Goal: Task Accomplishment & Management: Manage account settings

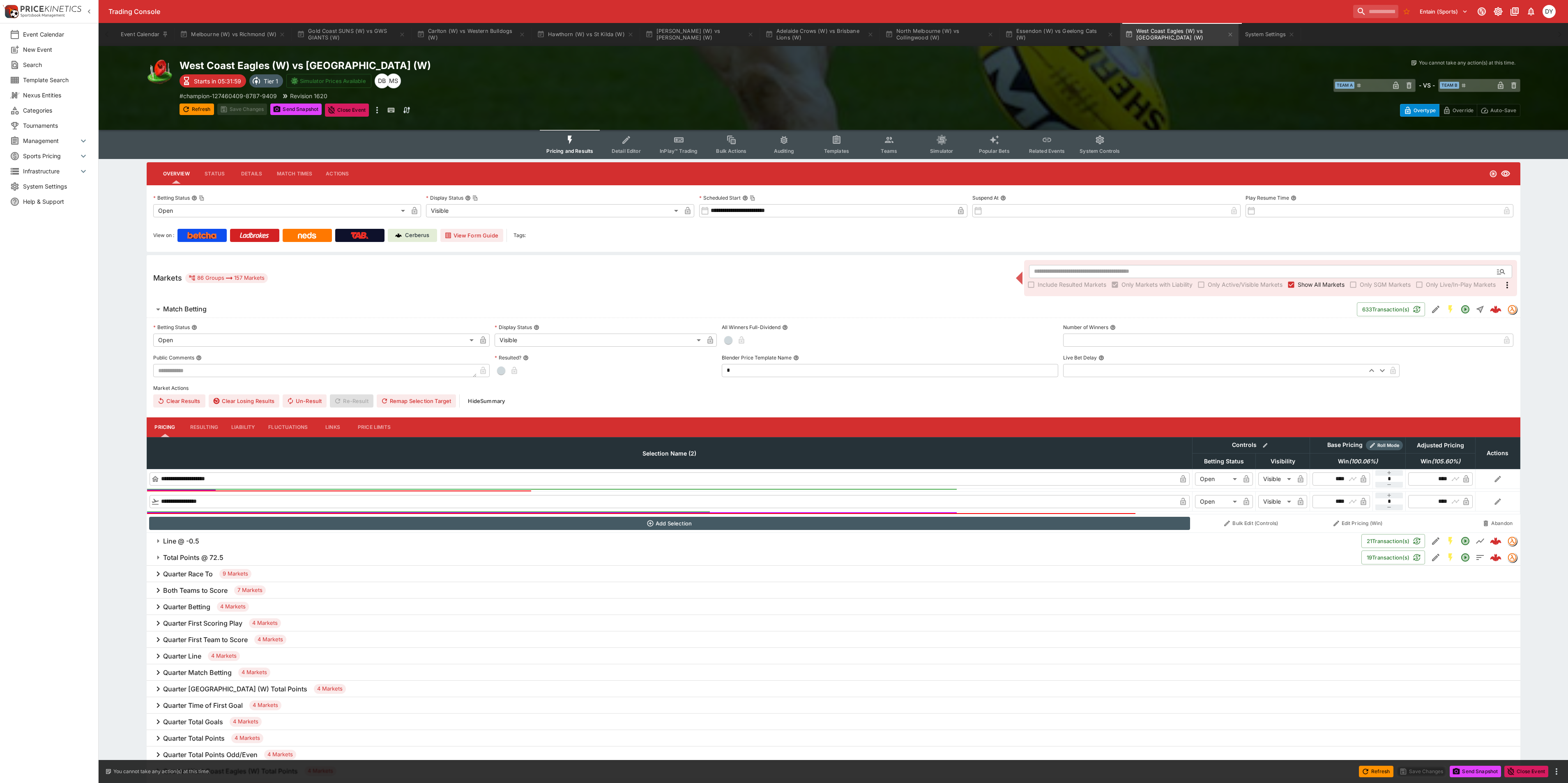
scroll to position [217, 0]
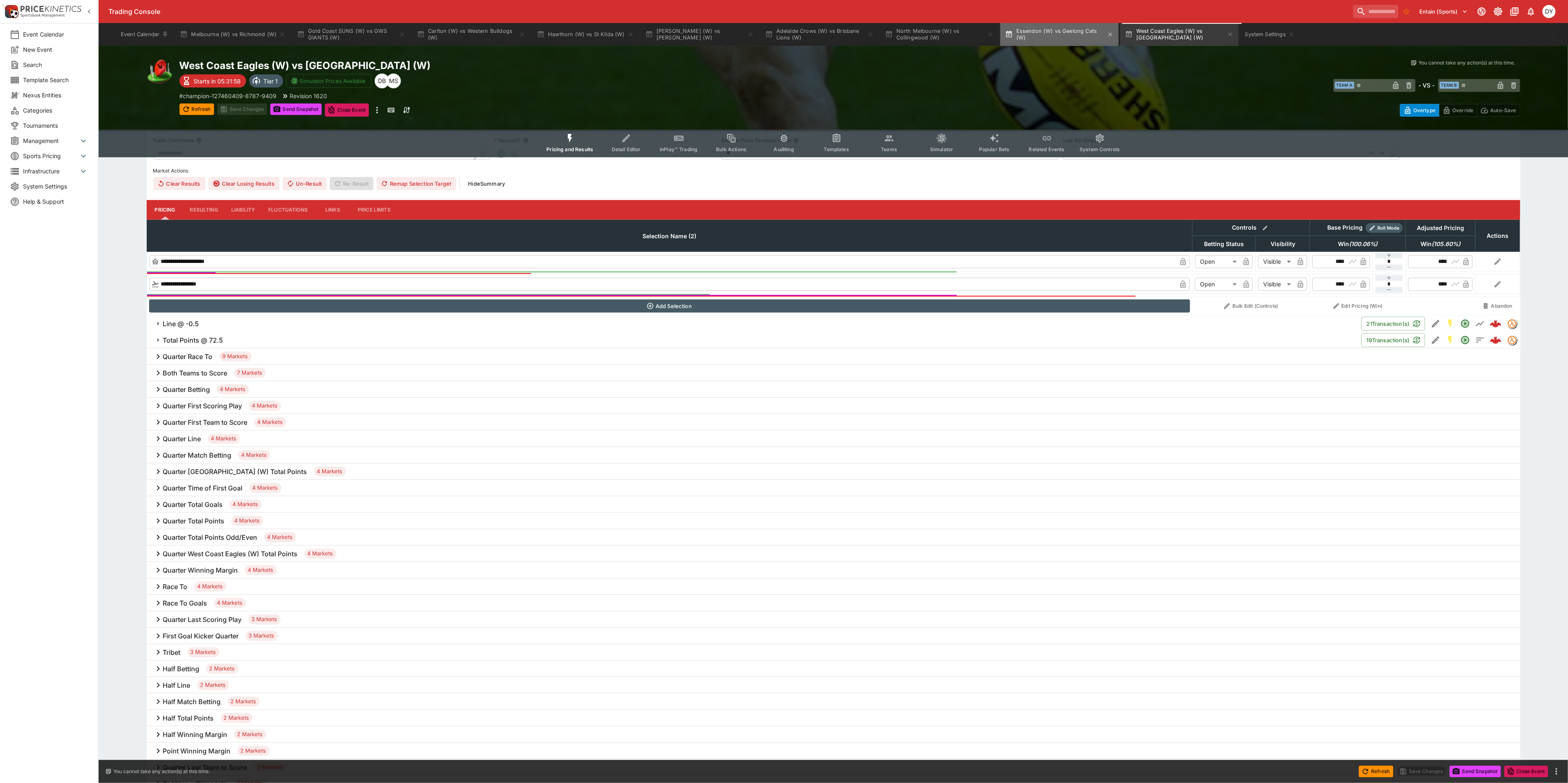
click at [1054, 34] on button "Essendon (W) vs Geelong Cats (W)" at bounding box center [1059, 35] width 118 height 23
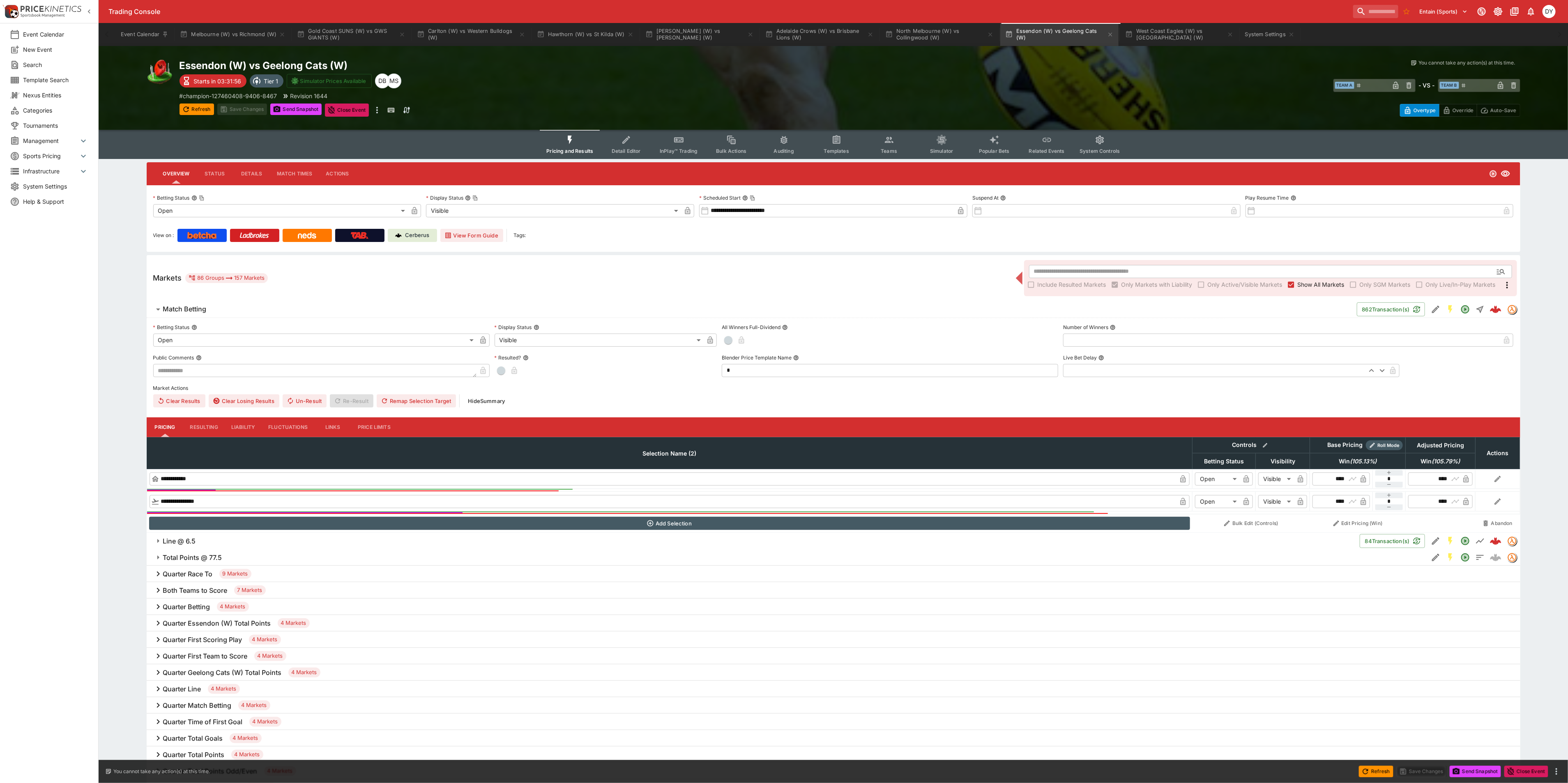
click at [189, 556] on h6 "Total Points @ 77.5" at bounding box center [192, 558] width 59 height 9
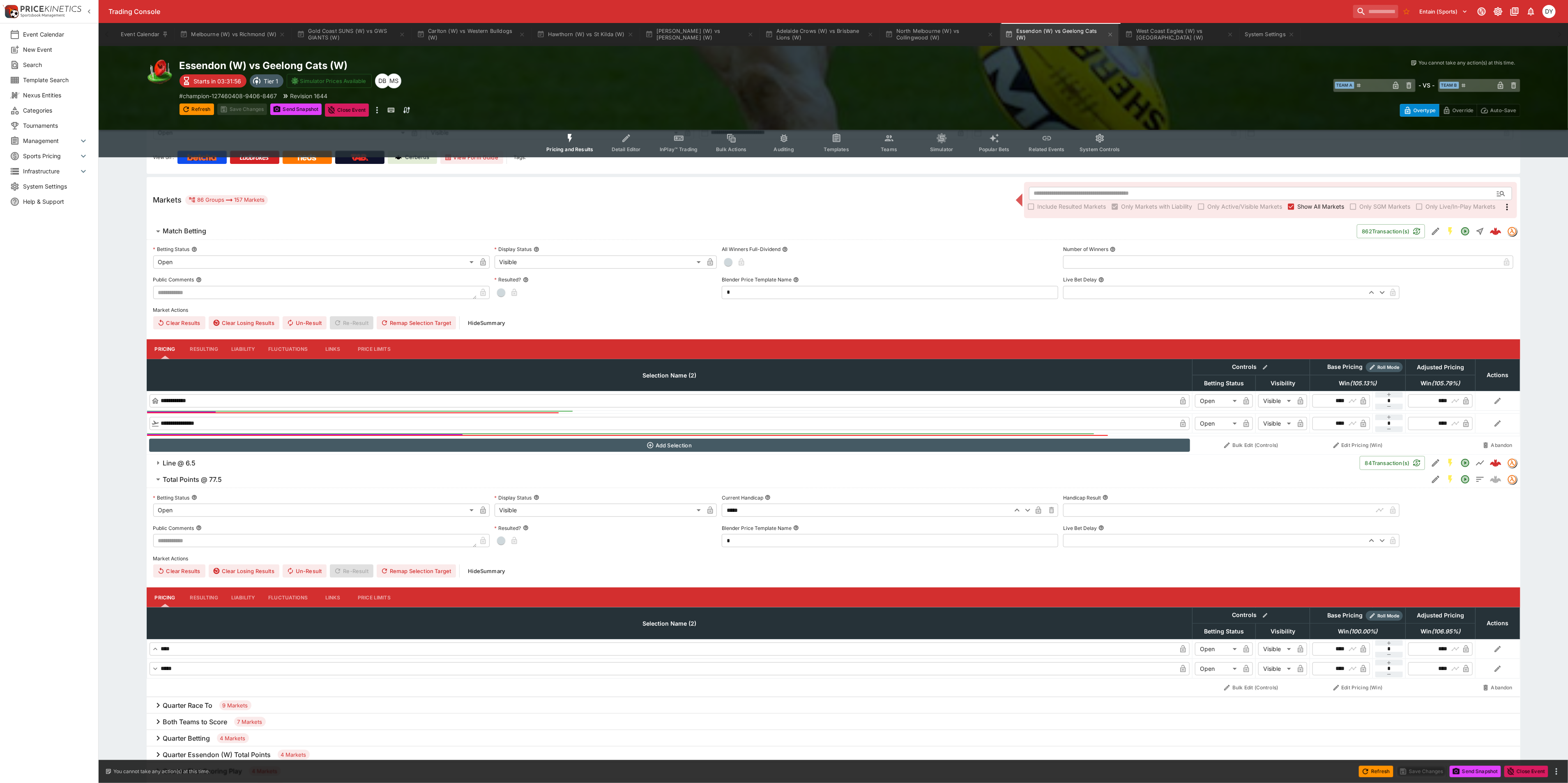
scroll to position [185, 0]
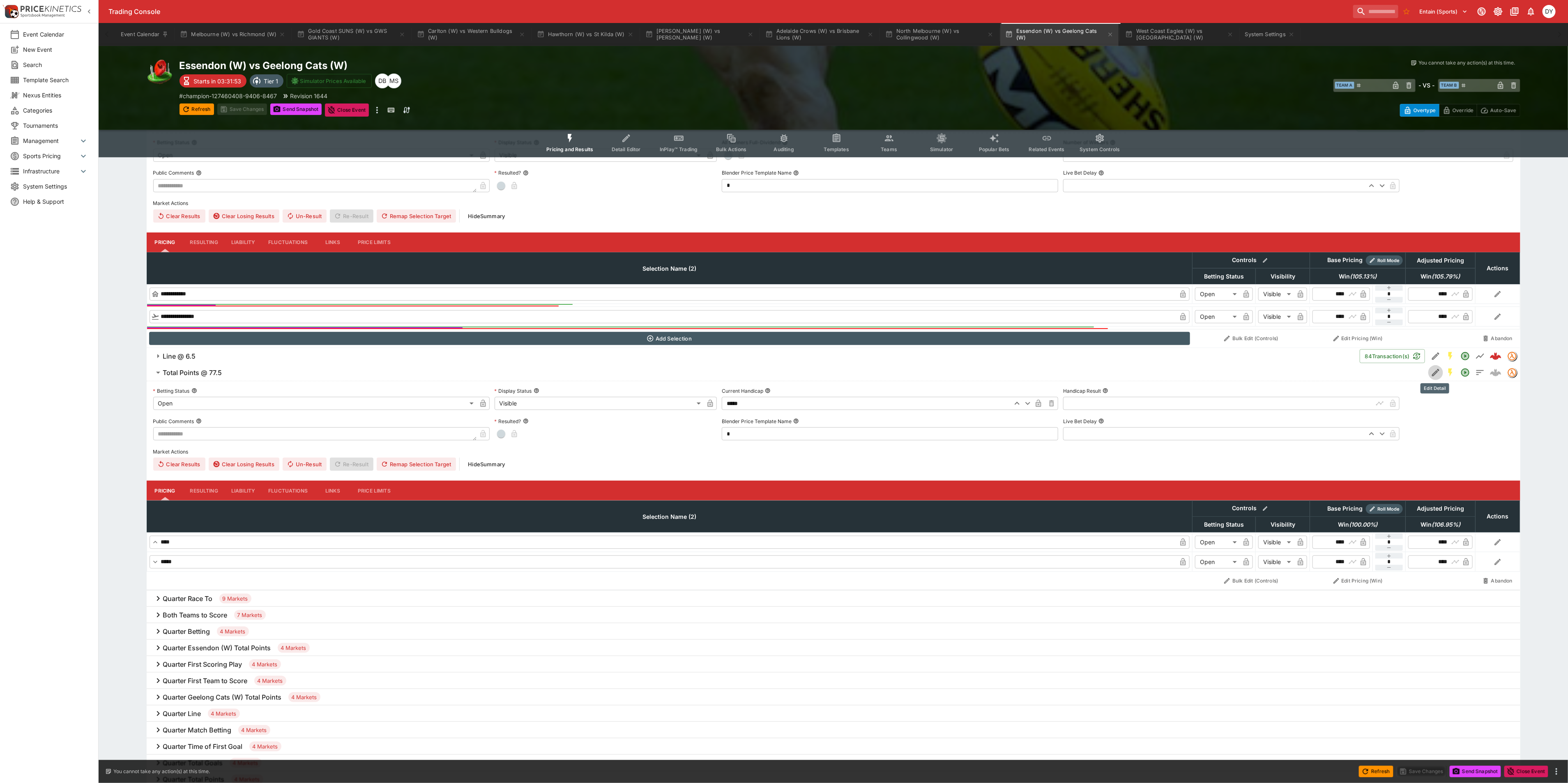
click at [1436, 370] on icon "Edit Detail" at bounding box center [1436, 372] width 10 height 10
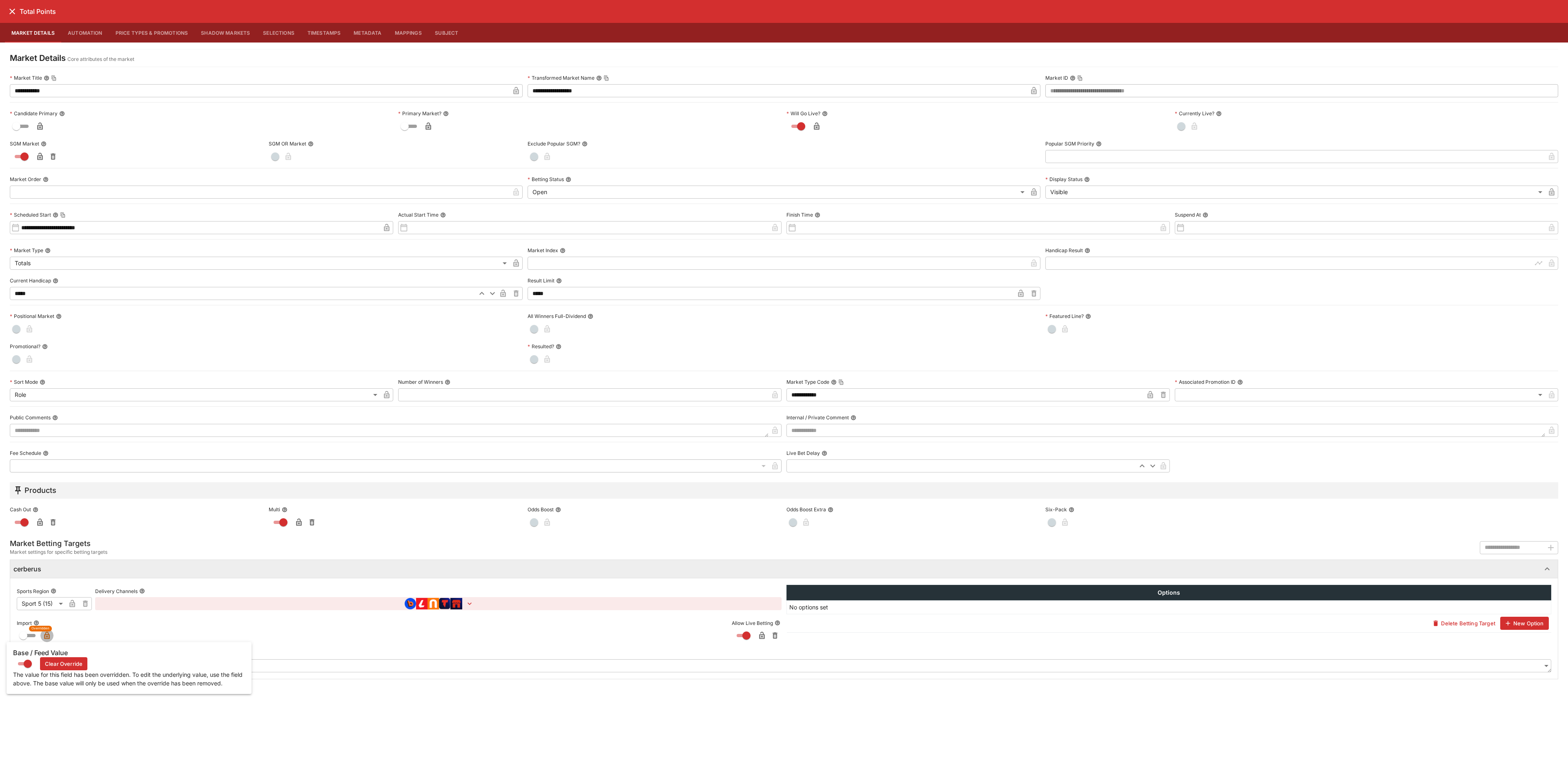
click at [46, 636] on icon "button" at bounding box center [46, 635] width 8 height 8
click at [10, 9] on icon "close" at bounding box center [12, 12] width 10 height 10
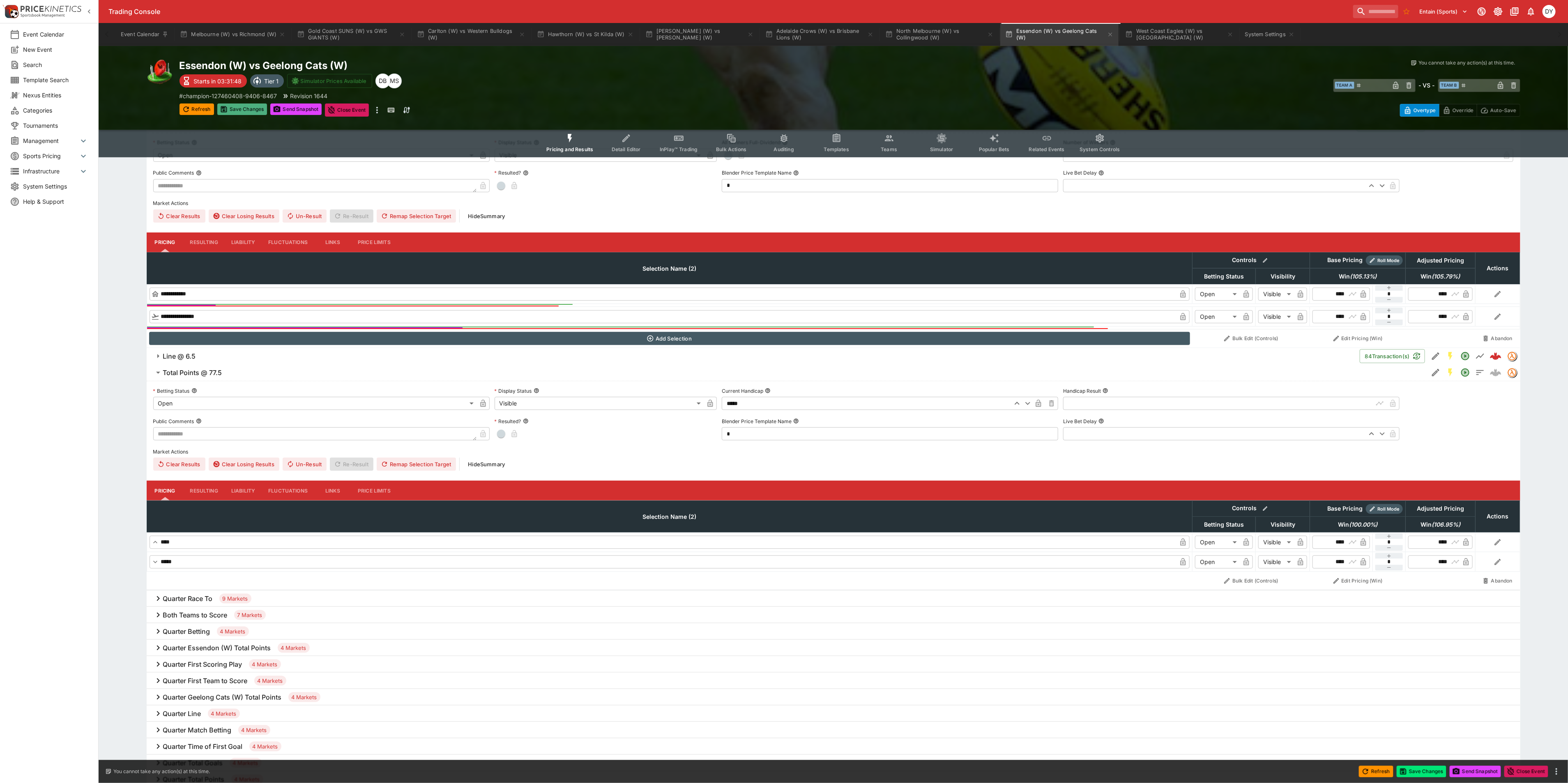
click at [246, 105] on button "Save Changes" at bounding box center [242, 109] width 50 height 12
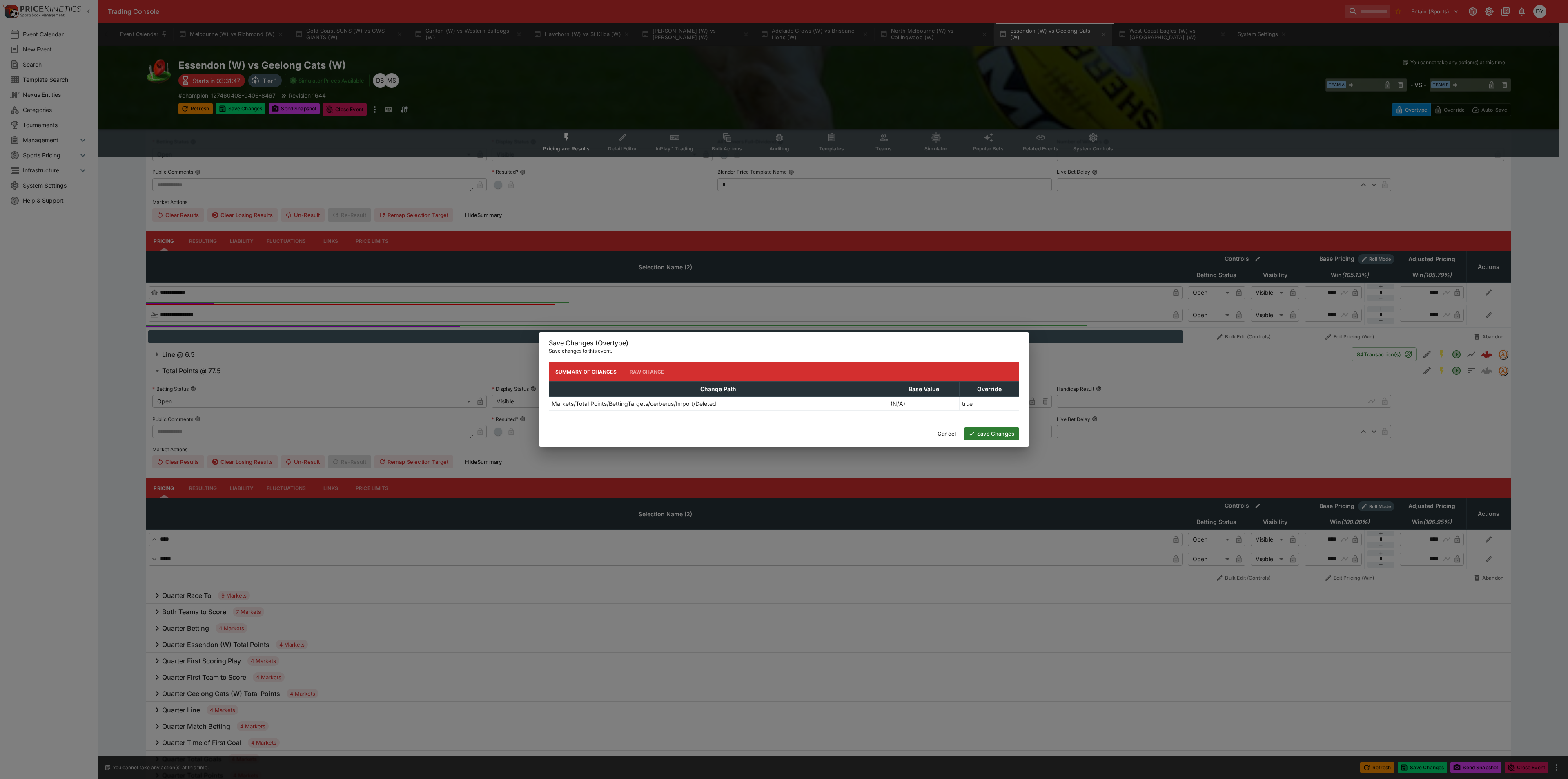
click at [989, 432] on button "Save Changes" at bounding box center [992, 433] width 55 height 13
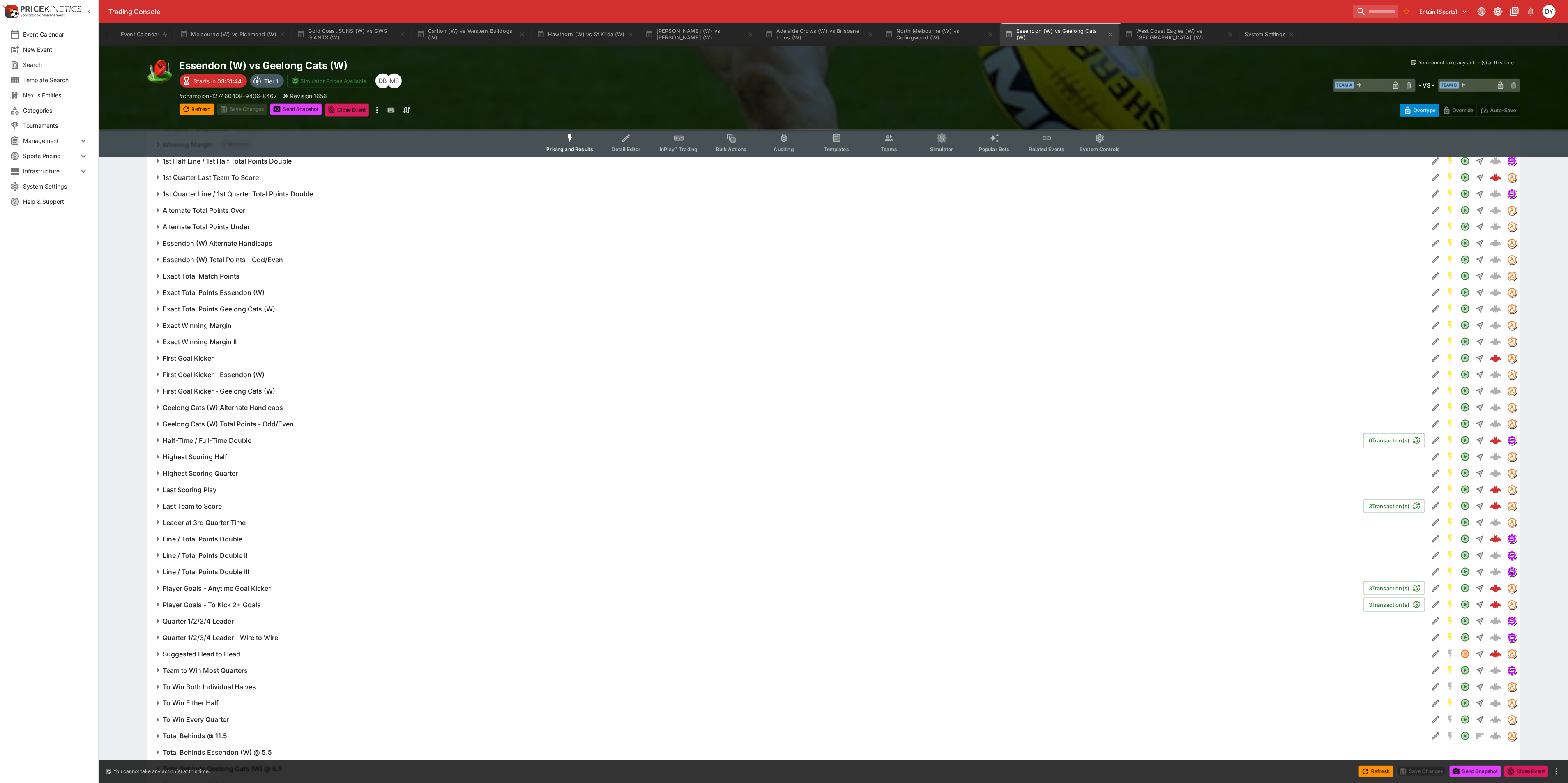
scroll to position [1175, 0]
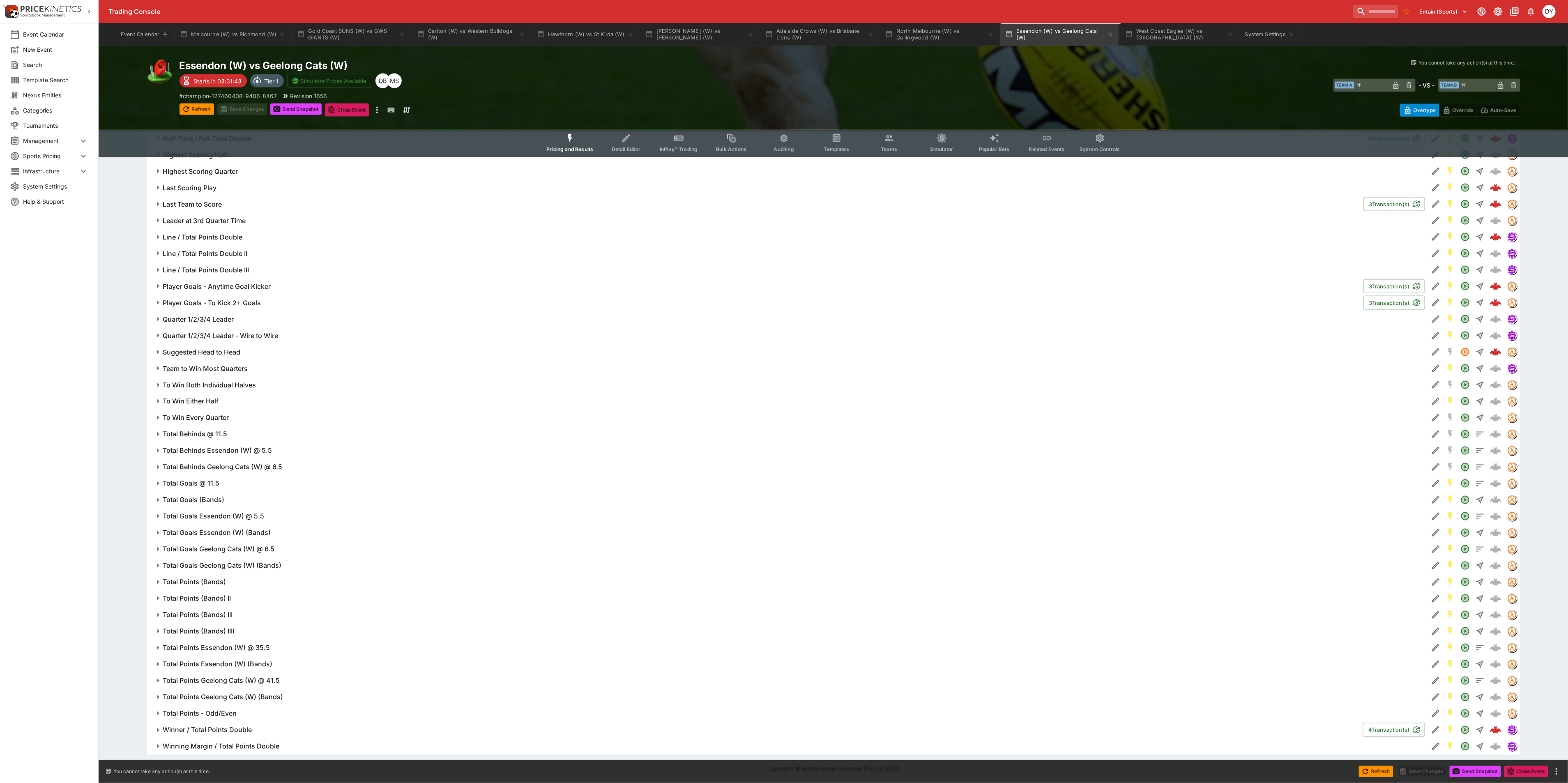
click at [222, 728] on h6 "Winner / Total Points Double" at bounding box center [208, 730] width 89 height 9
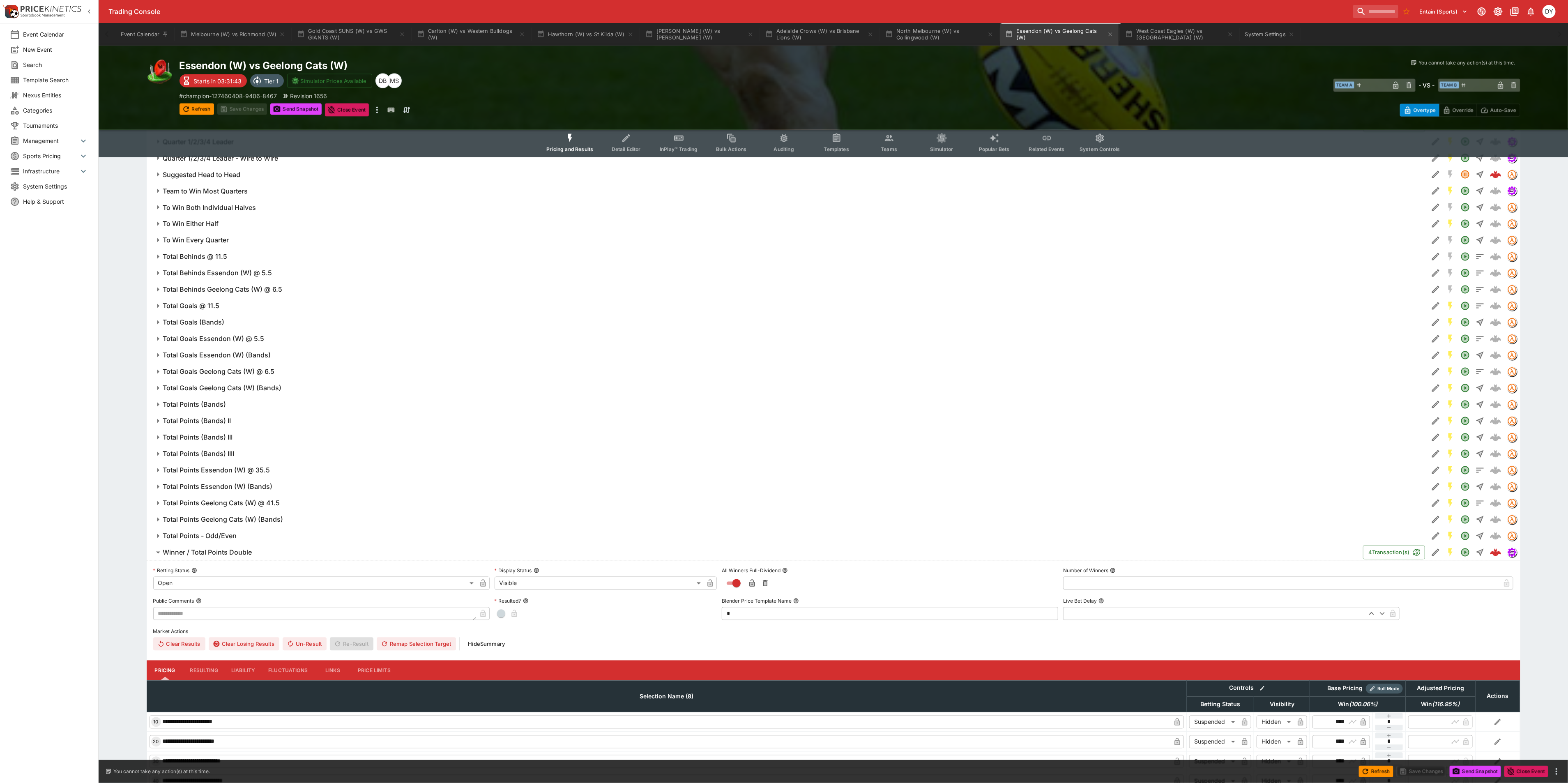
scroll to position [1359, 0]
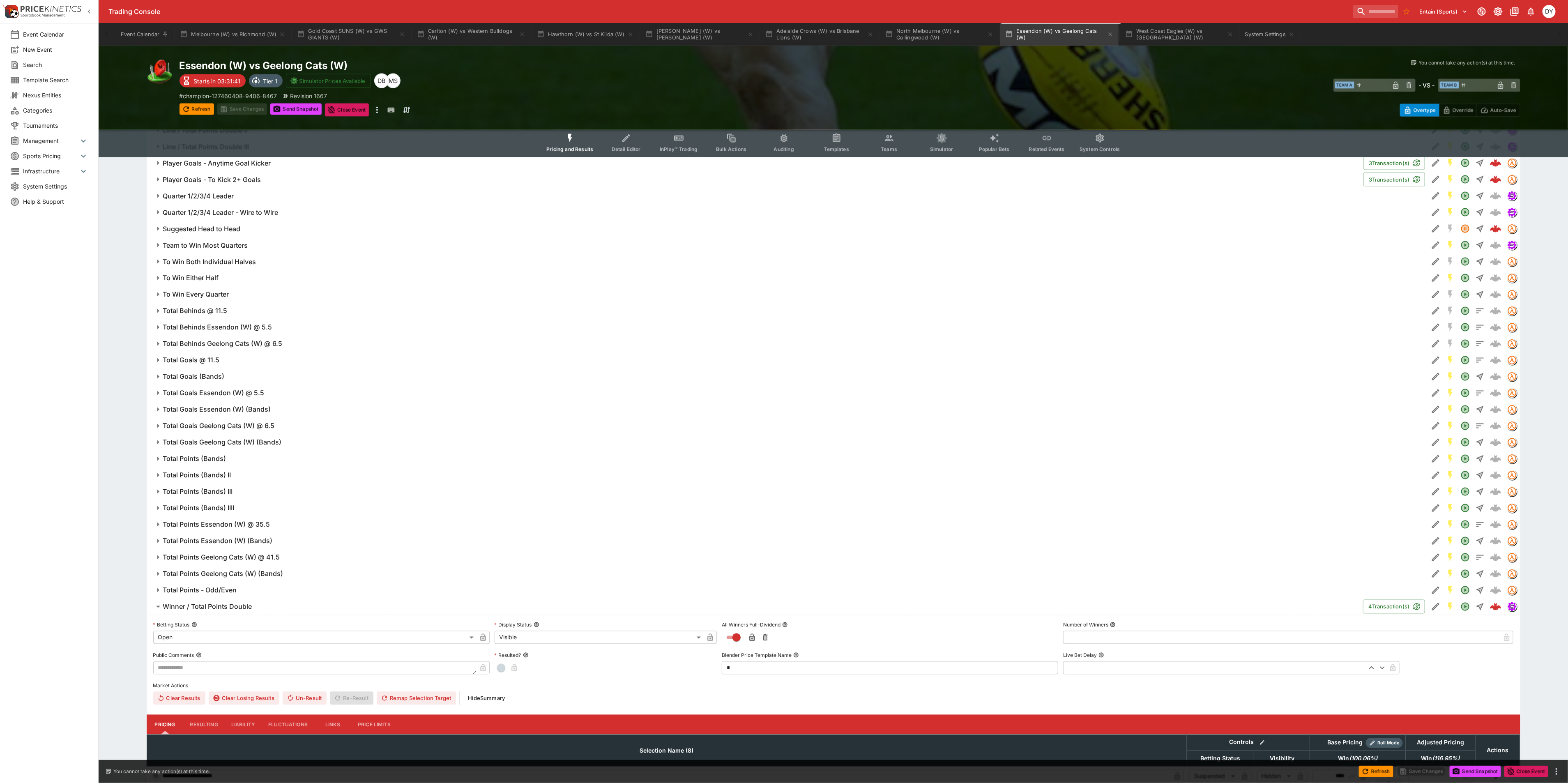
click at [234, 601] on button "Winner / Total Points Double" at bounding box center [754, 606] width 1217 height 17
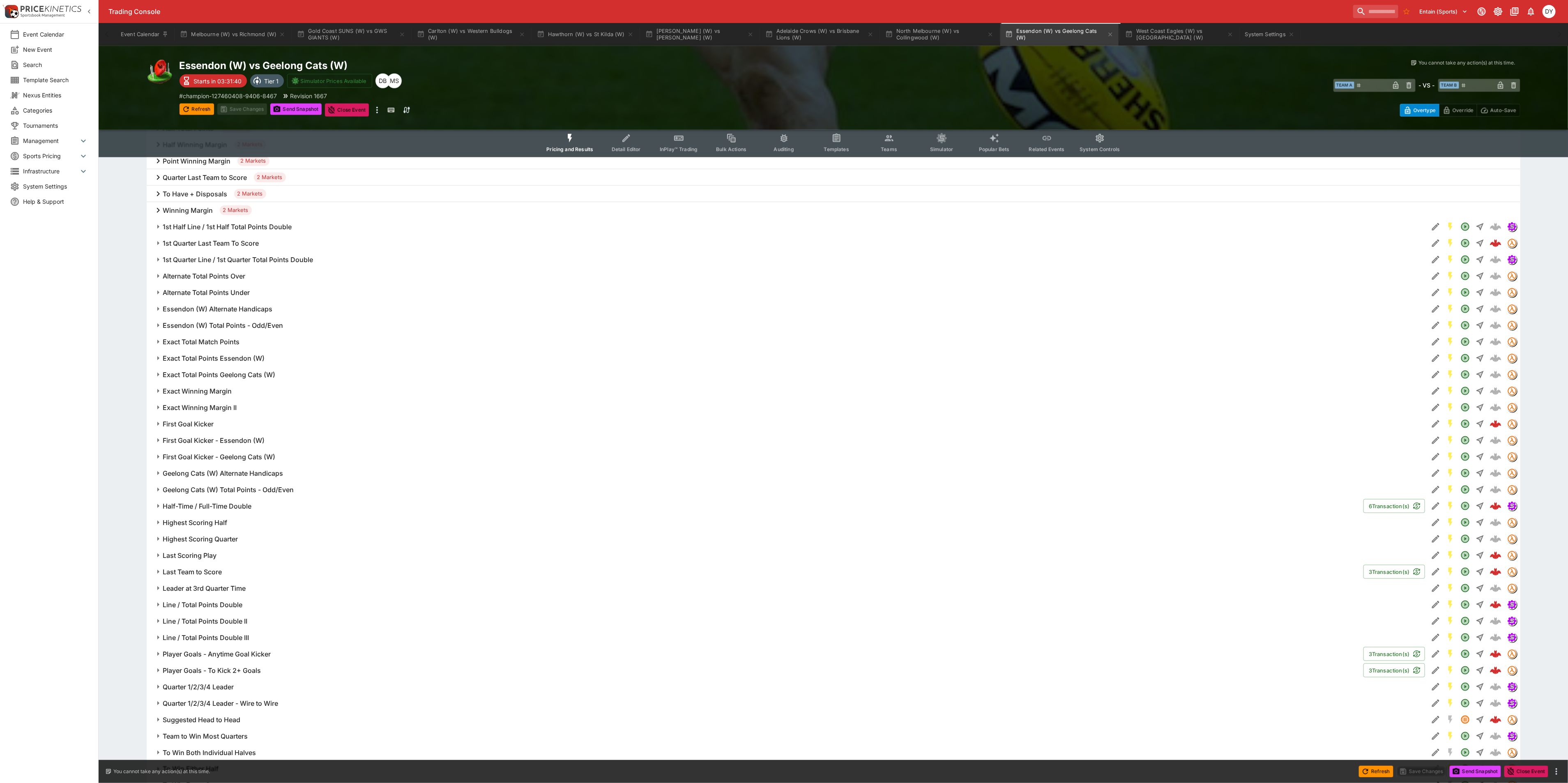
scroll to position [805, 0]
click at [683, 137] on icon "Event type filters" at bounding box center [678, 138] width 9 height 6
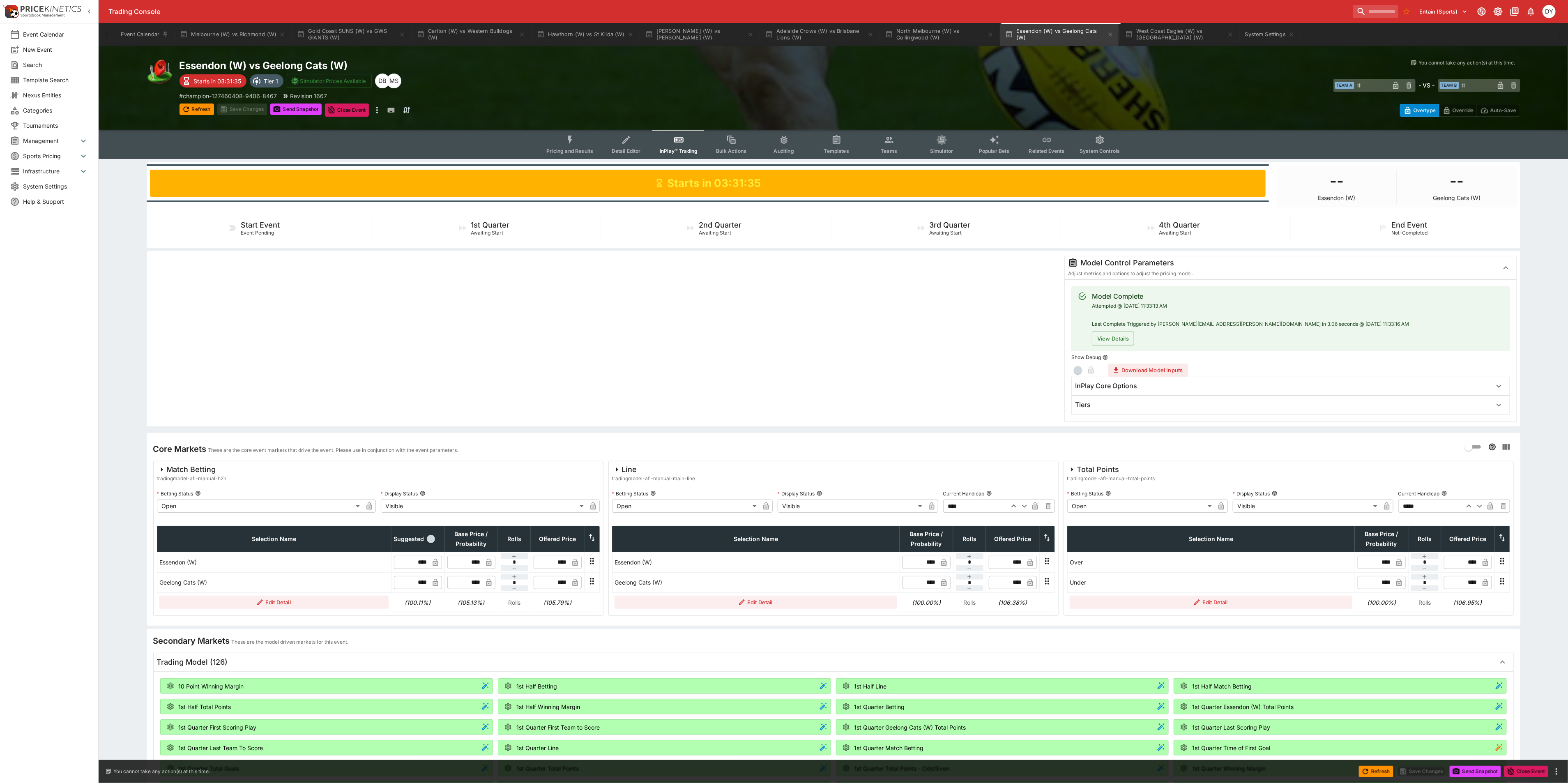
click at [1481, 507] on icon "button" at bounding box center [1479, 506] width 10 height 10
type input "*****"
click at [242, 108] on button "Save Changes" at bounding box center [242, 109] width 50 height 12
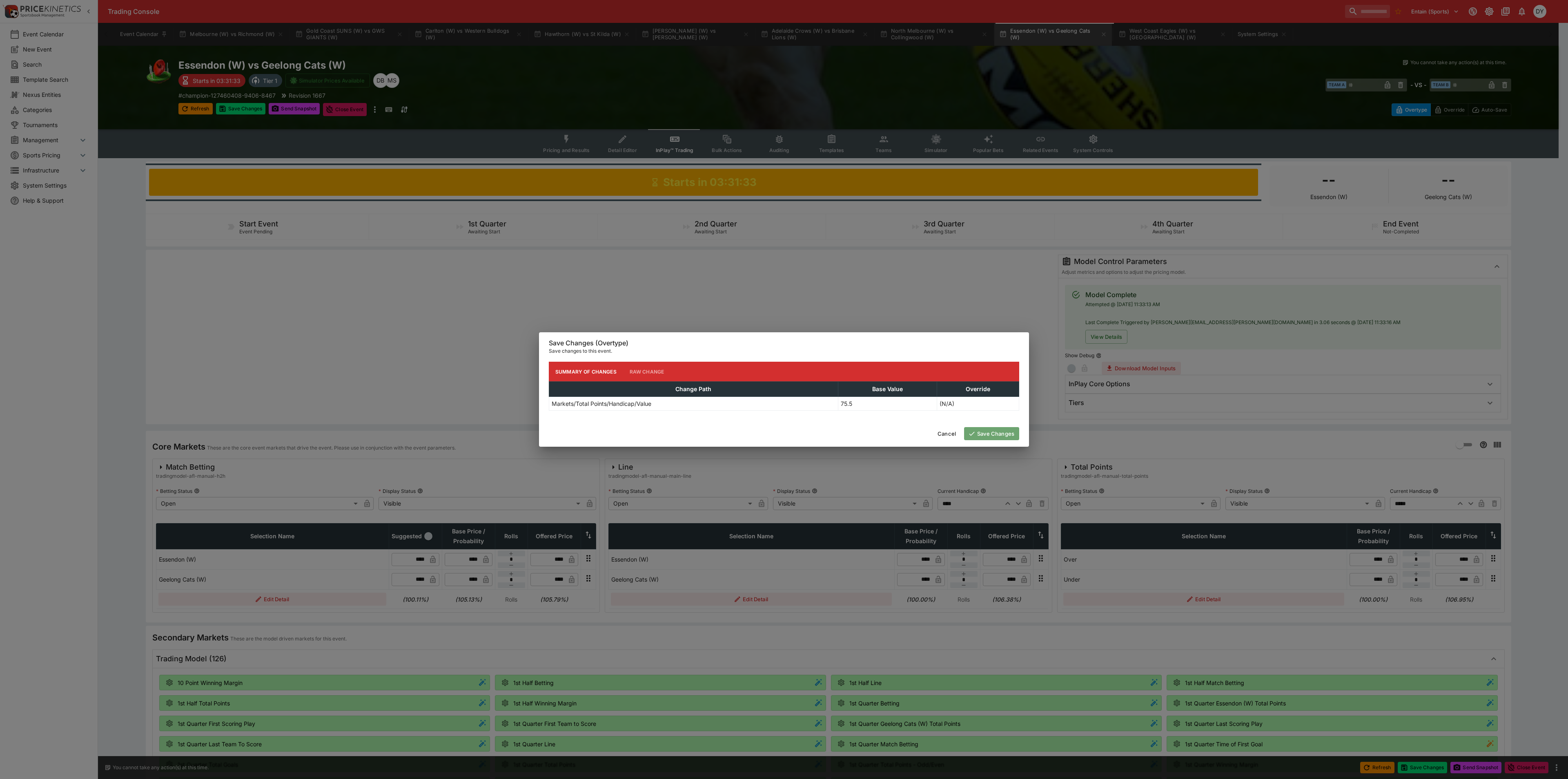
click at [993, 432] on button "Save Changes" at bounding box center [992, 433] width 55 height 13
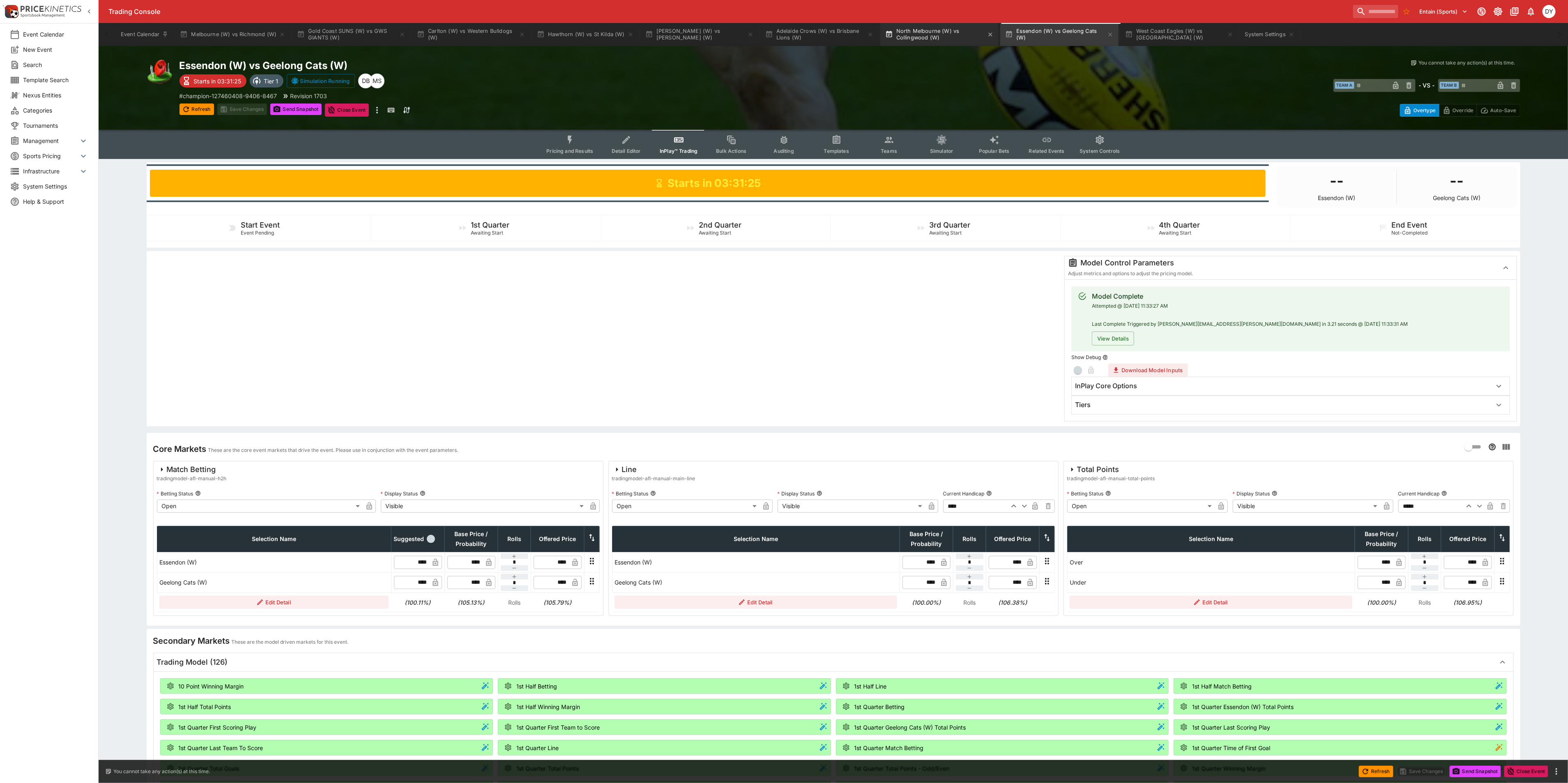
click at [909, 31] on button "North Melbourne (W) vs Collingwood (W)" at bounding box center [939, 35] width 118 height 23
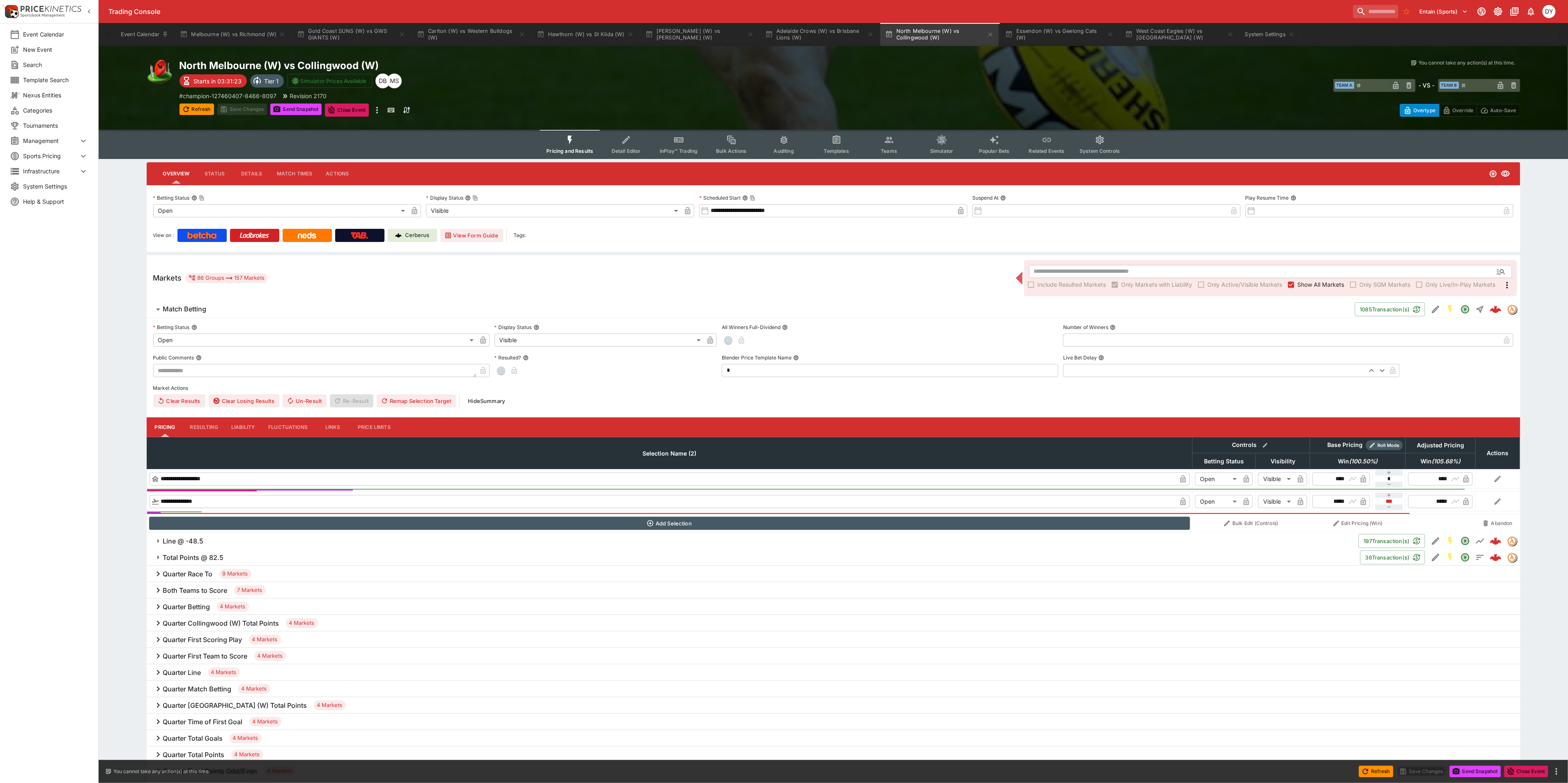
click at [681, 148] on span "InPlay™ Trading" at bounding box center [678, 151] width 38 height 6
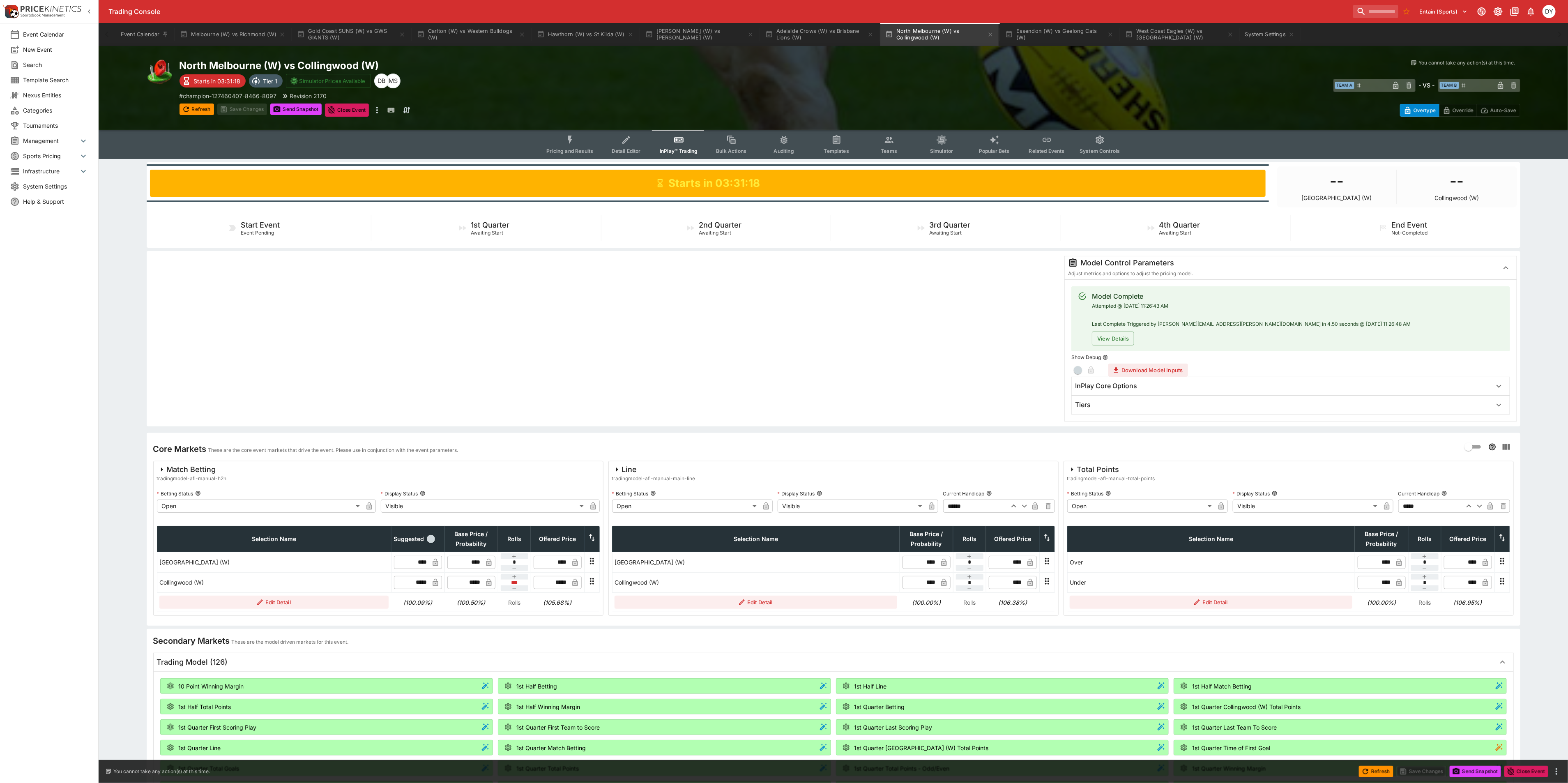
click at [1469, 508] on icon "button" at bounding box center [1469, 506] width 10 height 10
type input "*****"
click at [250, 106] on button "Save Changes" at bounding box center [242, 109] width 50 height 12
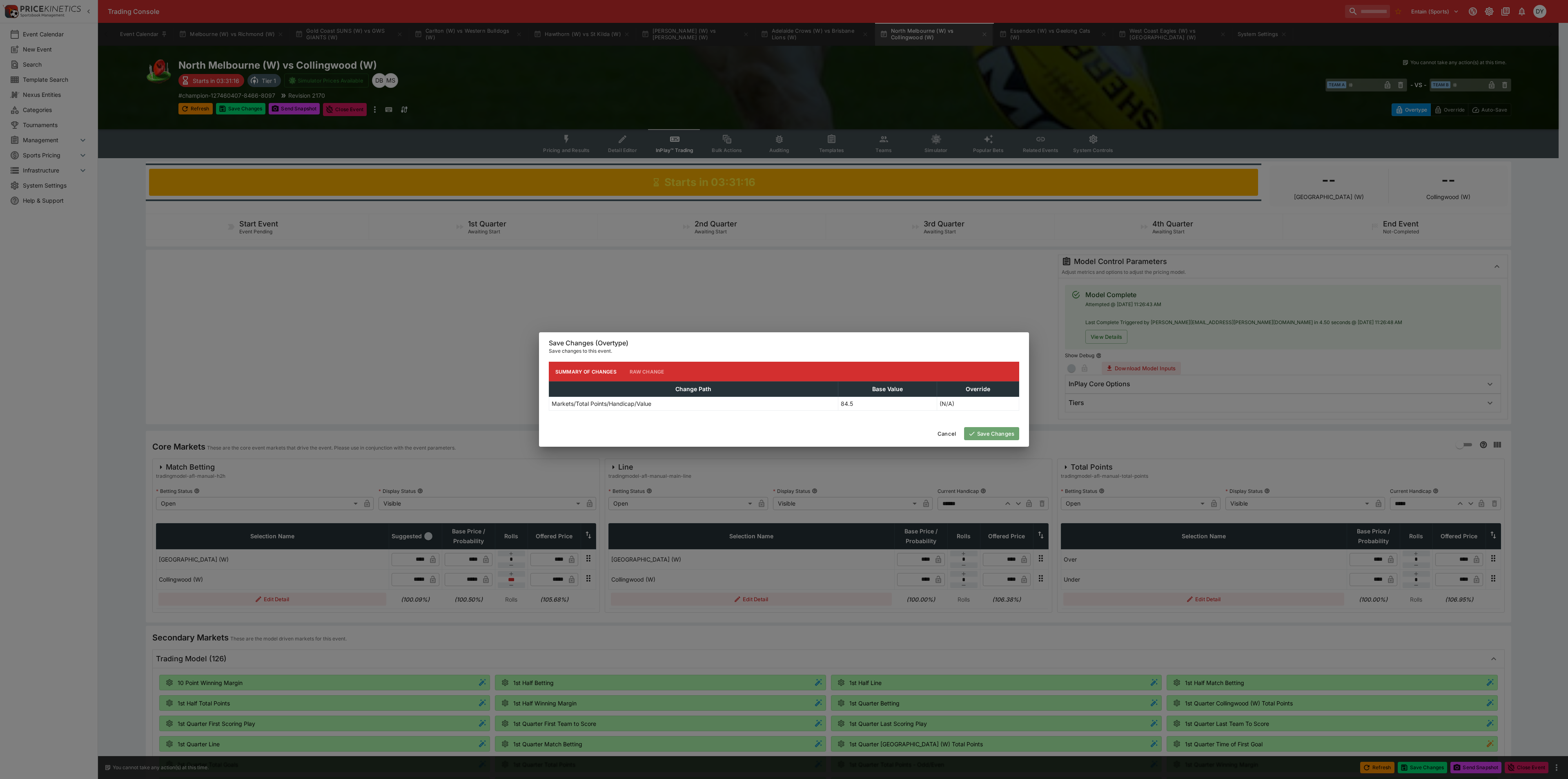
click at [995, 437] on button "Save Changes" at bounding box center [992, 433] width 55 height 13
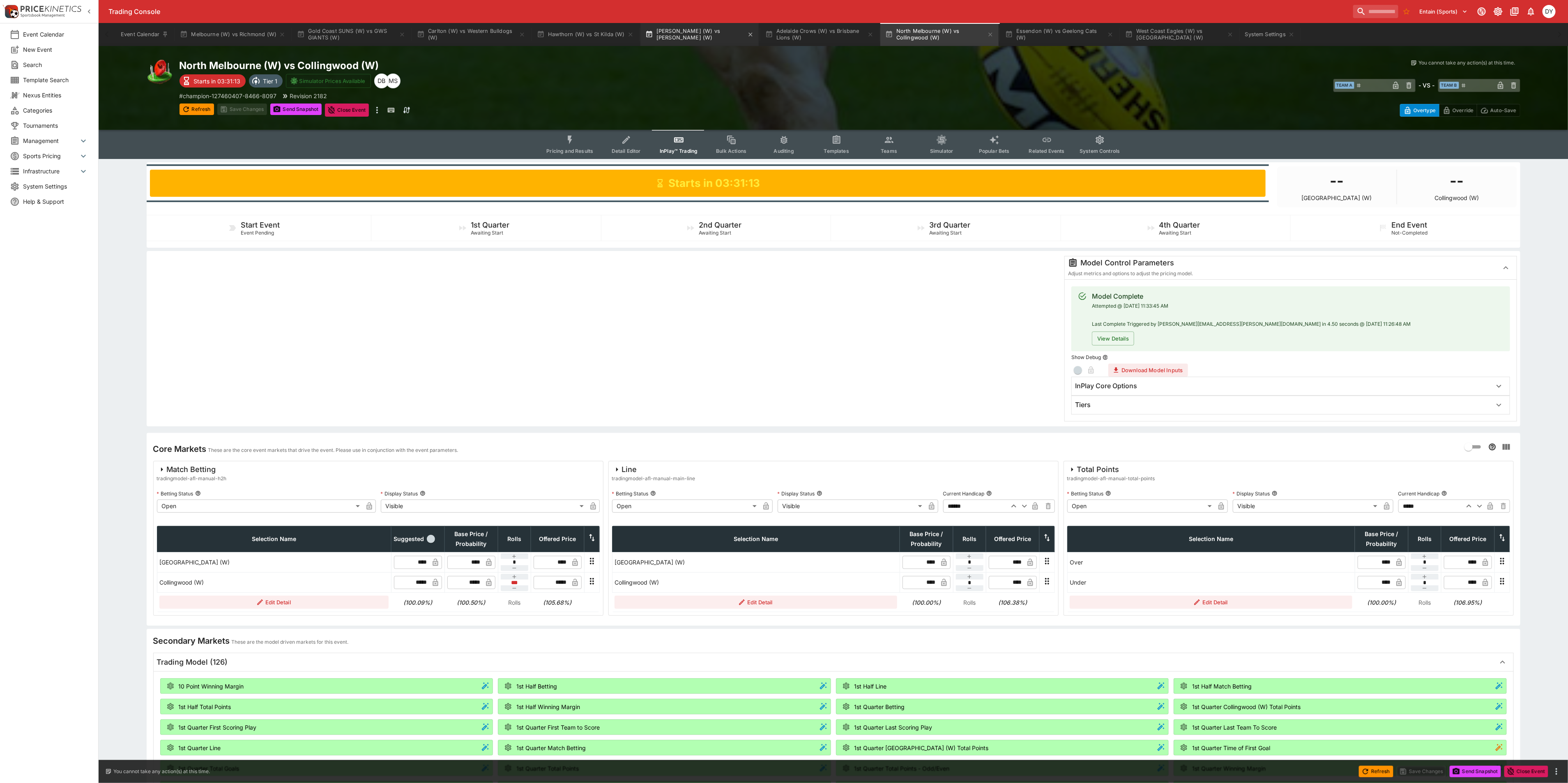
click at [701, 32] on button "Sydney Swans (W) vs Fremantle (W)" at bounding box center [699, 35] width 118 height 23
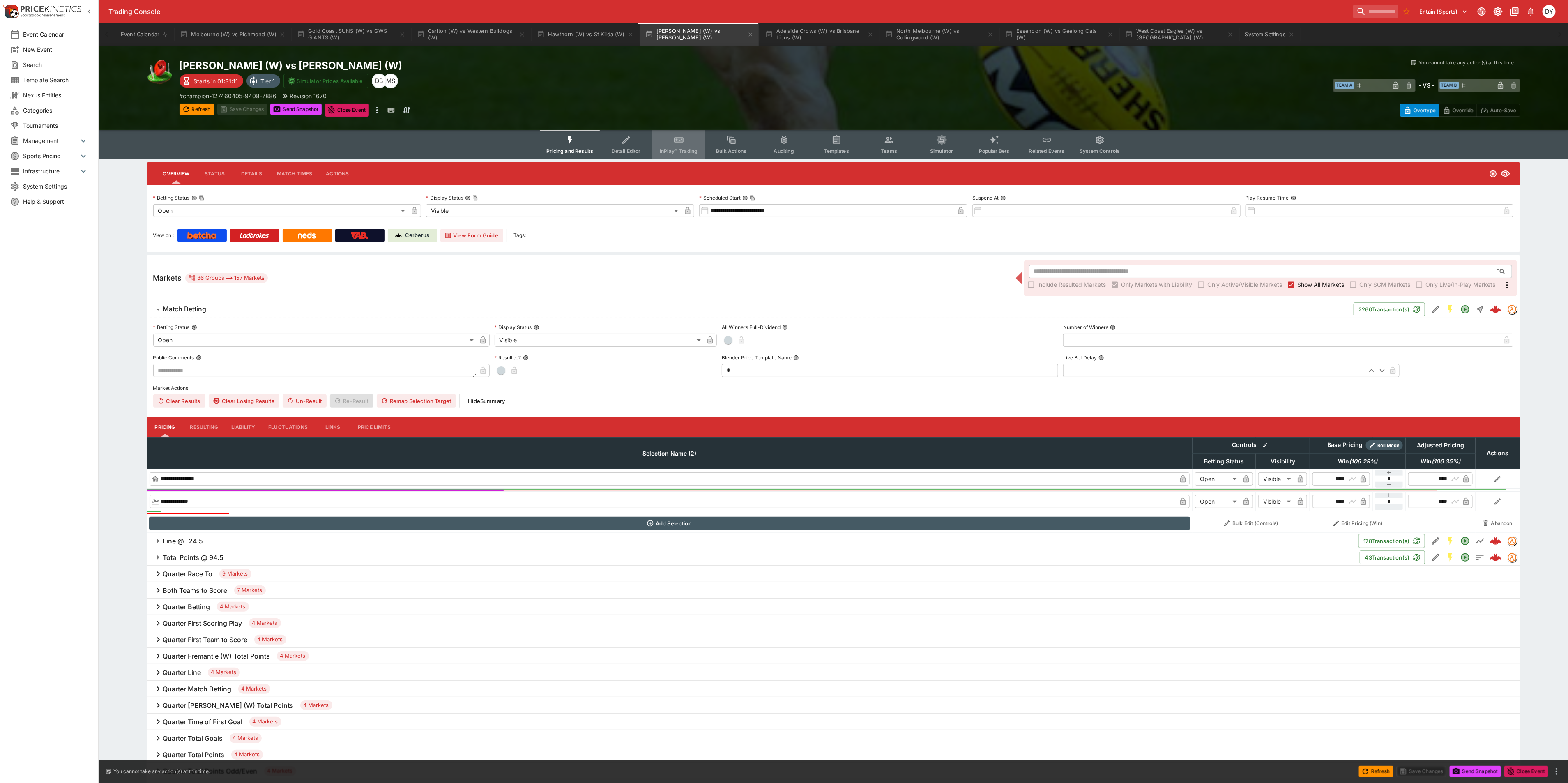
click at [680, 145] on button "InPlay™ Trading" at bounding box center [678, 144] width 53 height 29
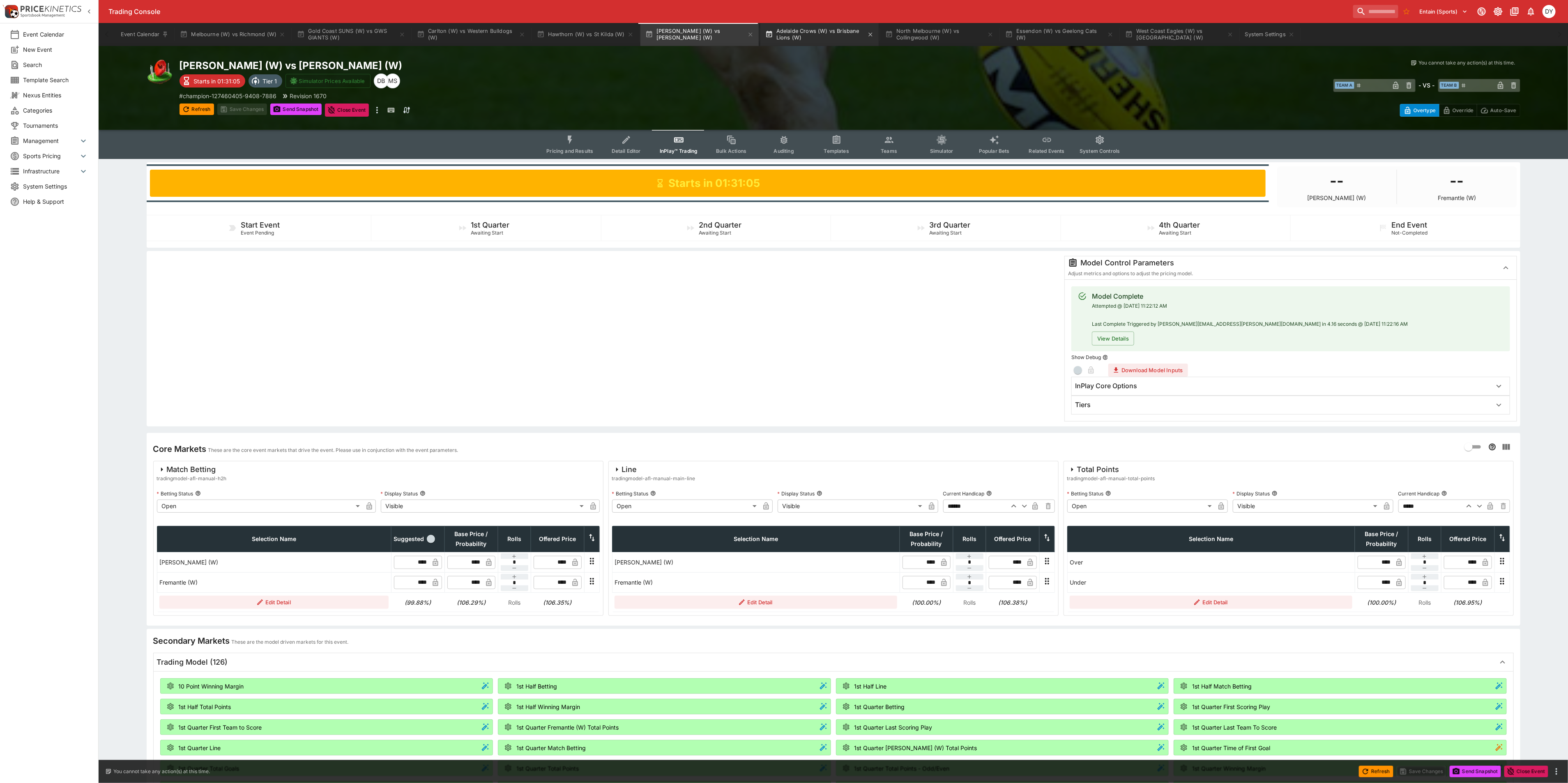
click at [806, 36] on button "Adelaide Crows (W) vs Brisbane Lions (W)" at bounding box center [819, 35] width 118 height 23
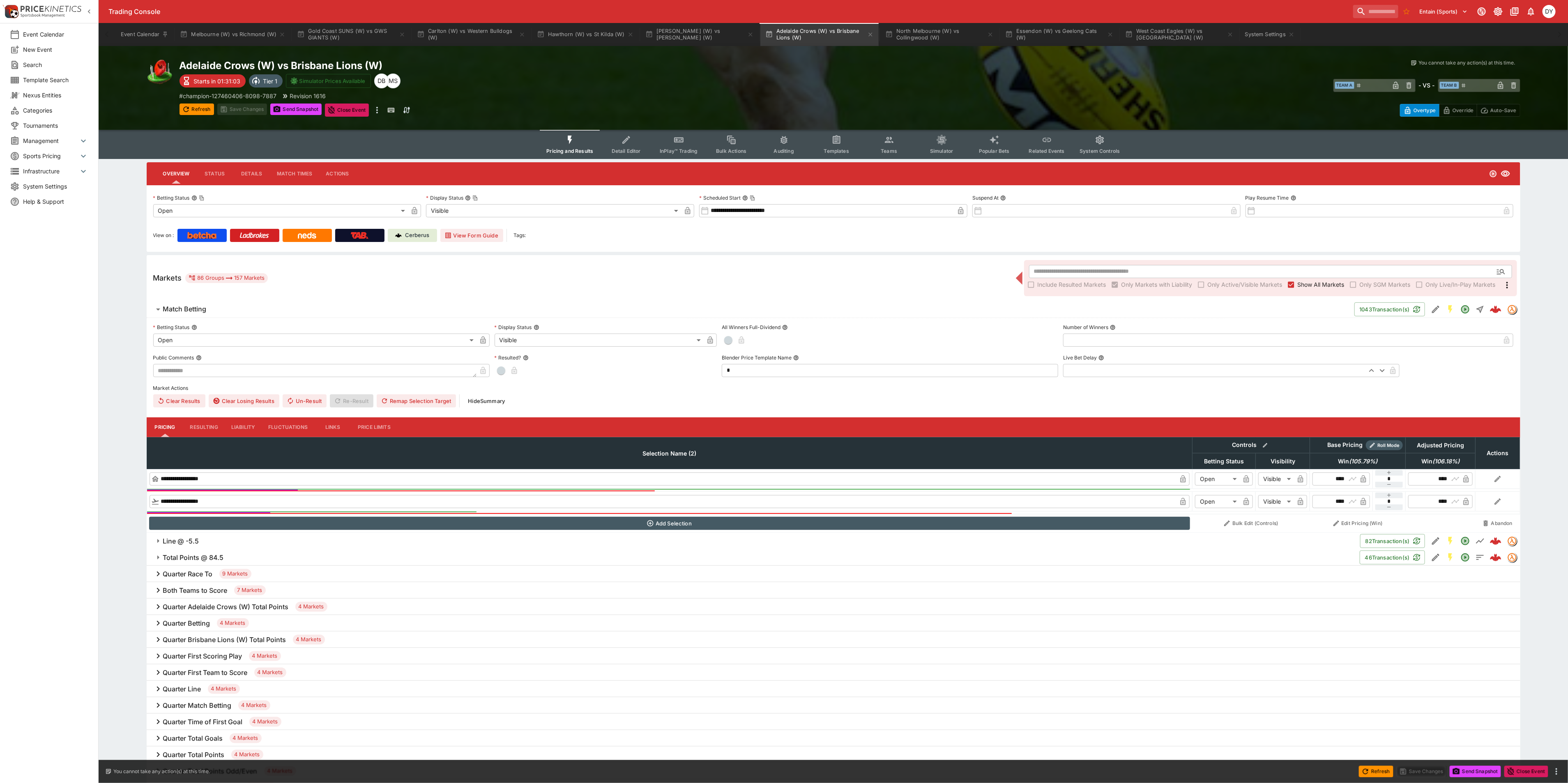
click at [688, 140] on button "InPlay™ Trading" at bounding box center [678, 144] width 53 height 29
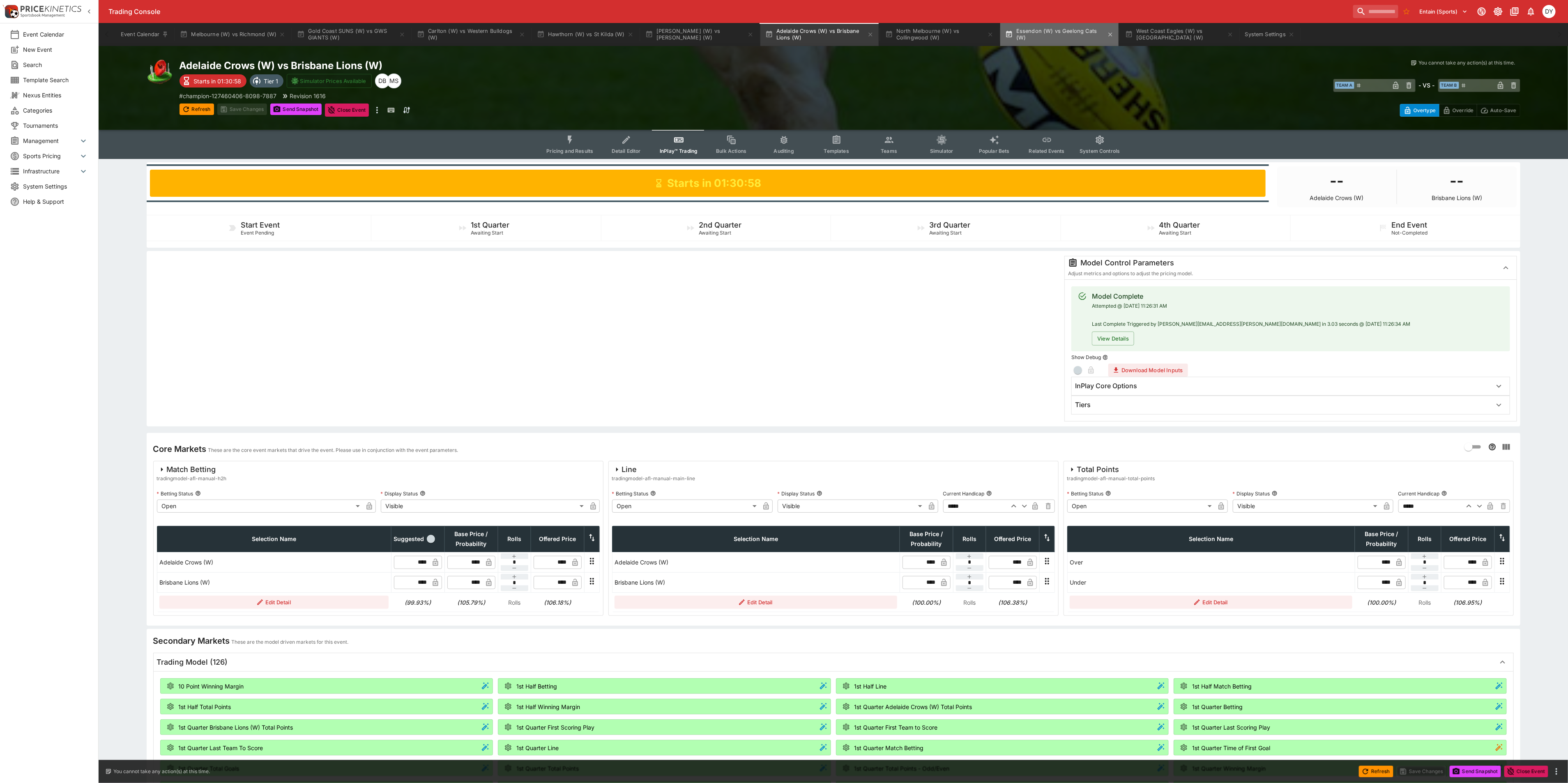
click at [1028, 33] on button "Essendon (W) vs Geelong Cats (W)" at bounding box center [1059, 35] width 118 height 23
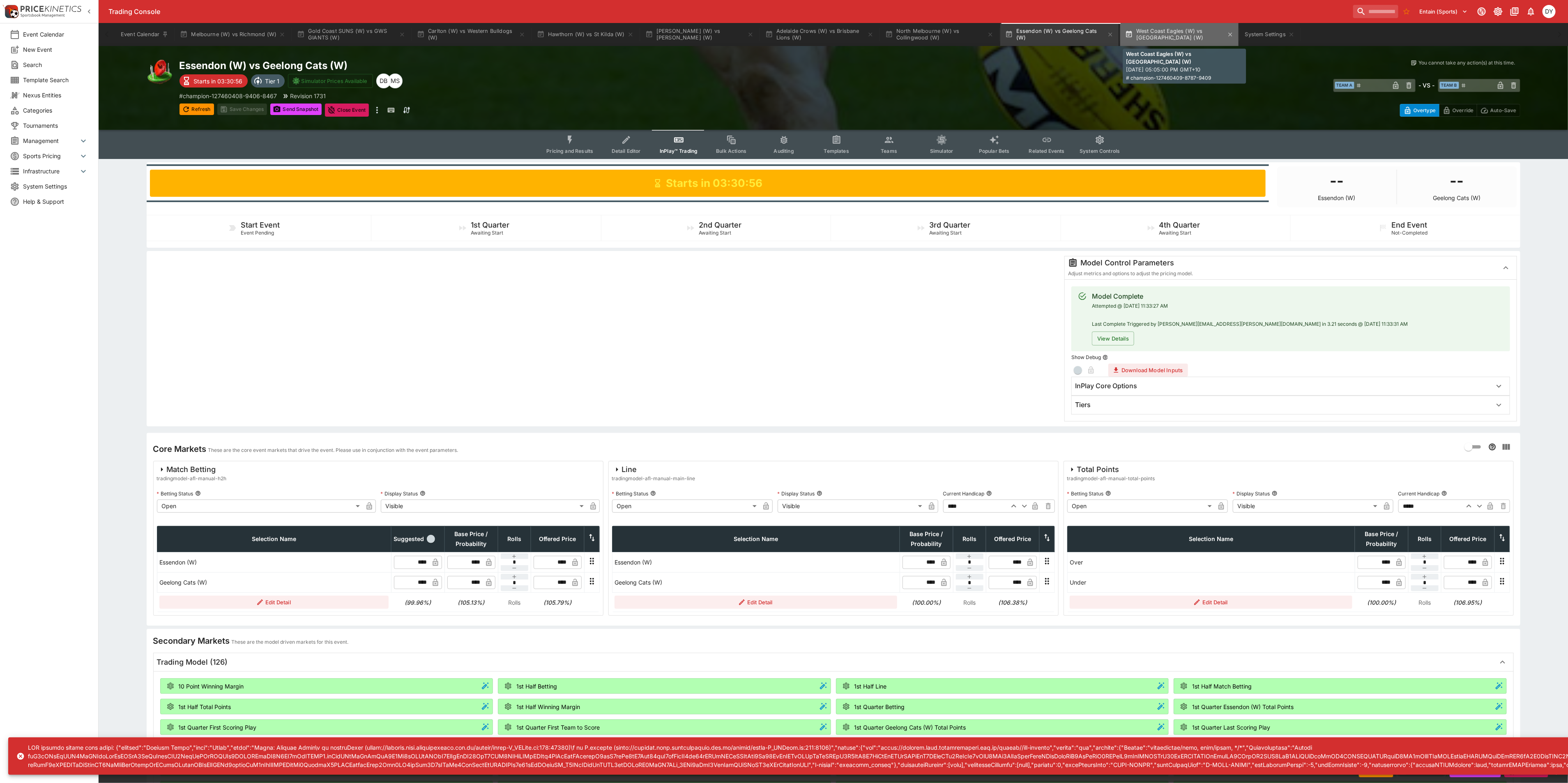
click at [1162, 31] on button "West Coast Eagles (W) vs Port Adelaide (W)" at bounding box center [1179, 35] width 118 height 23
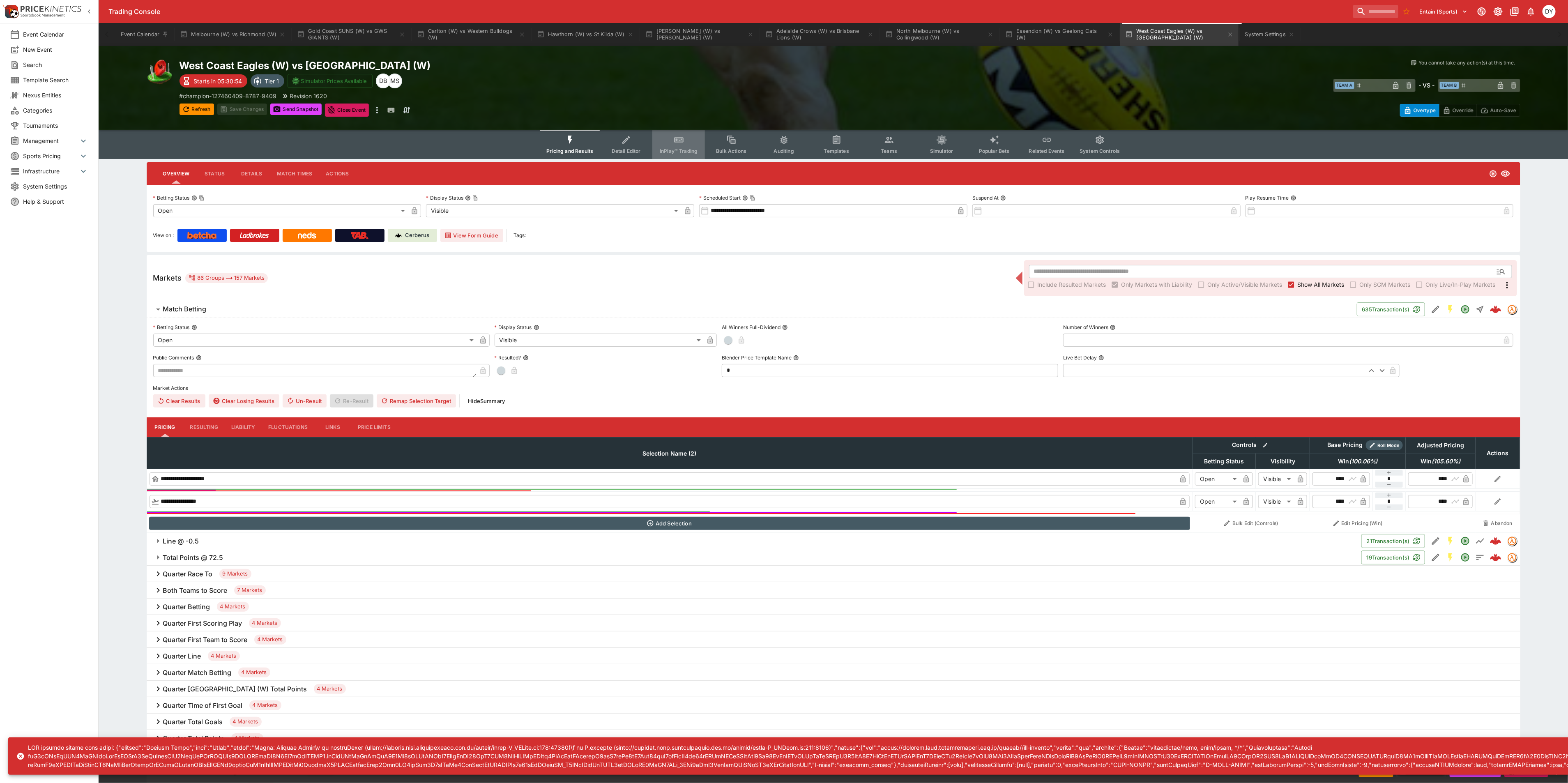
click at [676, 138] on icon "Event type filters" at bounding box center [678, 140] width 9 height 6
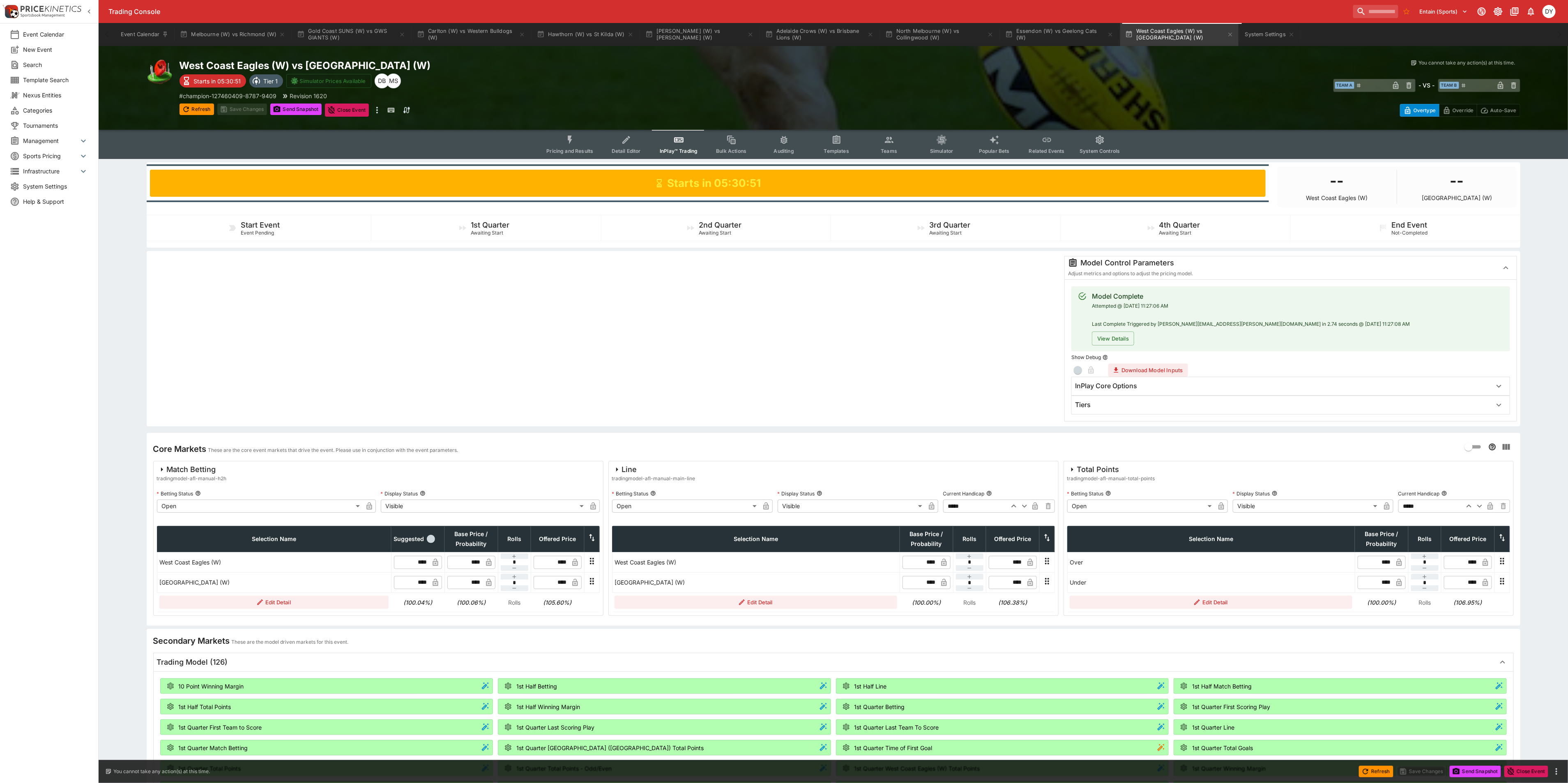
click at [566, 133] on button "Pricing and Results" at bounding box center [569, 144] width 60 height 29
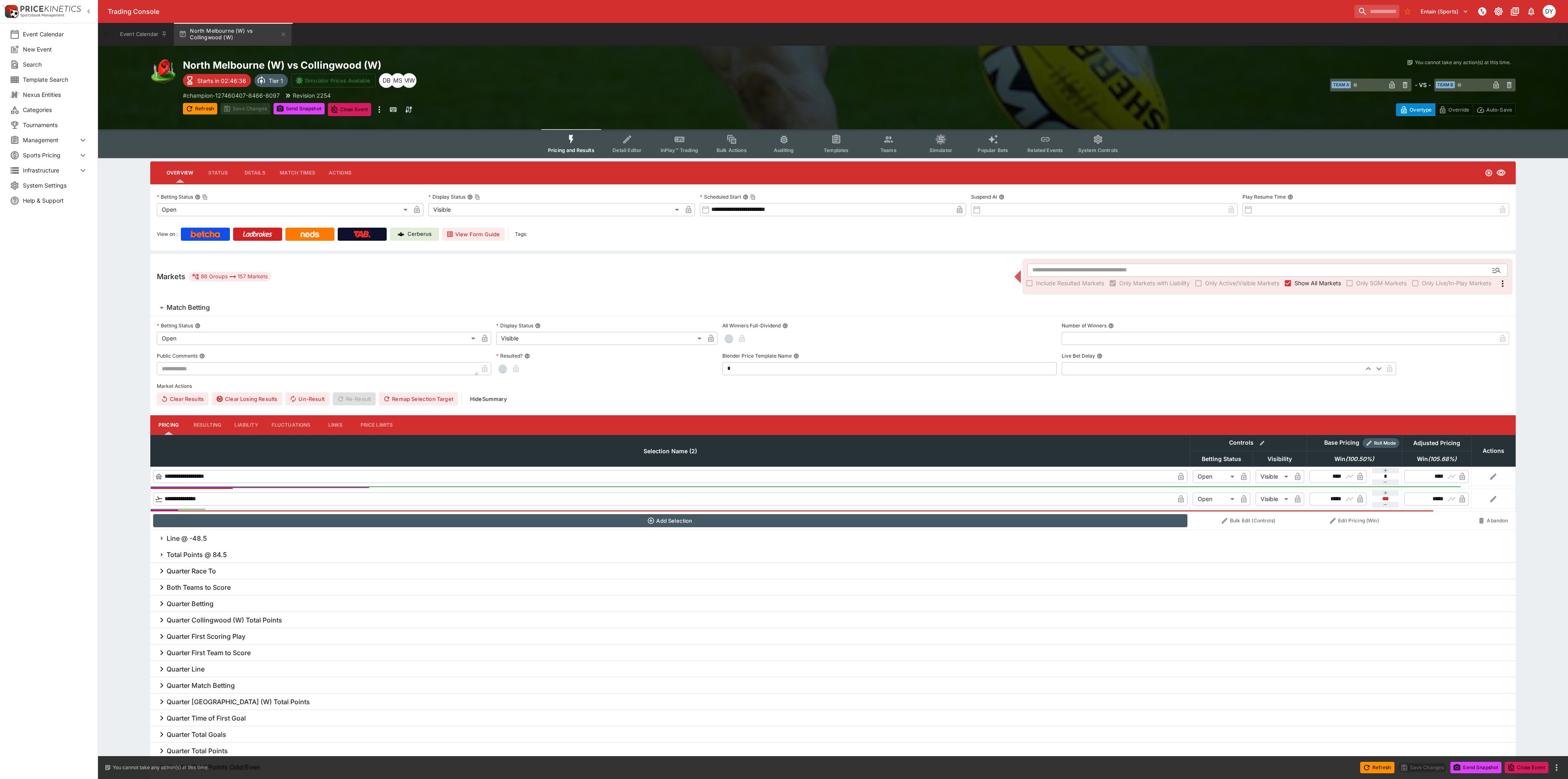
type input "**********"
type input "*******"
type input "**********"
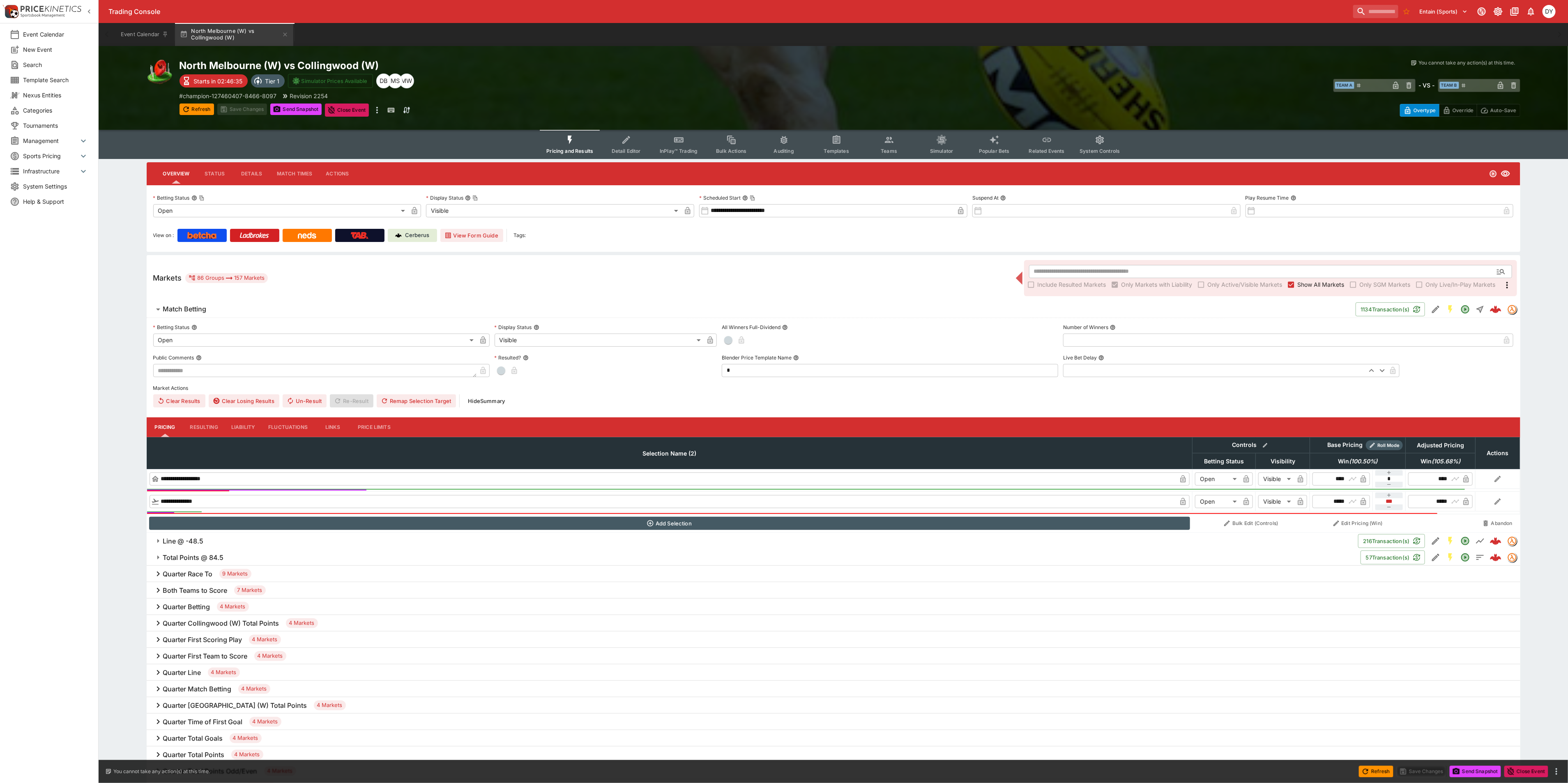
click at [252, 427] on button "Liability" at bounding box center [243, 427] width 37 height 20
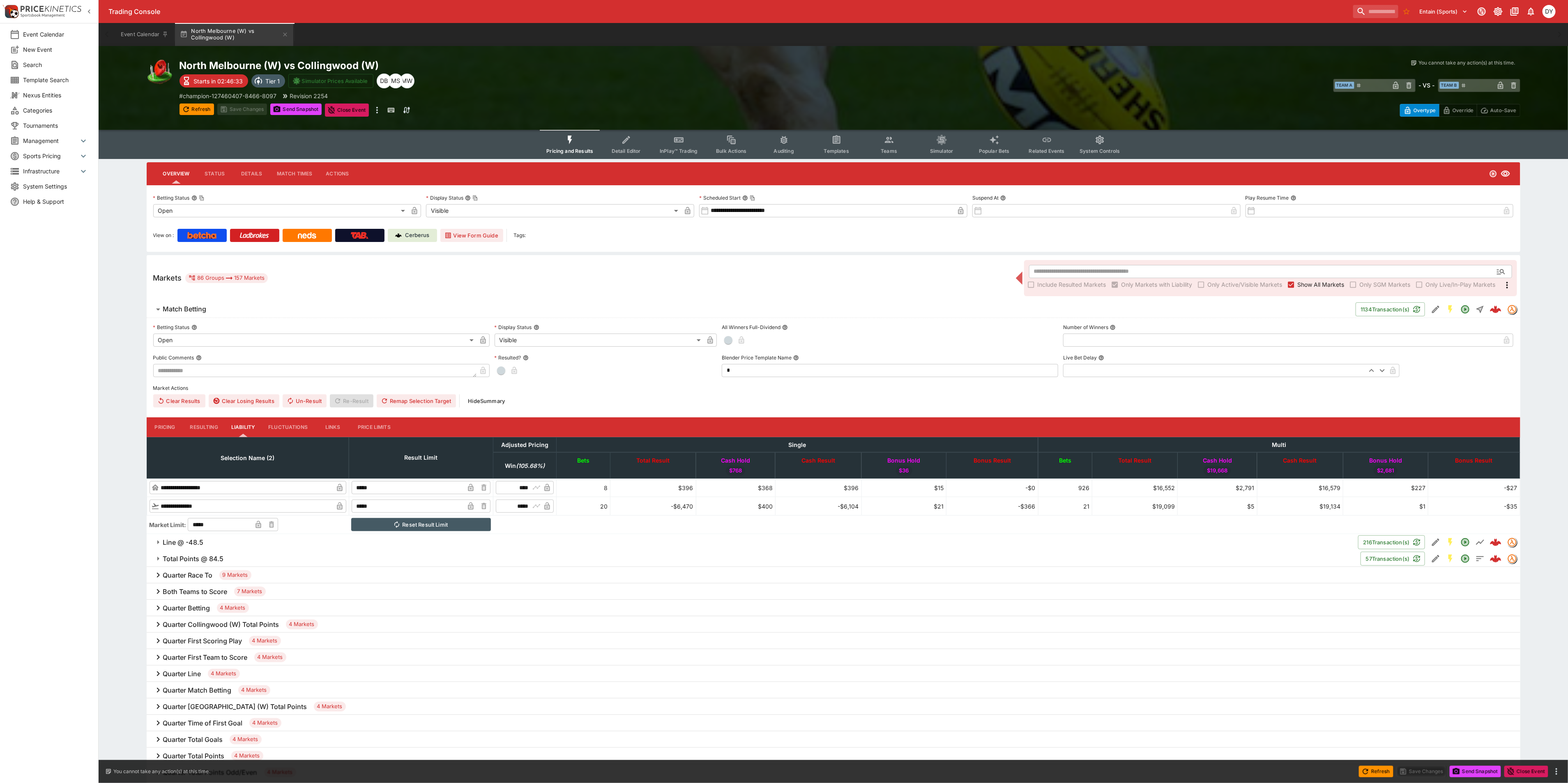
drag, startPoint x: 377, startPoint y: 501, endPoint x: 367, endPoint y: 500, distance: 10.0
click at [369, 501] on td "***** ​" at bounding box center [421, 506] width 144 height 18
type input "******"
click at [244, 103] on div "North Melbourne (W) vs Collingwood (W) Starts in 02:46:24 Tier 1 Simulator Pric…" at bounding box center [514, 88] width 670 height 58
click at [244, 108] on button "Save Changes" at bounding box center [242, 109] width 50 height 12
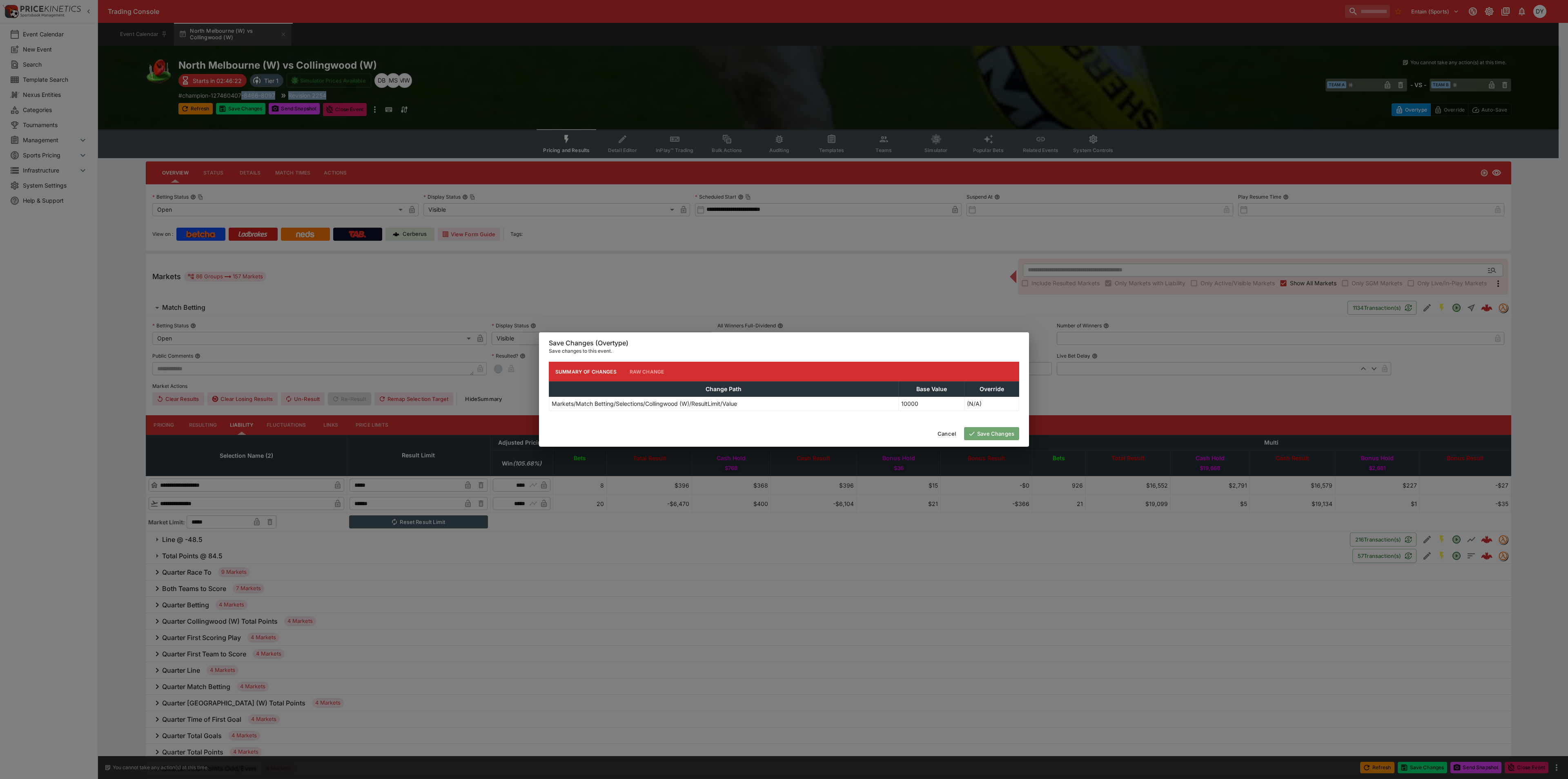
click at [1001, 434] on button "Save Changes" at bounding box center [992, 433] width 55 height 13
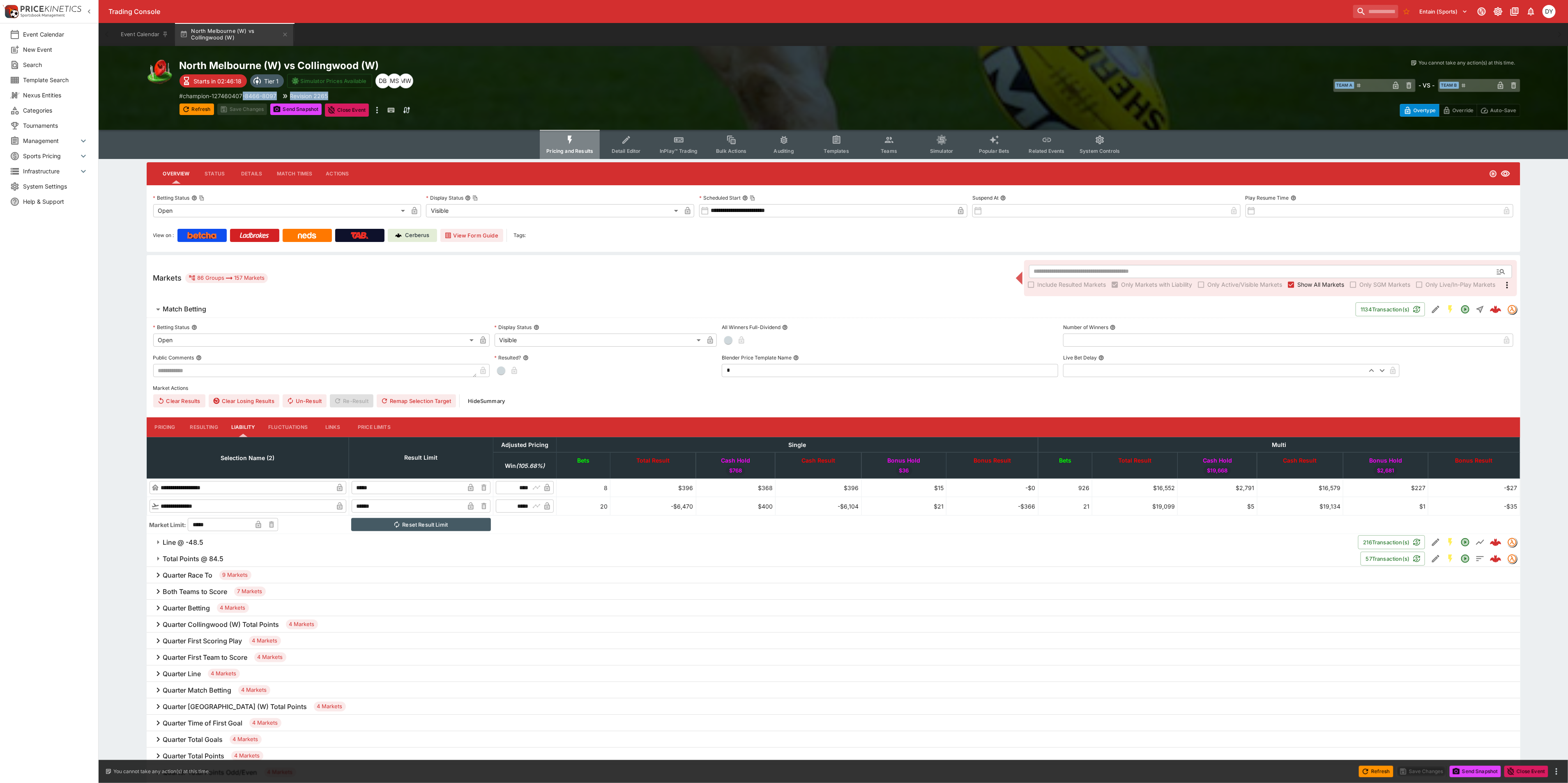
click at [576, 142] on icon "Event type filters" at bounding box center [569, 140] width 10 height 10
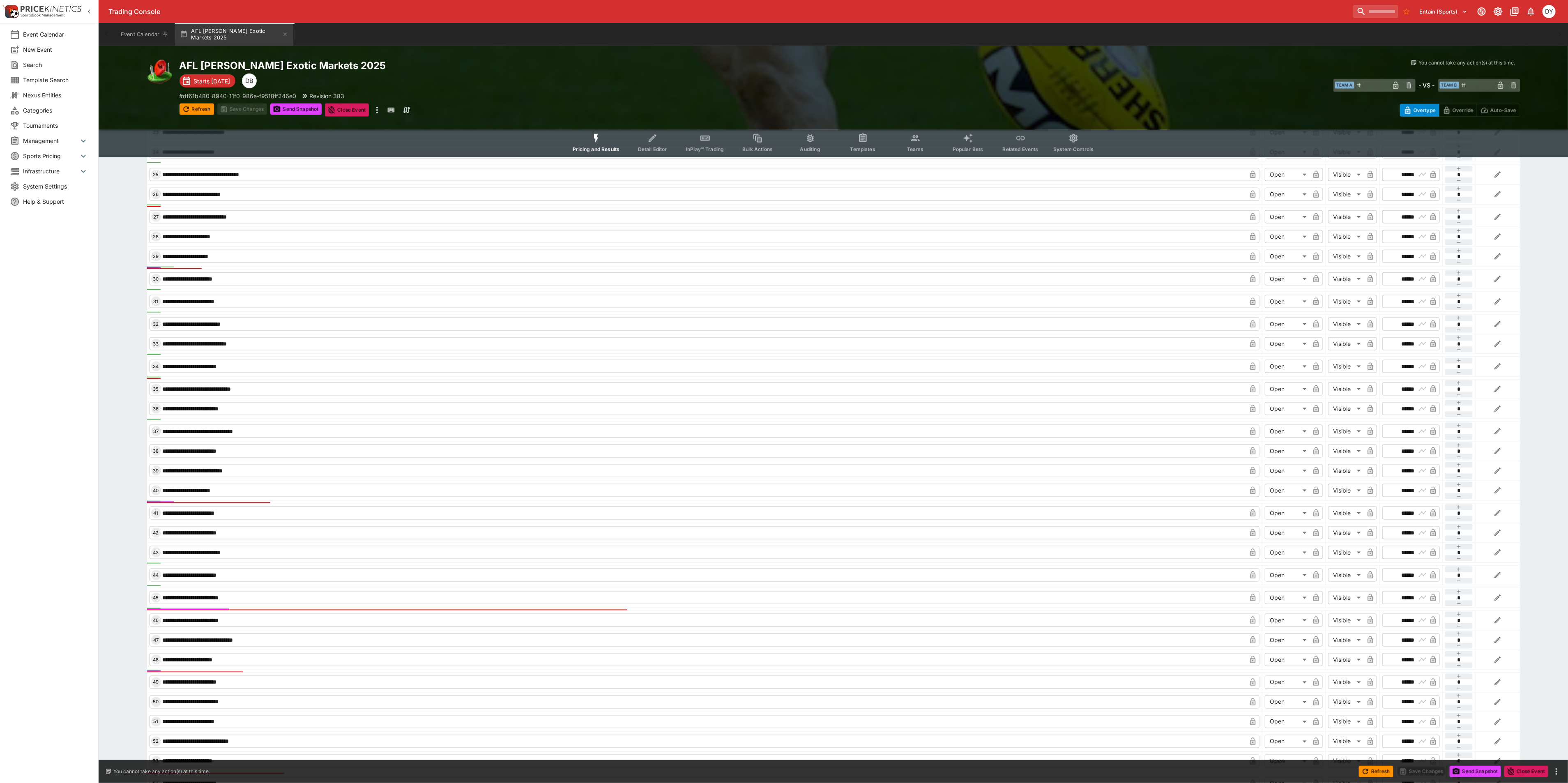
scroll to position [924, 0]
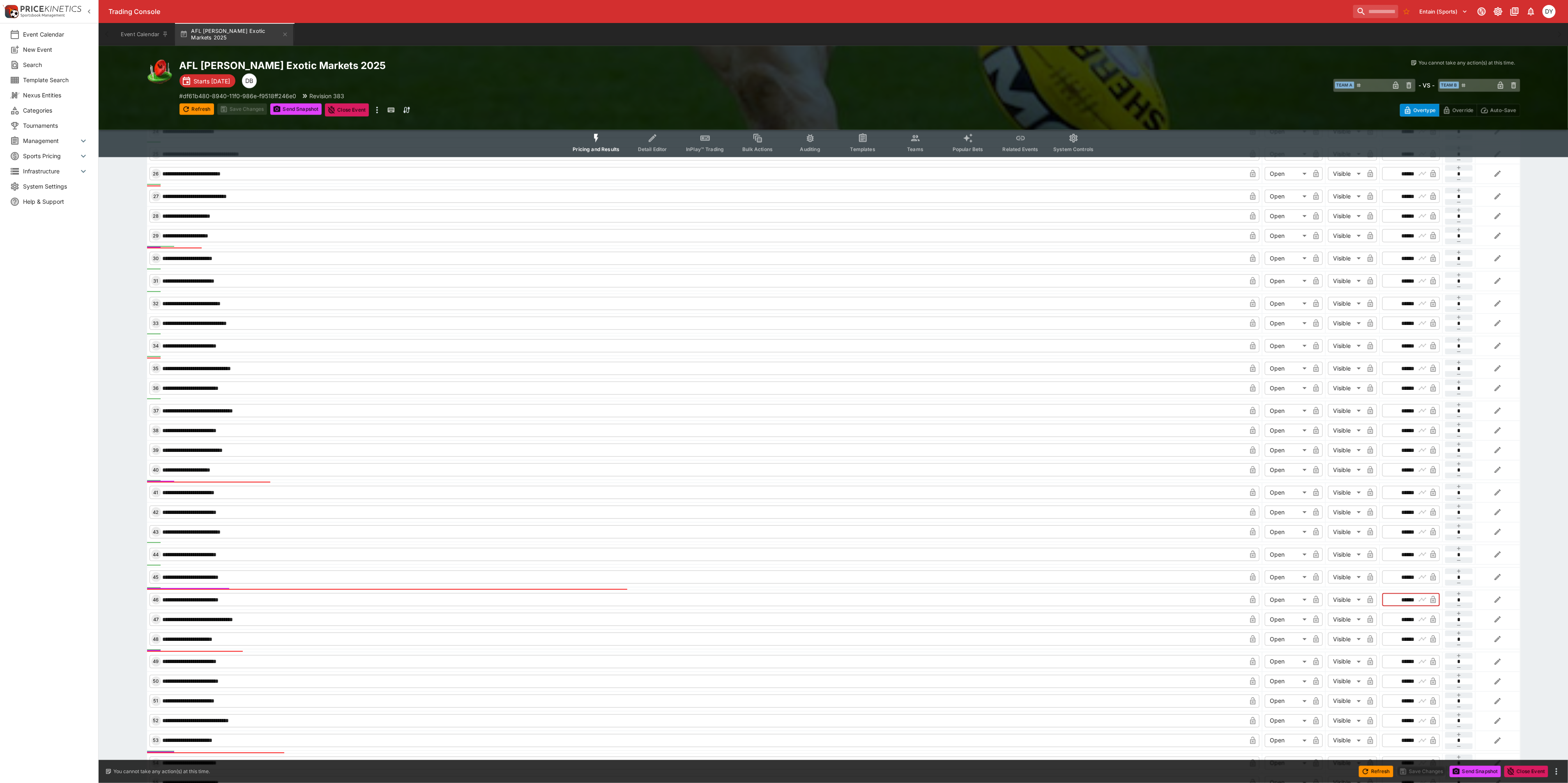
drag, startPoint x: 1414, startPoint y: 607, endPoint x: 1388, endPoint y: 607, distance: 26.0
click at [1388, 606] on div "​ ****** ​" at bounding box center [1411, 599] width 58 height 13
type input "******"
click at [234, 103] on button "Save Changes" at bounding box center [242, 109] width 50 height 12
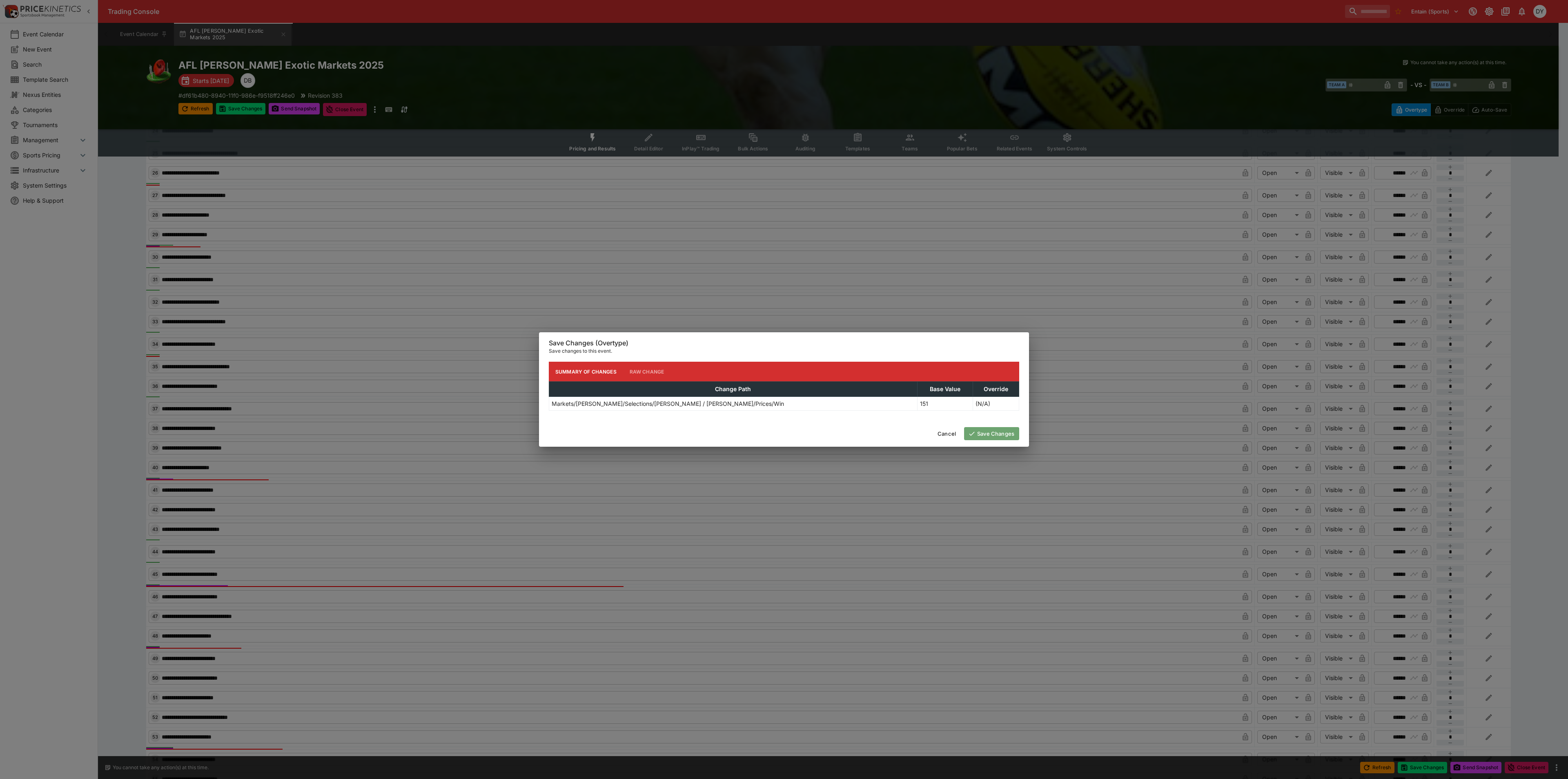
click at [985, 434] on button "Save Changes" at bounding box center [992, 433] width 55 height 13
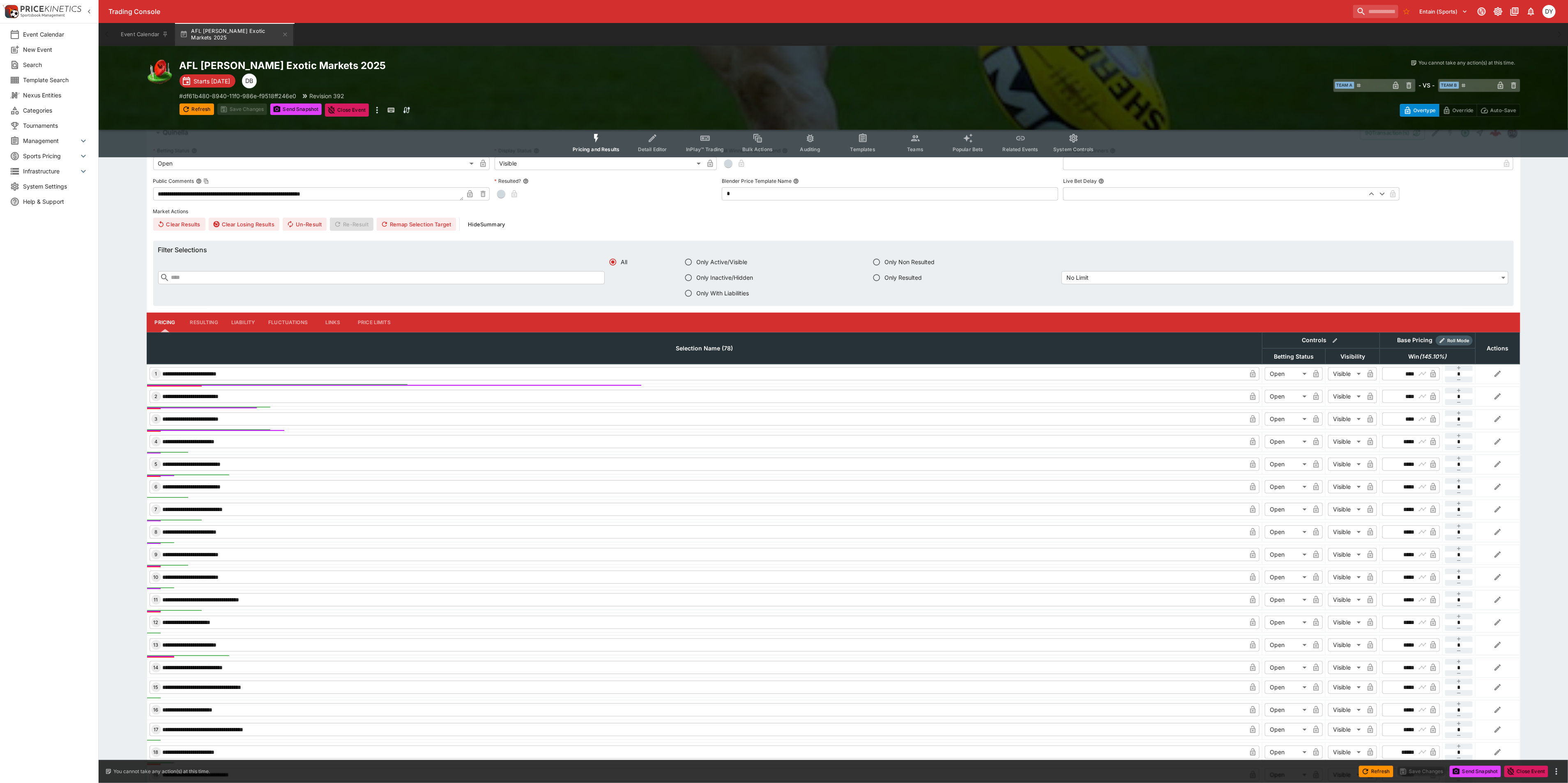
scroll to position [62, 0]
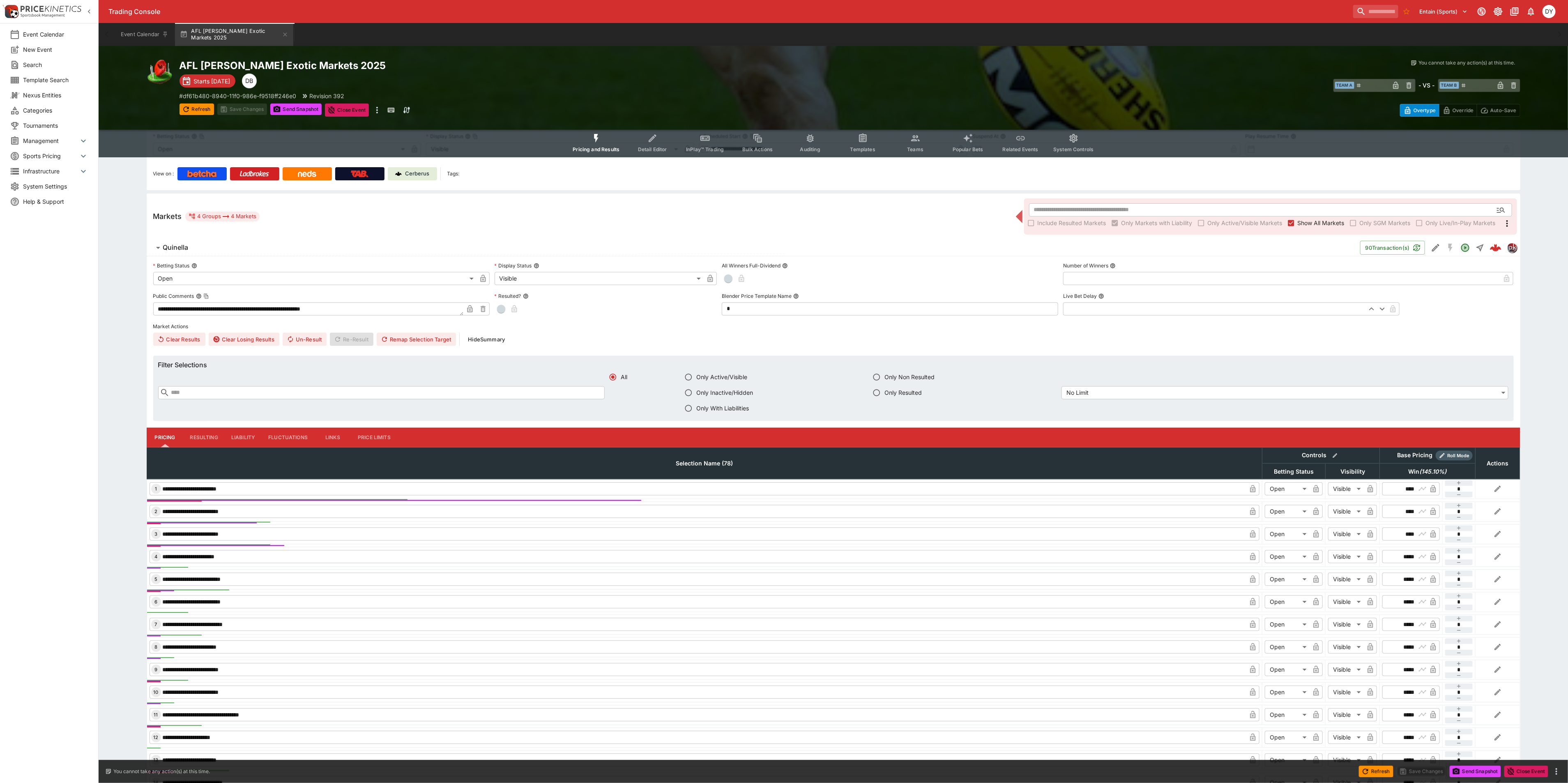
click at [231, 431] on button "Liability" at bounding box center [243, 437] width 37 height 20
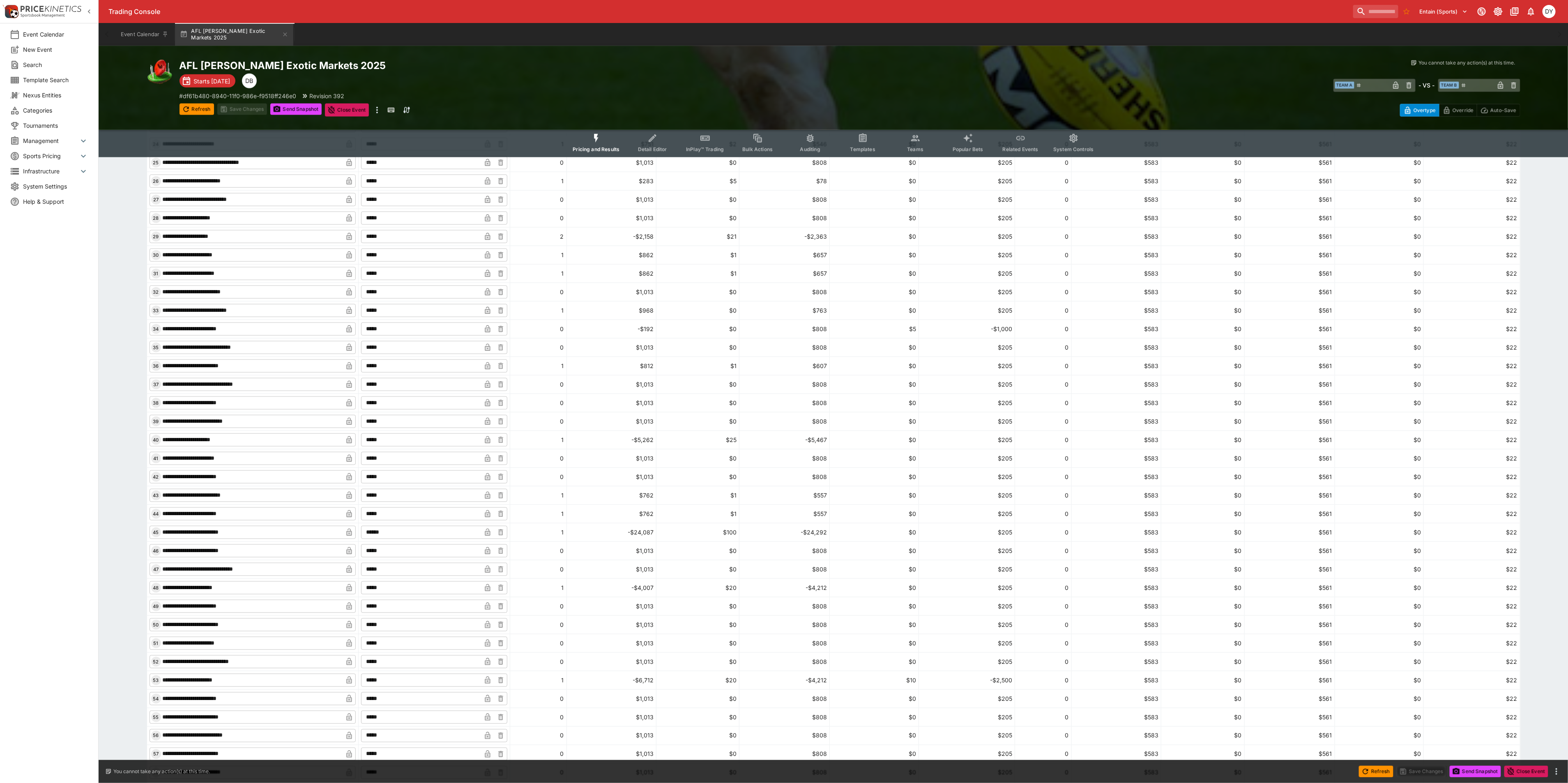
scroll to position [863, 0]
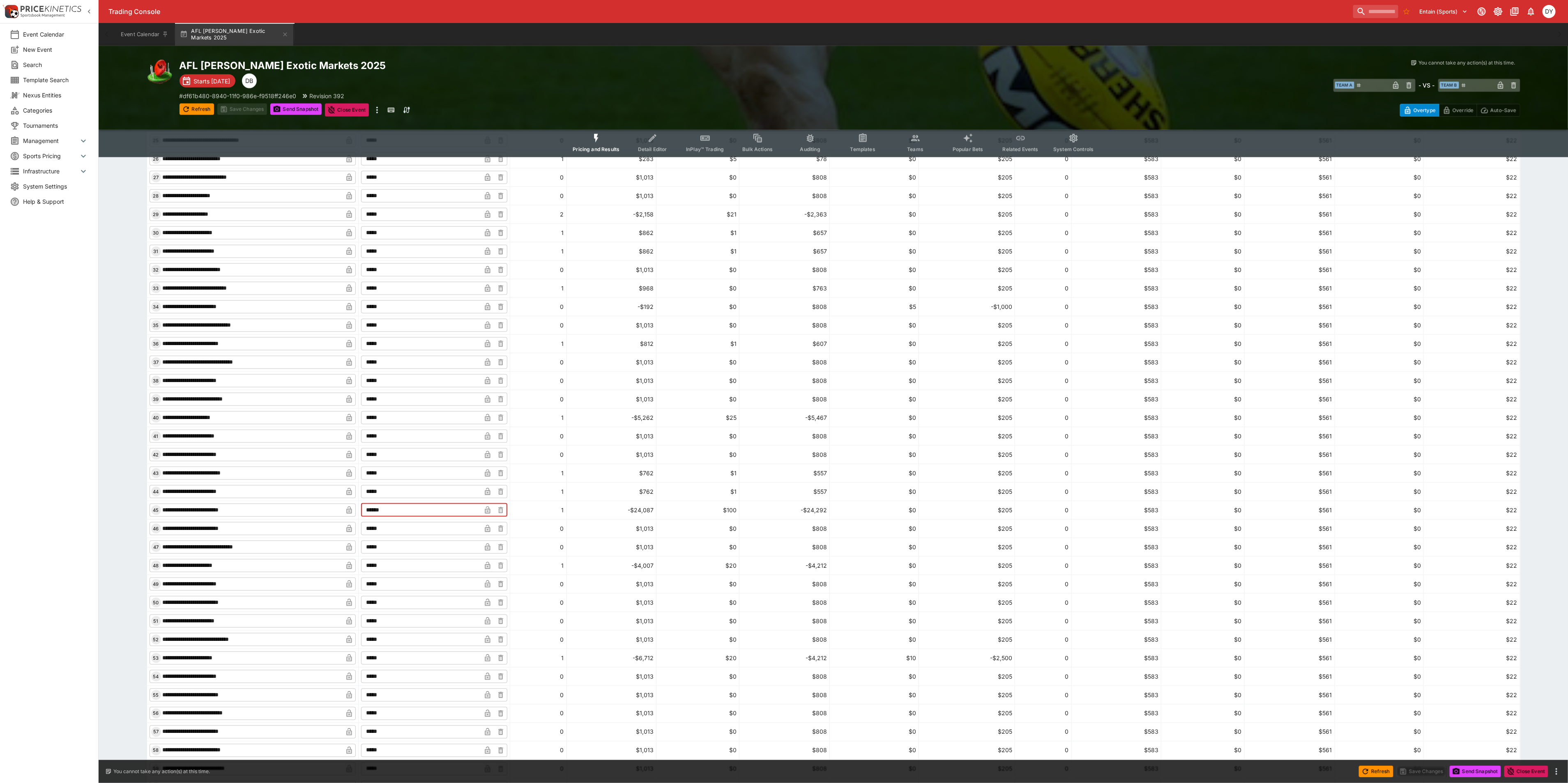
drag, startPoint x: 411, startPoint y: 519, endPoint x: 373, endPoint y: 519, distance: 38.0
click at [373, 519] on tr "**********" at bounding box center [833, 510] width 1373 height 18
type input "******"
click at [243, 108] on button "Save Changes" at bounding box center [242, 109] width 50 height 12
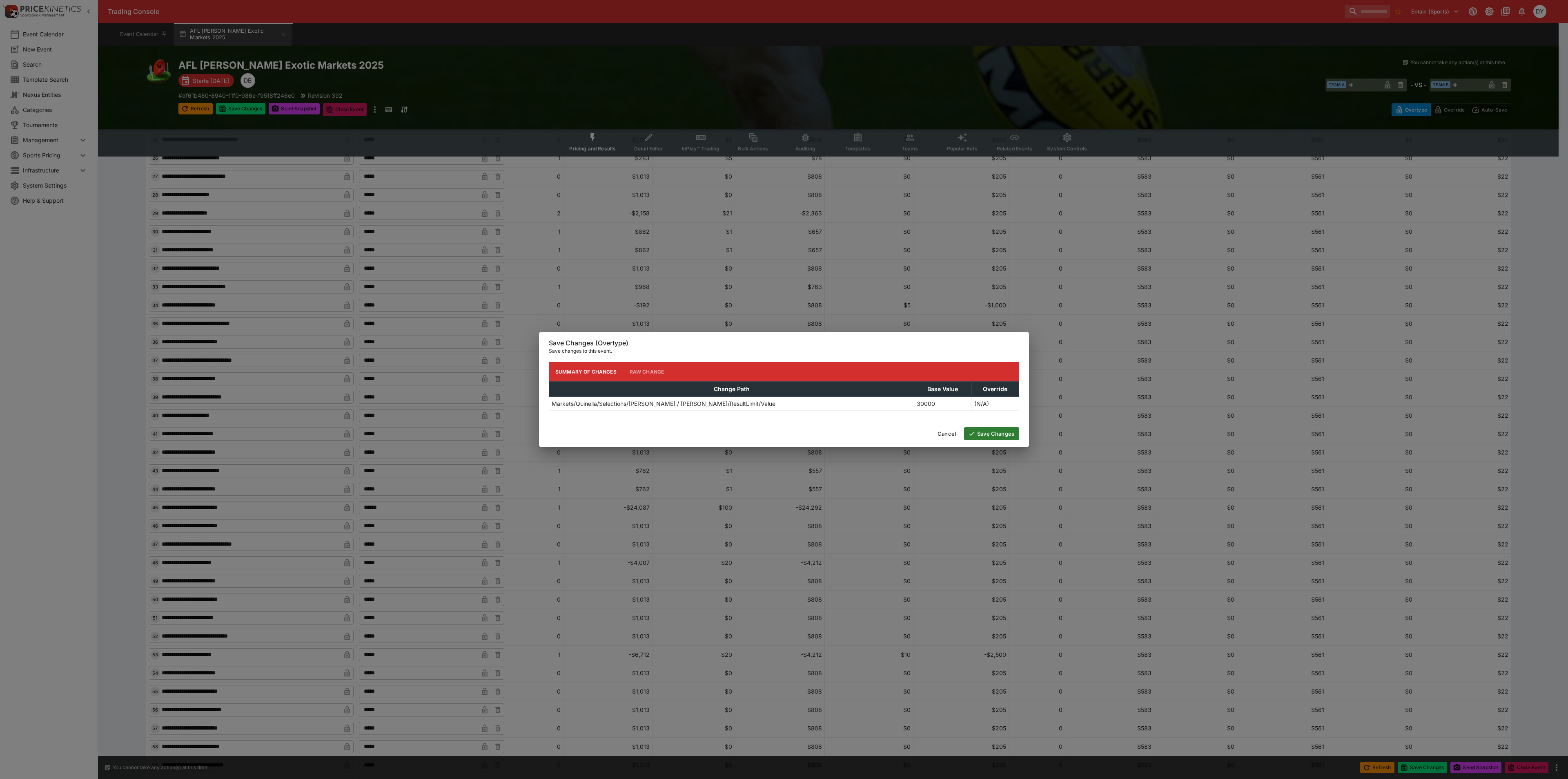
click at [1011, 434] on button "Save Changes" at bounding box center [992, 433] width 55 height 13
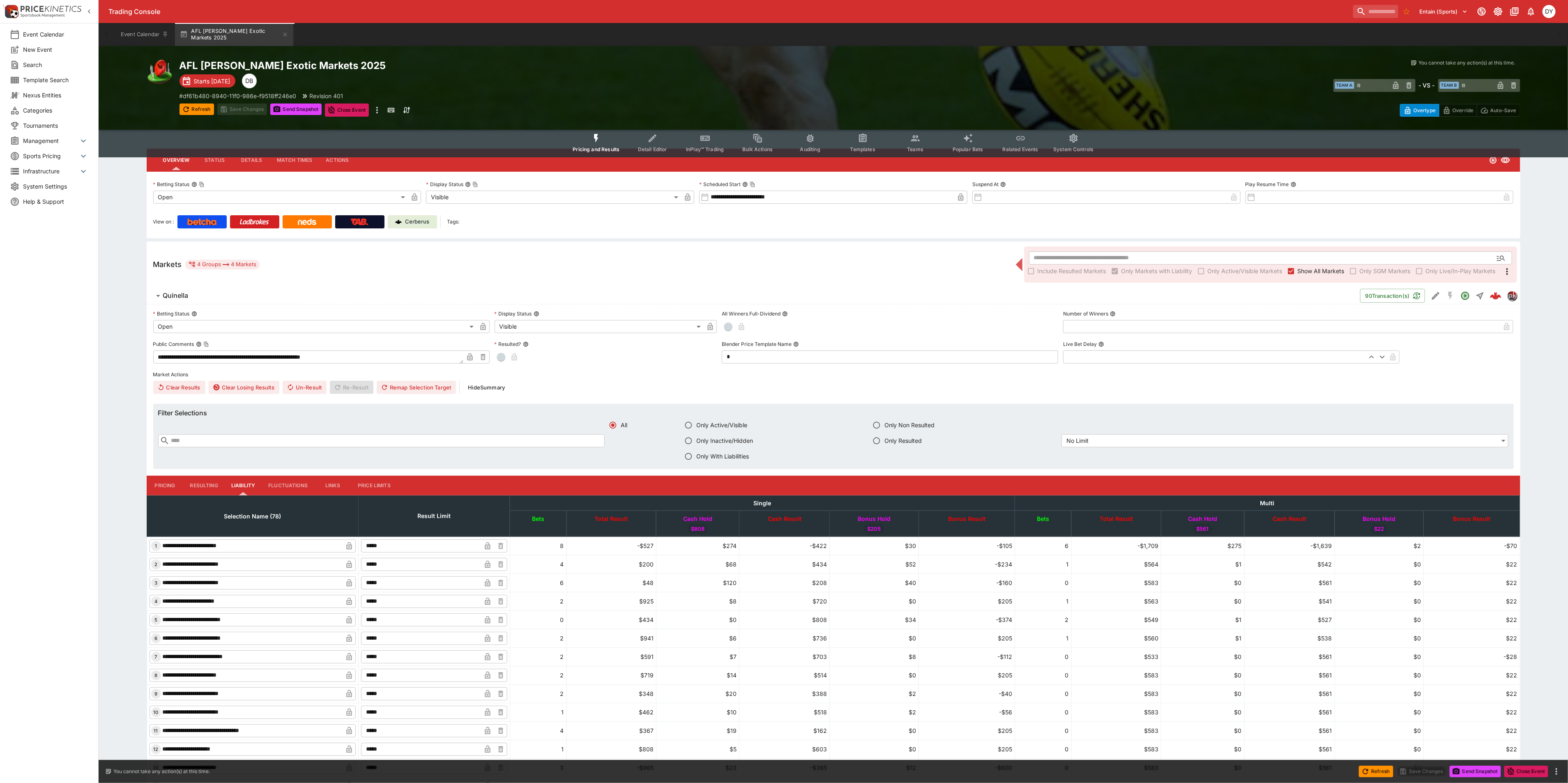
scroll to position [0, 0]
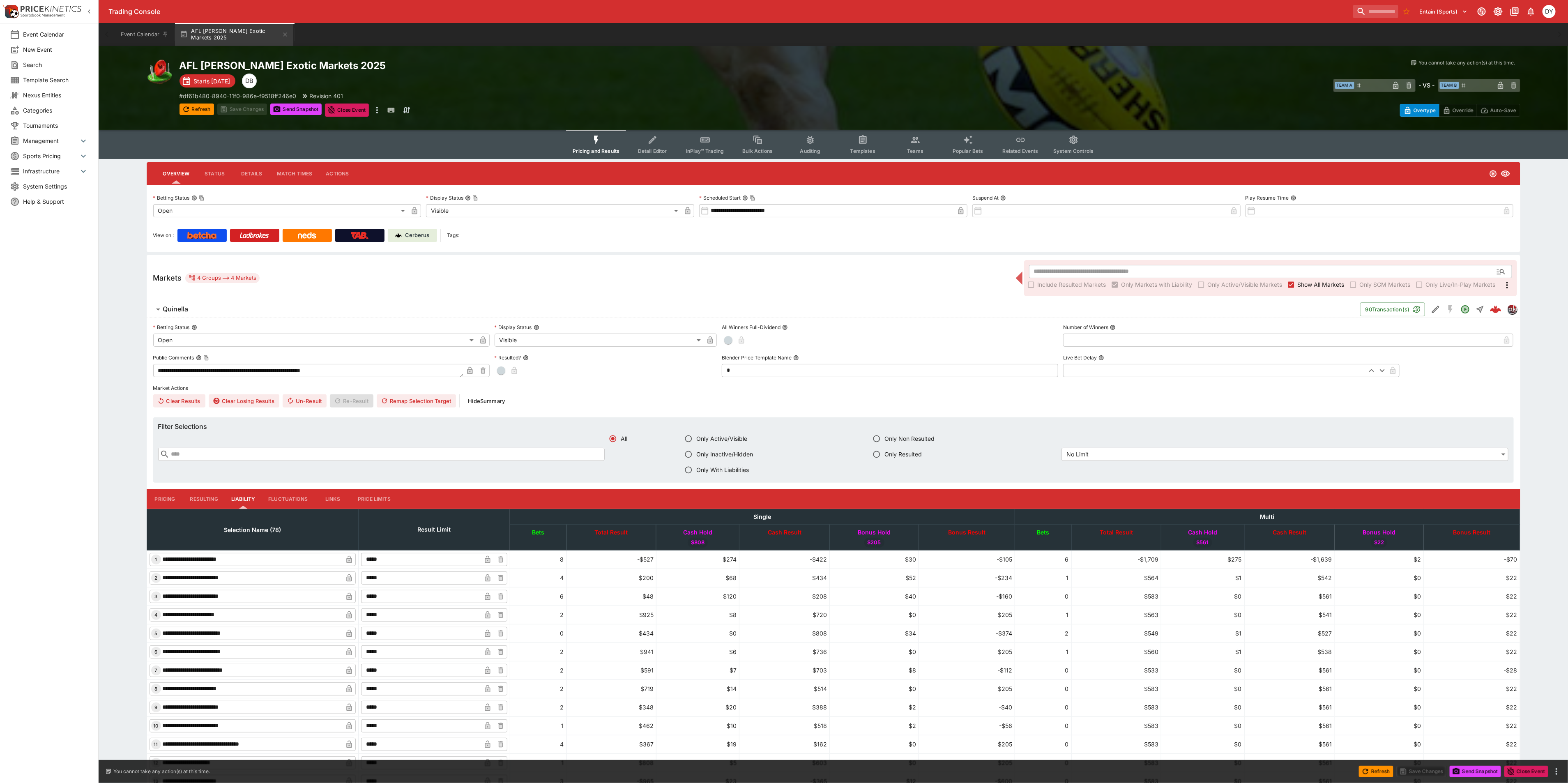
click at [411, 237] on p "Cerberus" at bounding box center [417, 235] width 24 height 8
click at [154, 499] on button "Pricing" at bounding box center [165, 499] width 37 height 20
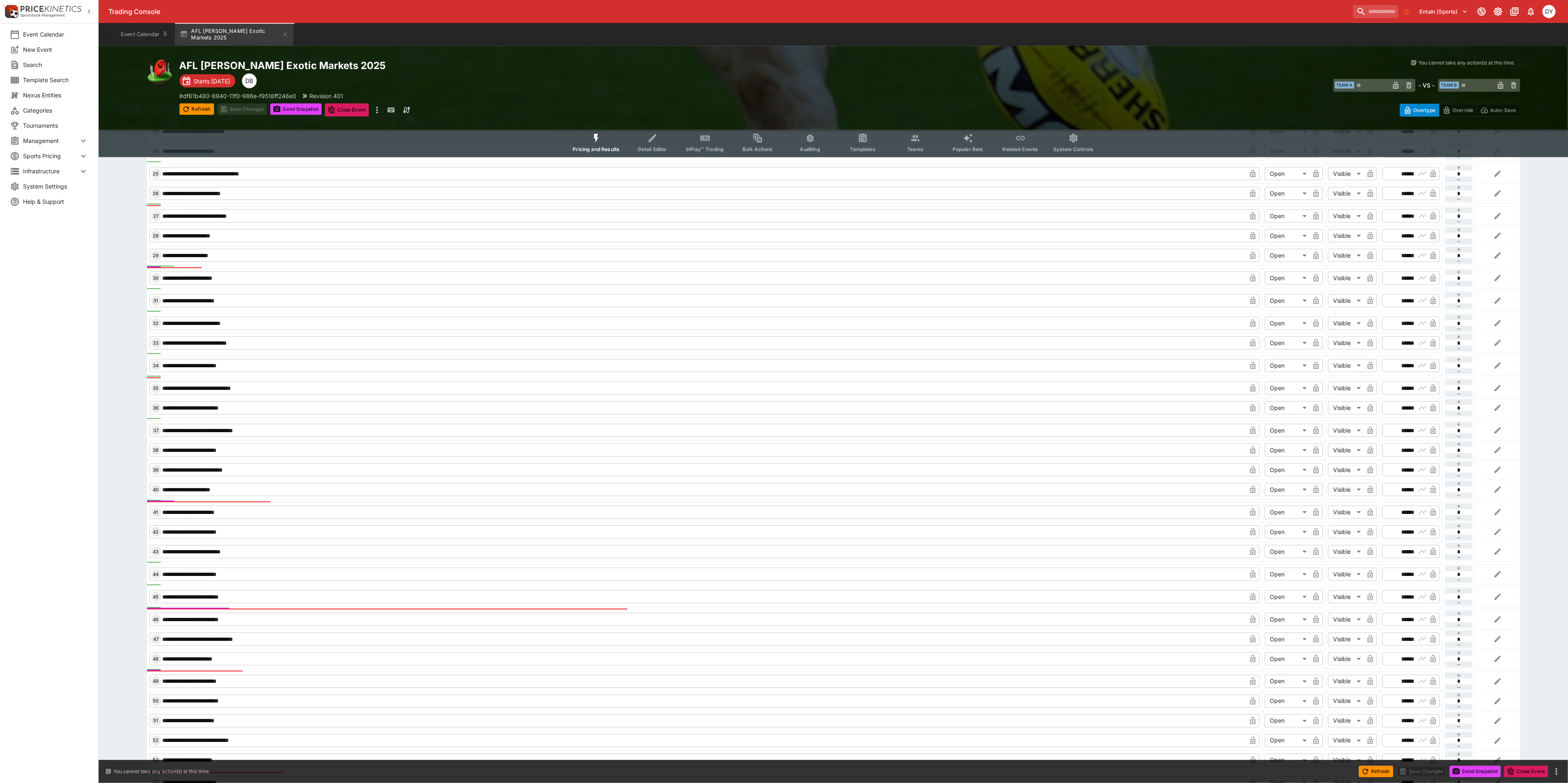
scroll to position [924, 0]
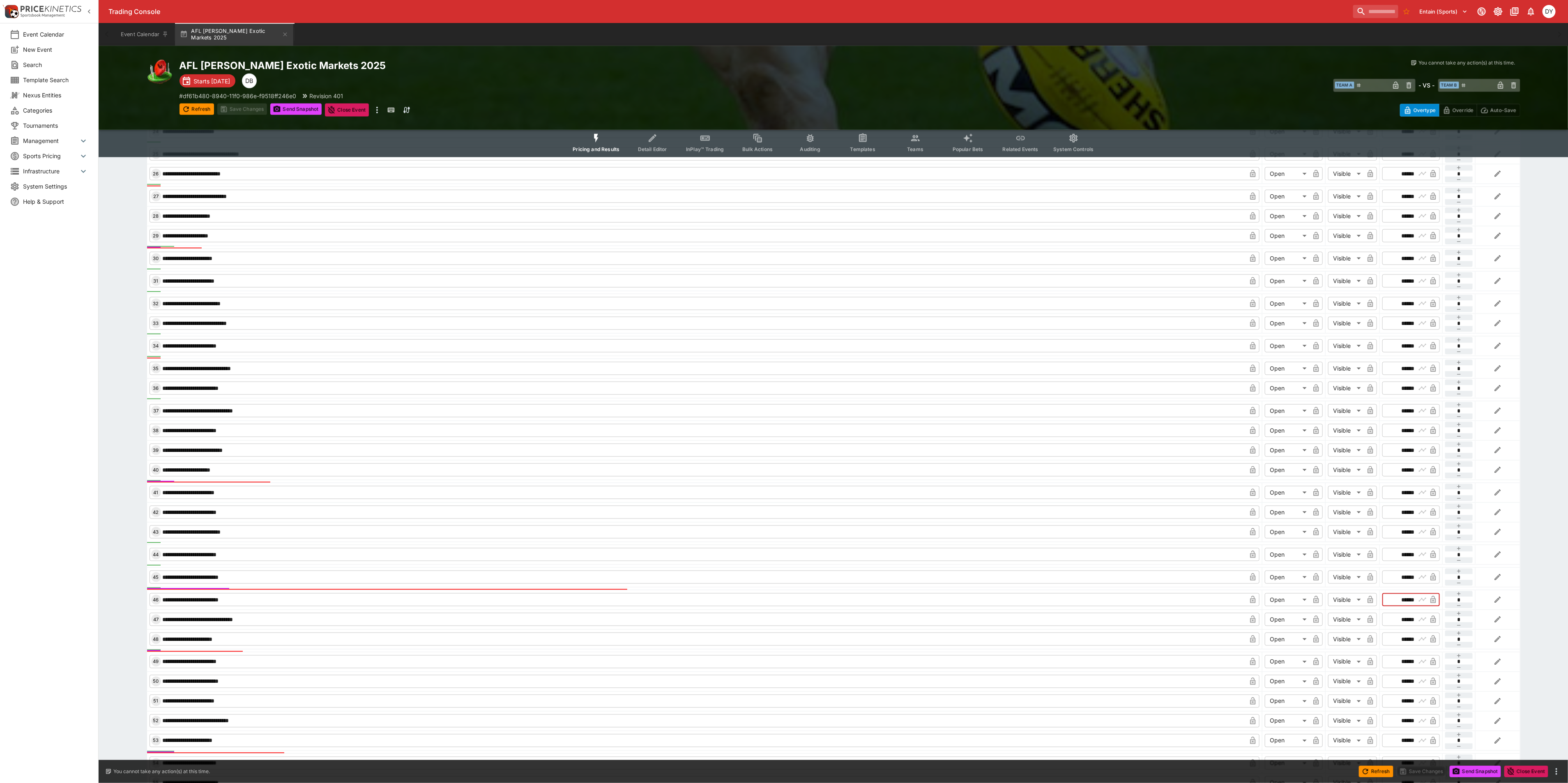
drag, startPoint x: 1413, startPoint y: 602, endPoint x: 1386, endPoint y: 602, distance: 27.0
click at [1386, 602] on div "​ ****** ​" at bounding box center [1411, 599] width 58 height 13
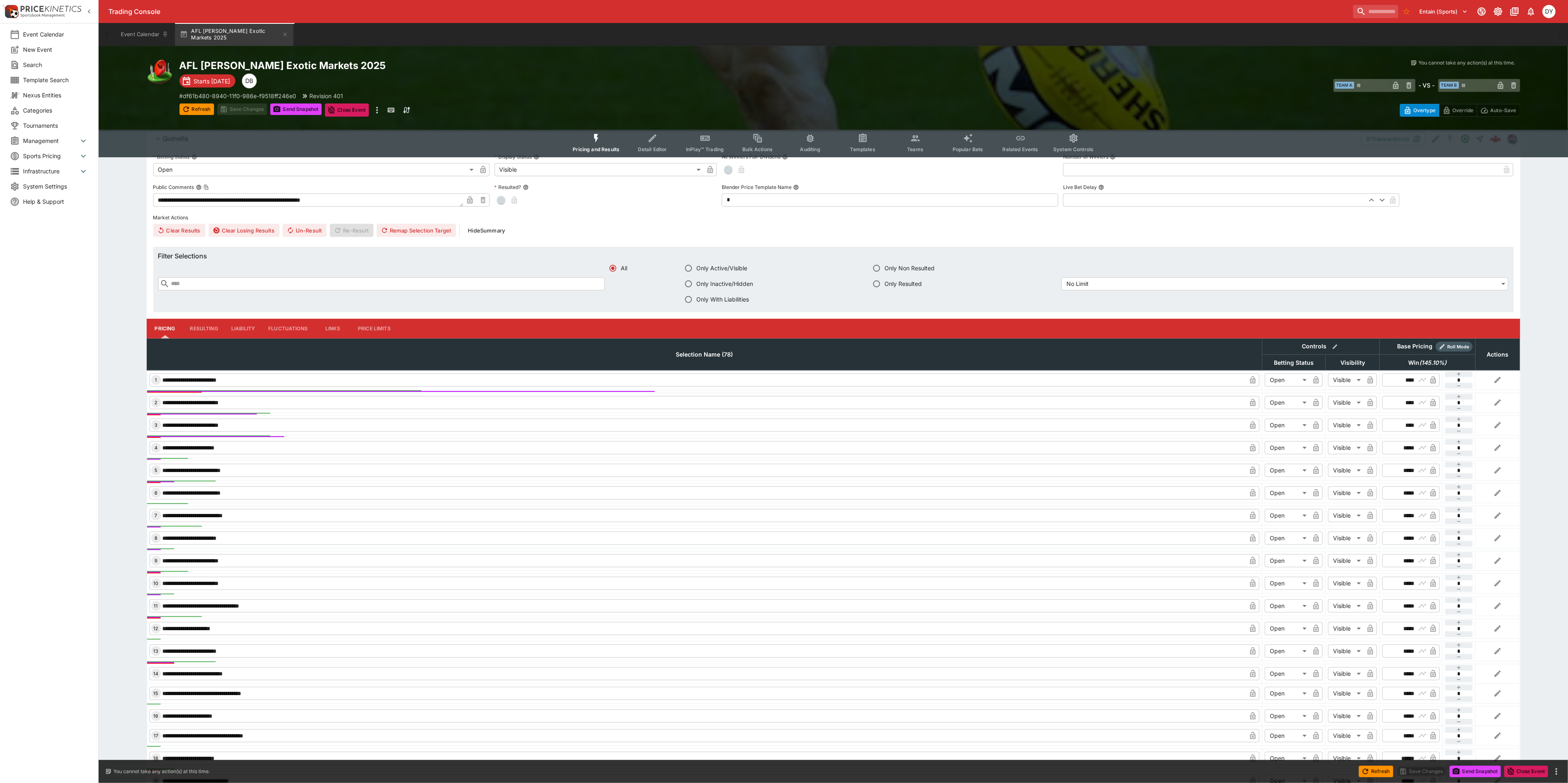
scroll to position [0, 0]
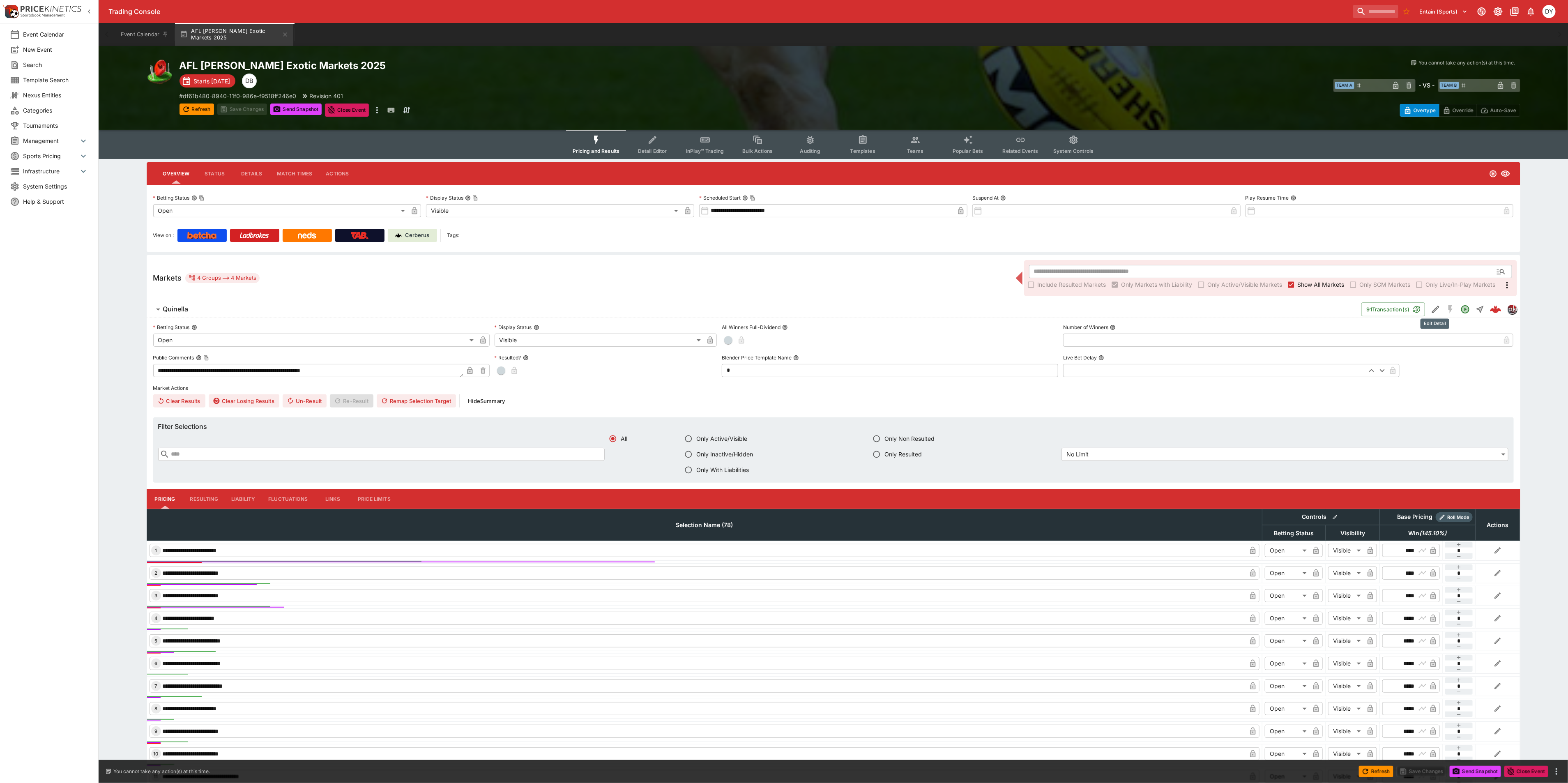
click at [1435, 305] on icon "Edit Detail" at bounding box center [1436, 309] width 10 height 10
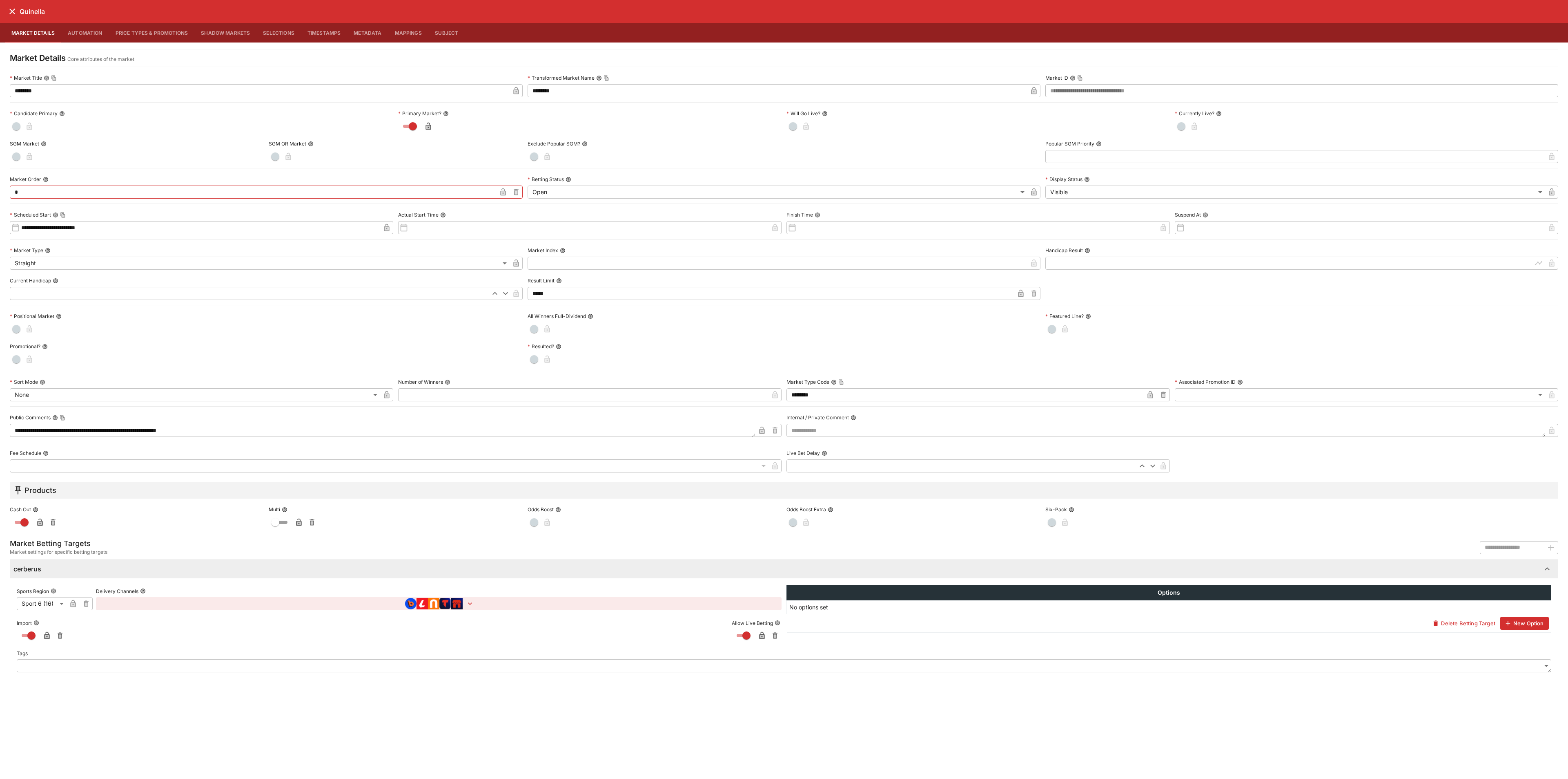
click at [36, 448] on li "Price" at bounding box center [201, 451] width 383 height 13
type input "**********"
click at [10, 14] on icon "close" at bounding box center [12, 12] width 10 height 10
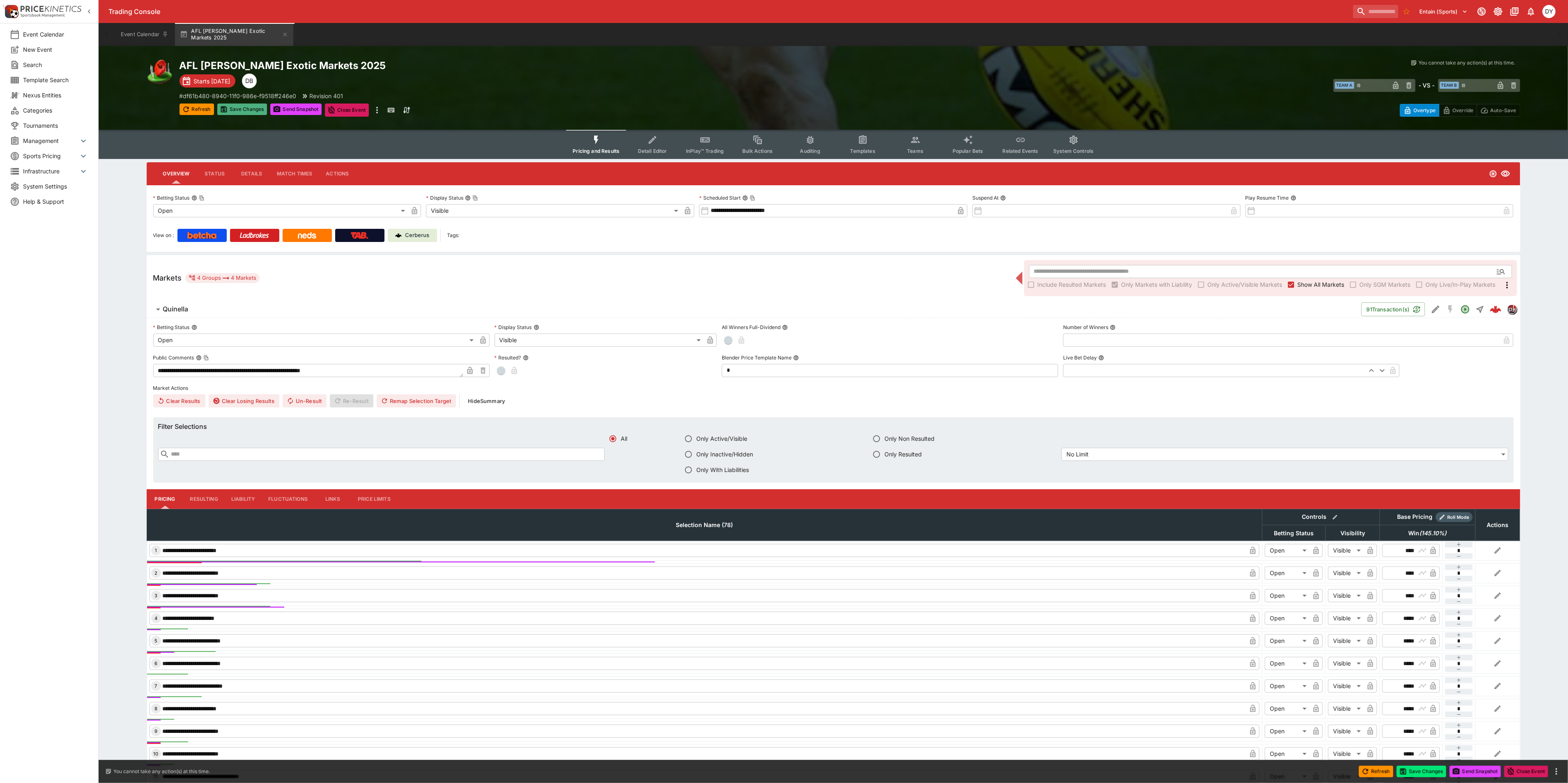
click at [236, 110] on button "Save Changes" at bounding box center [242, 109] width 50 height 12
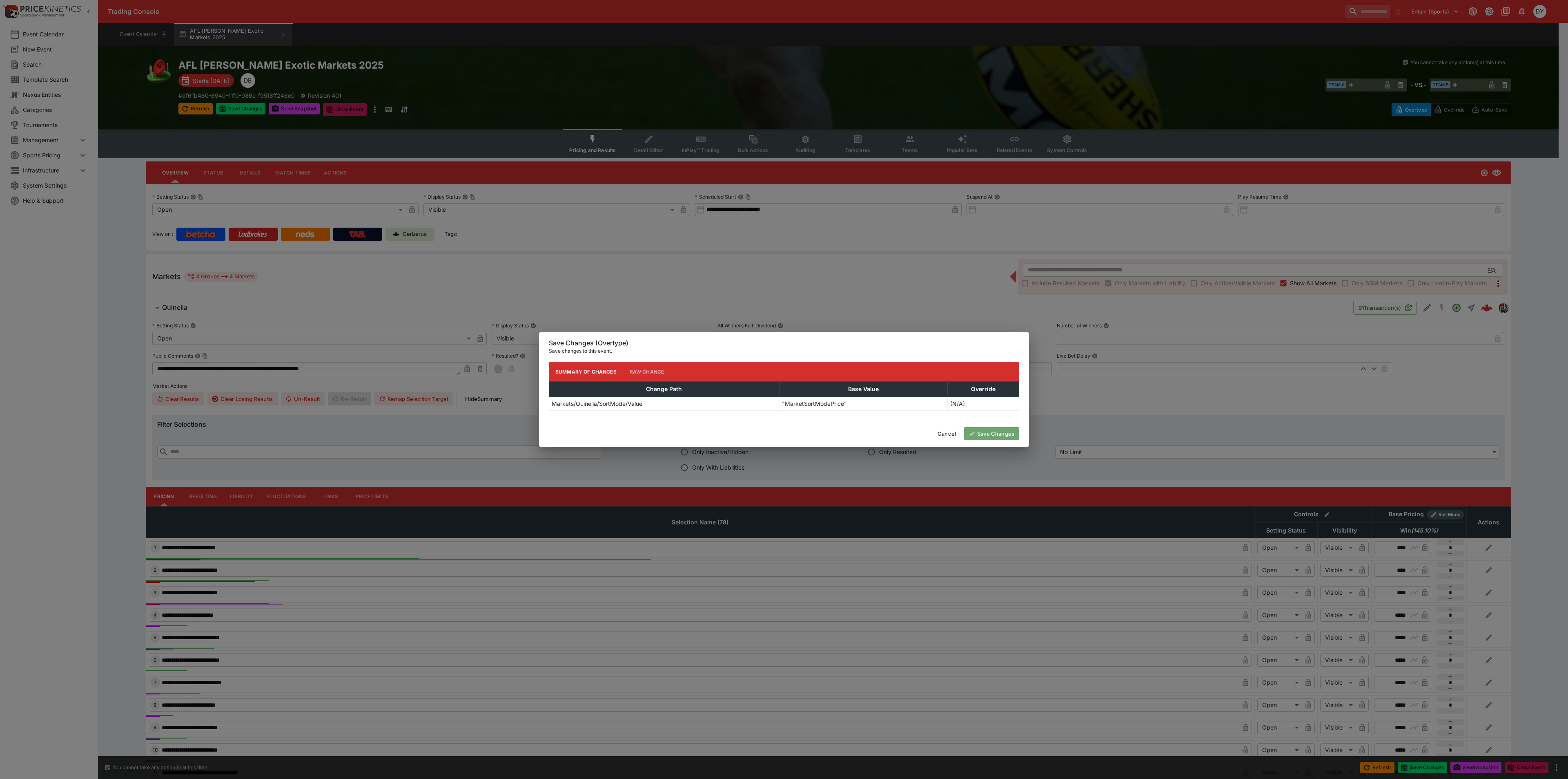
click at [990, 432] on button "Save Changes" at bounding box center [992, 433] width 55 height 13
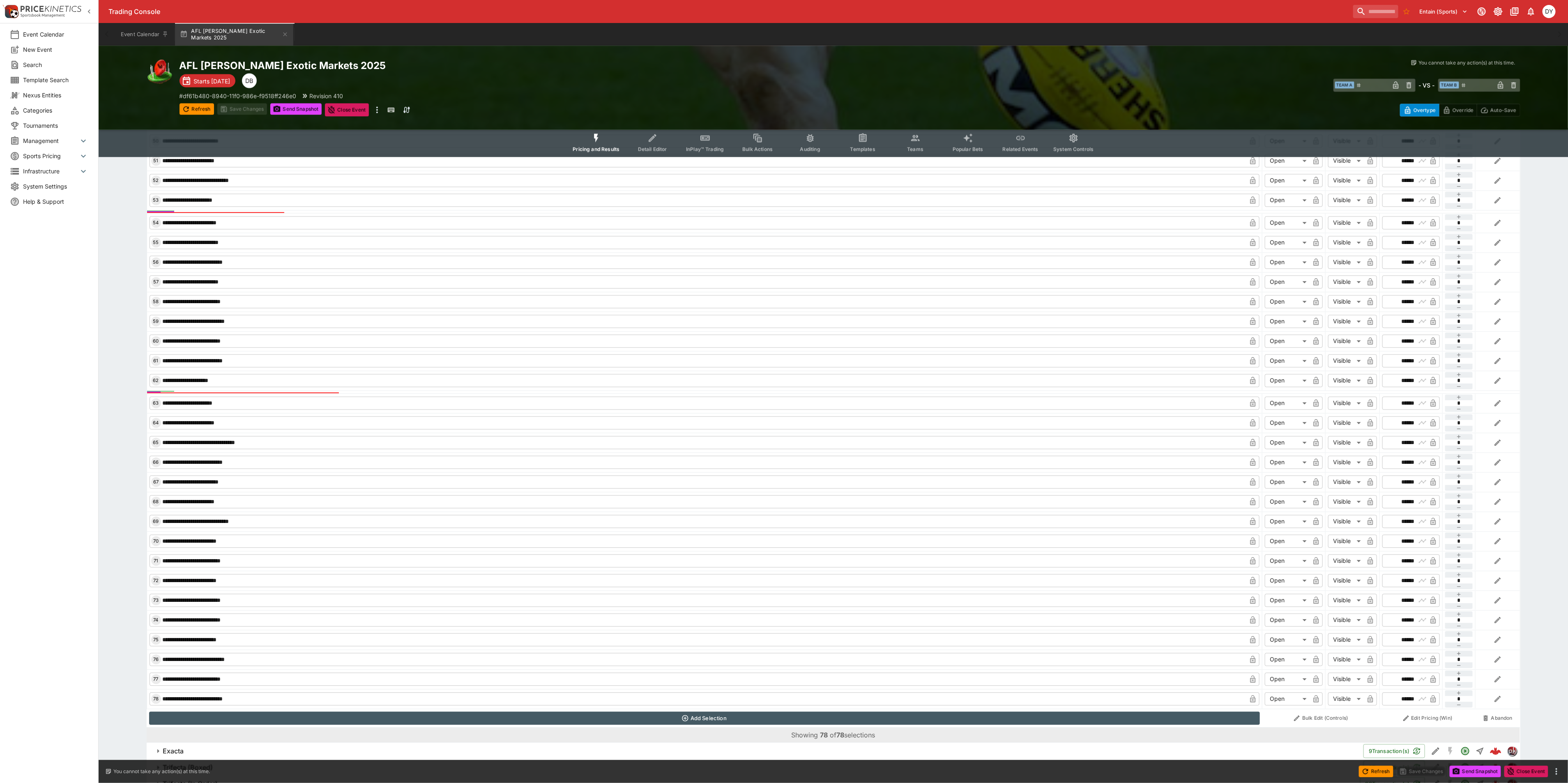
scroll to position [1508, 0]
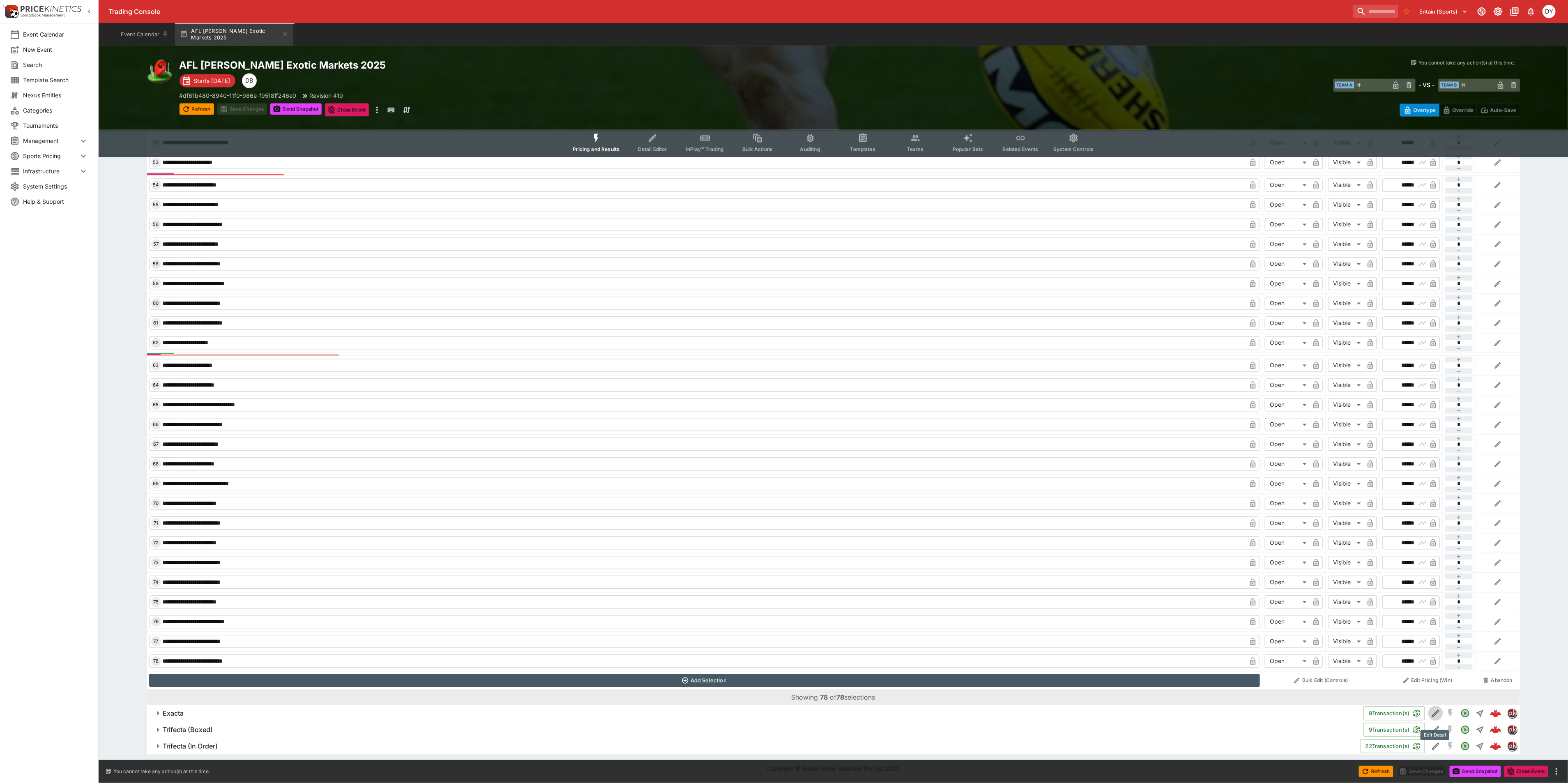
click at [1433, 713] on icon "Edit Detail" at bounding box center [1436, 713] width 10 height 10
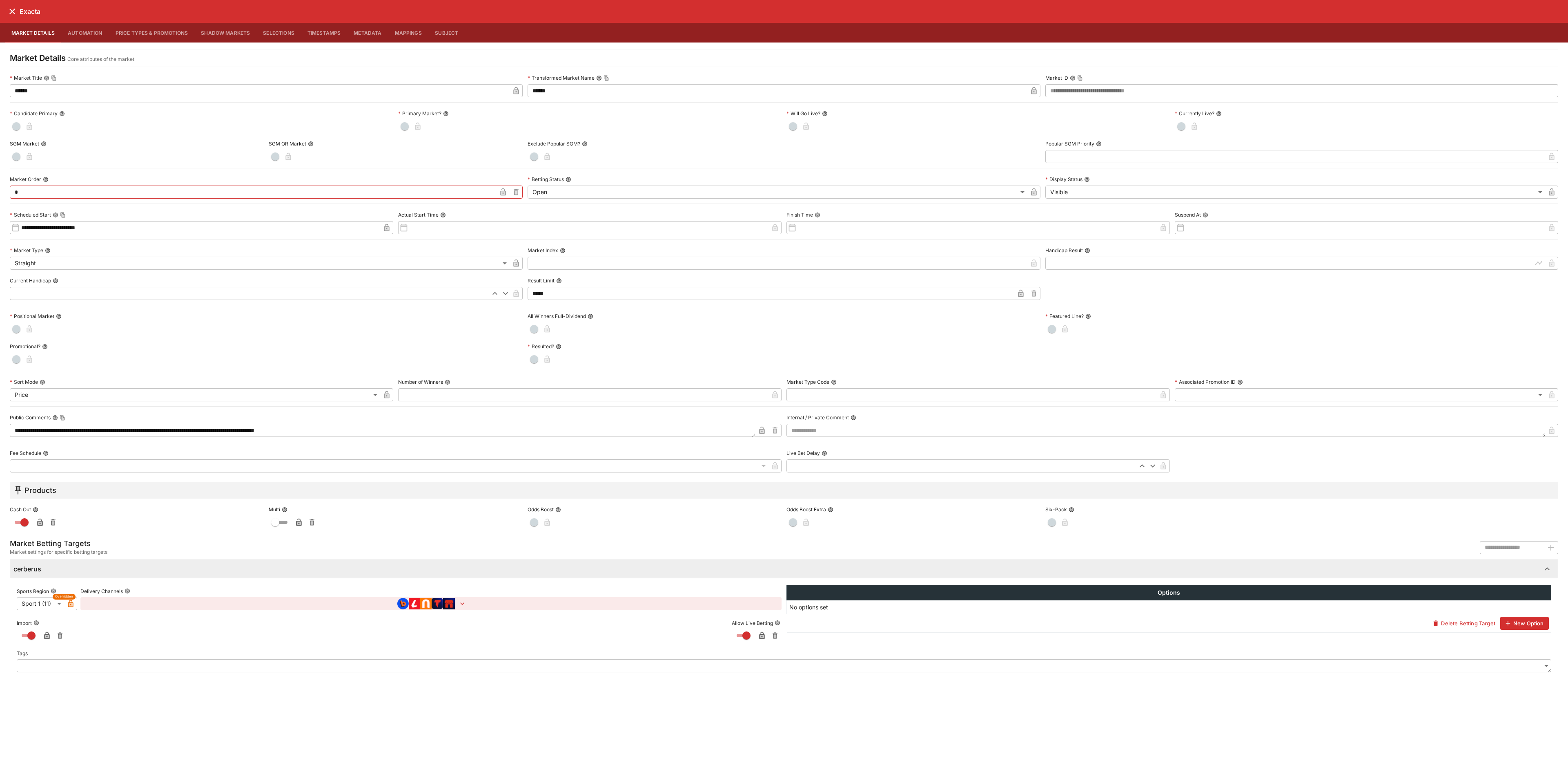
click at [12, 7] on icon "close" at bounding box center [12, 12] width 10 height 10
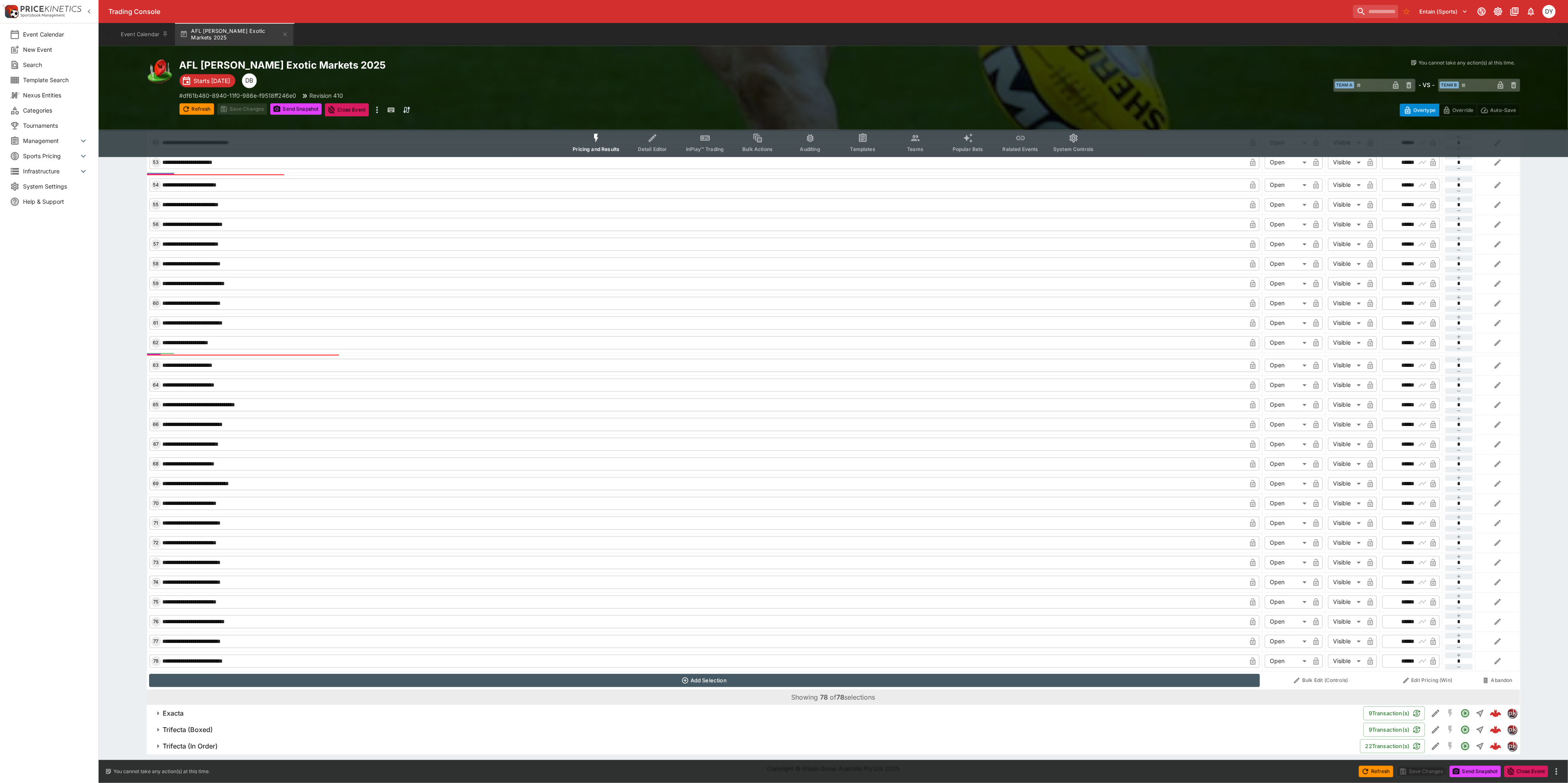
click at [593, 140] on icon "Event type filters" at bounding box center [596, 138] width 10 height 10
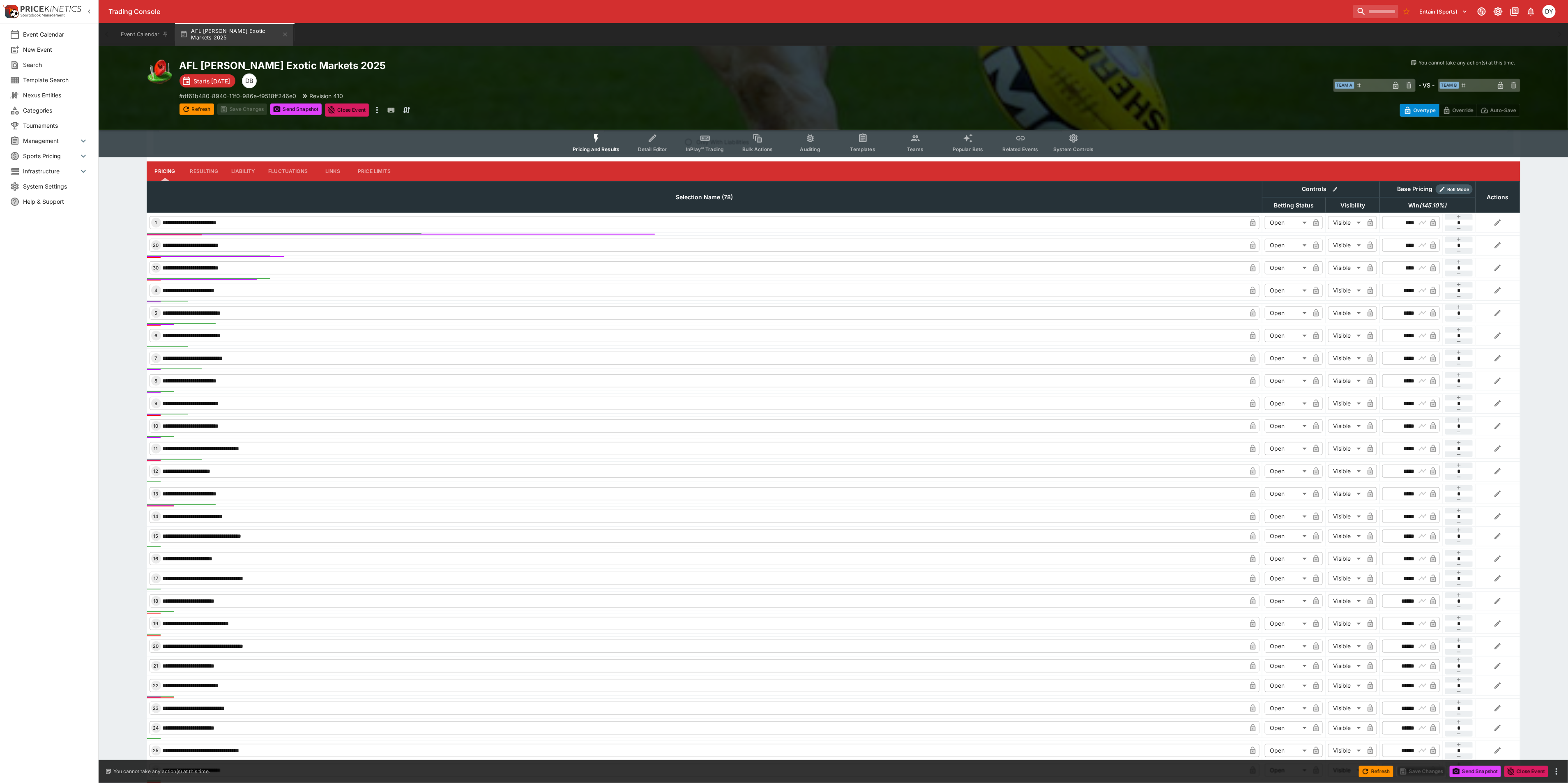
scroll to position [0, 0]
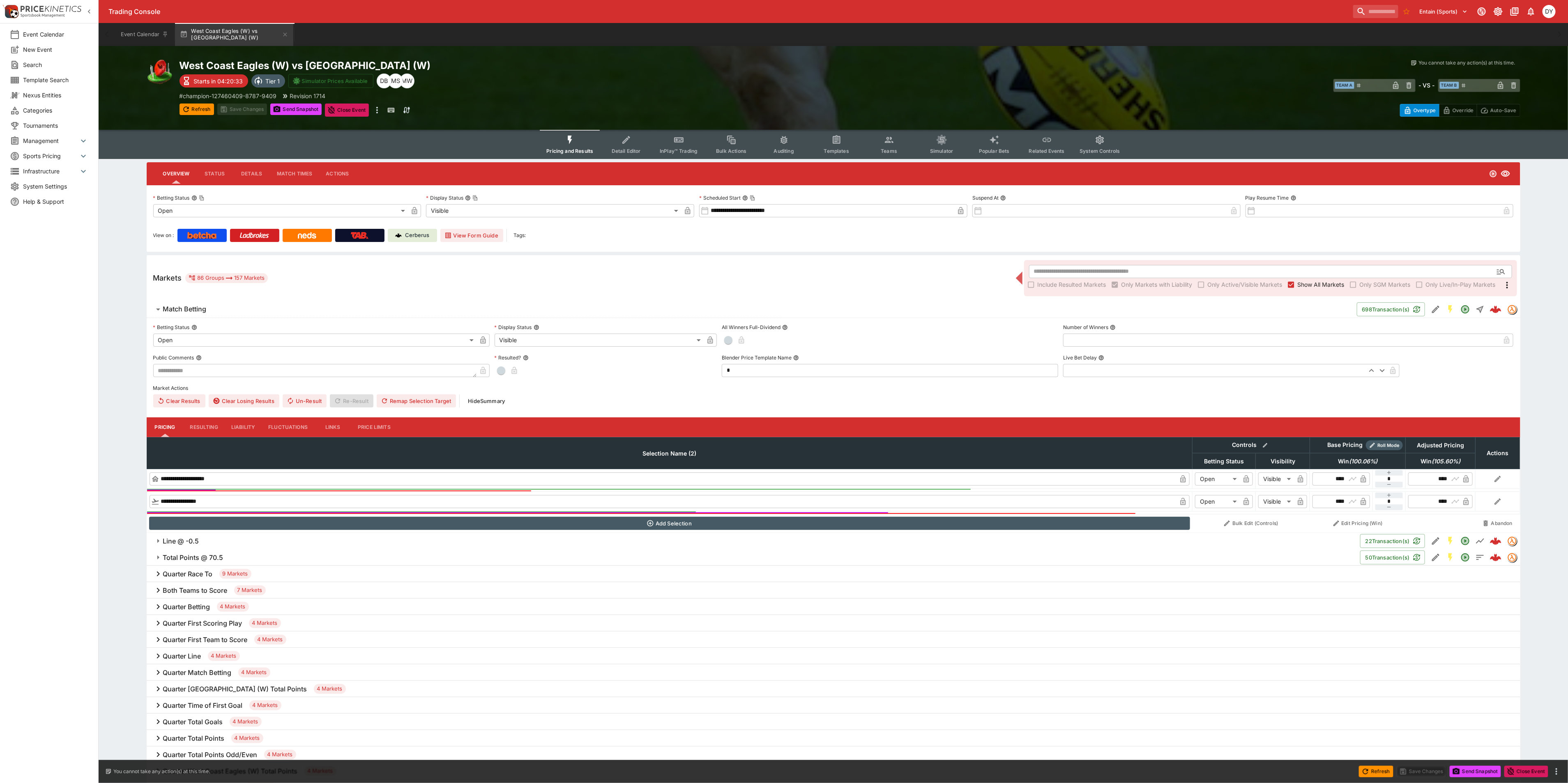
click at [673, 143] on button "InPlay™ Trading" at bounding box center [678, 144] width 53 height 29
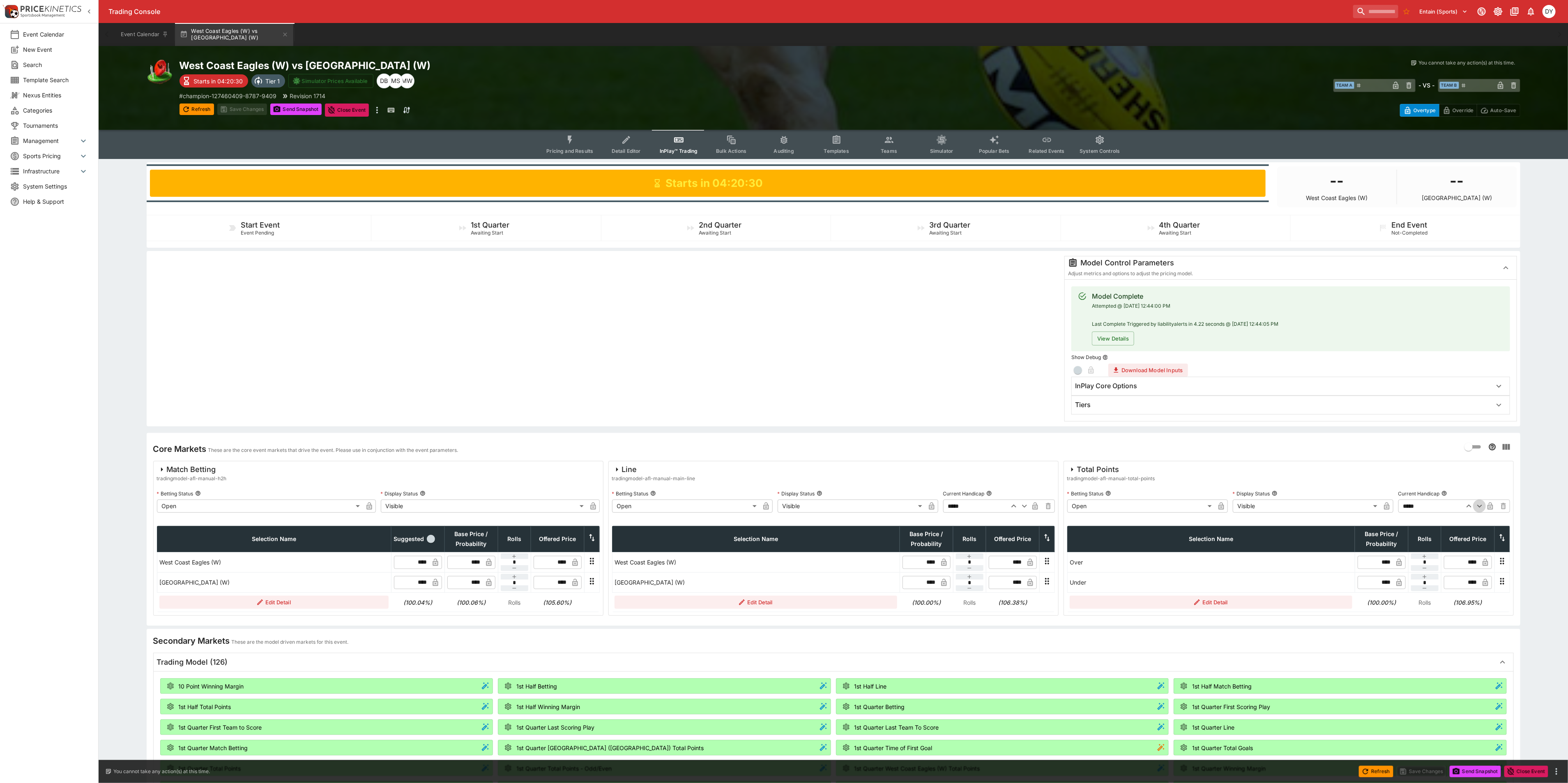
click at [1477, 507] on icon "button" at bounding box center [1479, 506] width 10 height 10
type input "*****"
click at [252, 108] on button "Save Changes" at bounding box center [242, 109] width 50 height 12
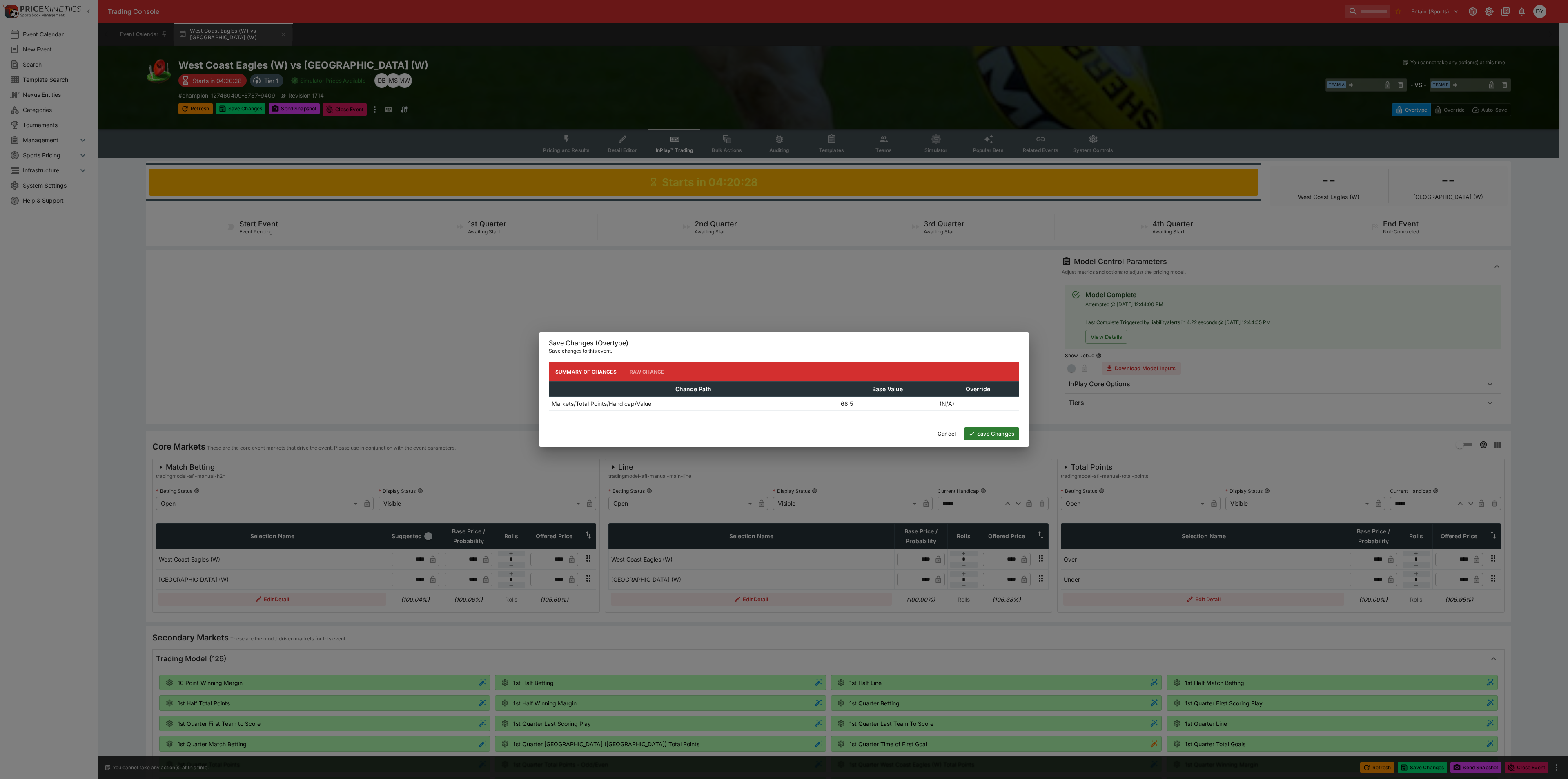
click at [994, 438] on button "Save Changes" at bounding box center [992, 433] width 55 height 13
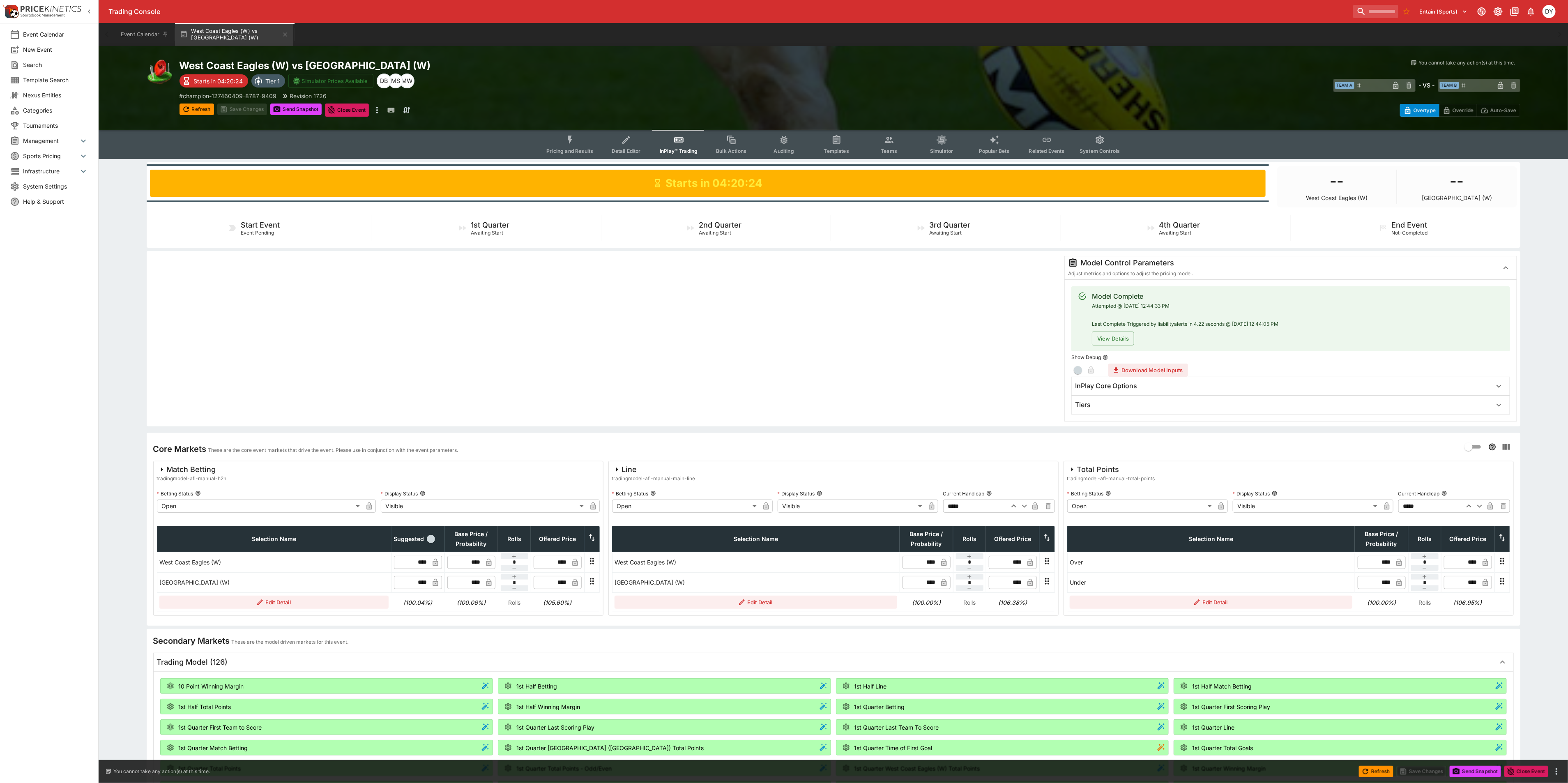
click at [571, 143] on icon "Event type filters" at bounding box center [569, 140] width 10 height 10
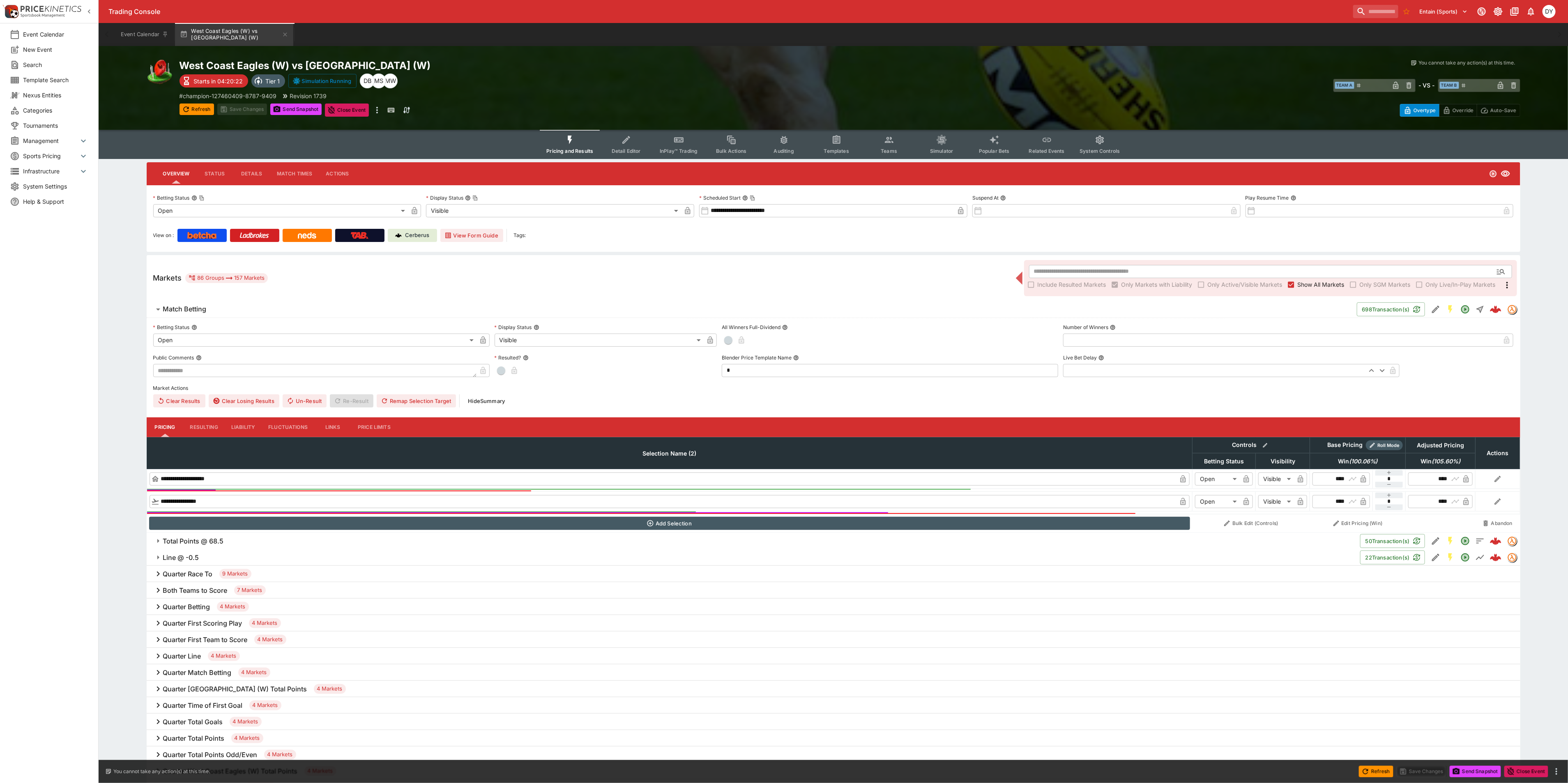
click at [200, 538] on h6 "Total Points @ 68.5" at bounding box center [193, 541] width 61 height 9
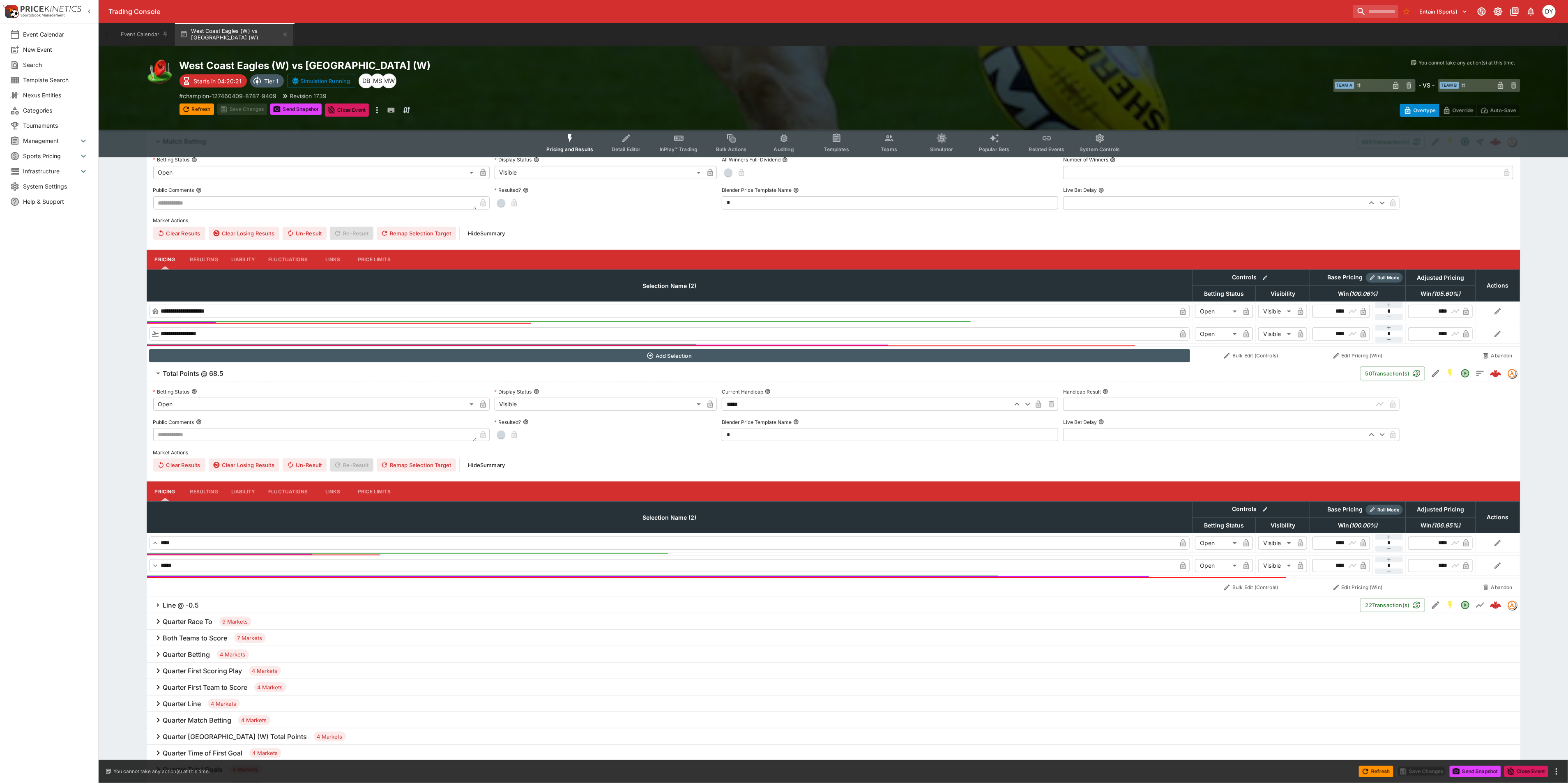
scroll to position [185, 0]
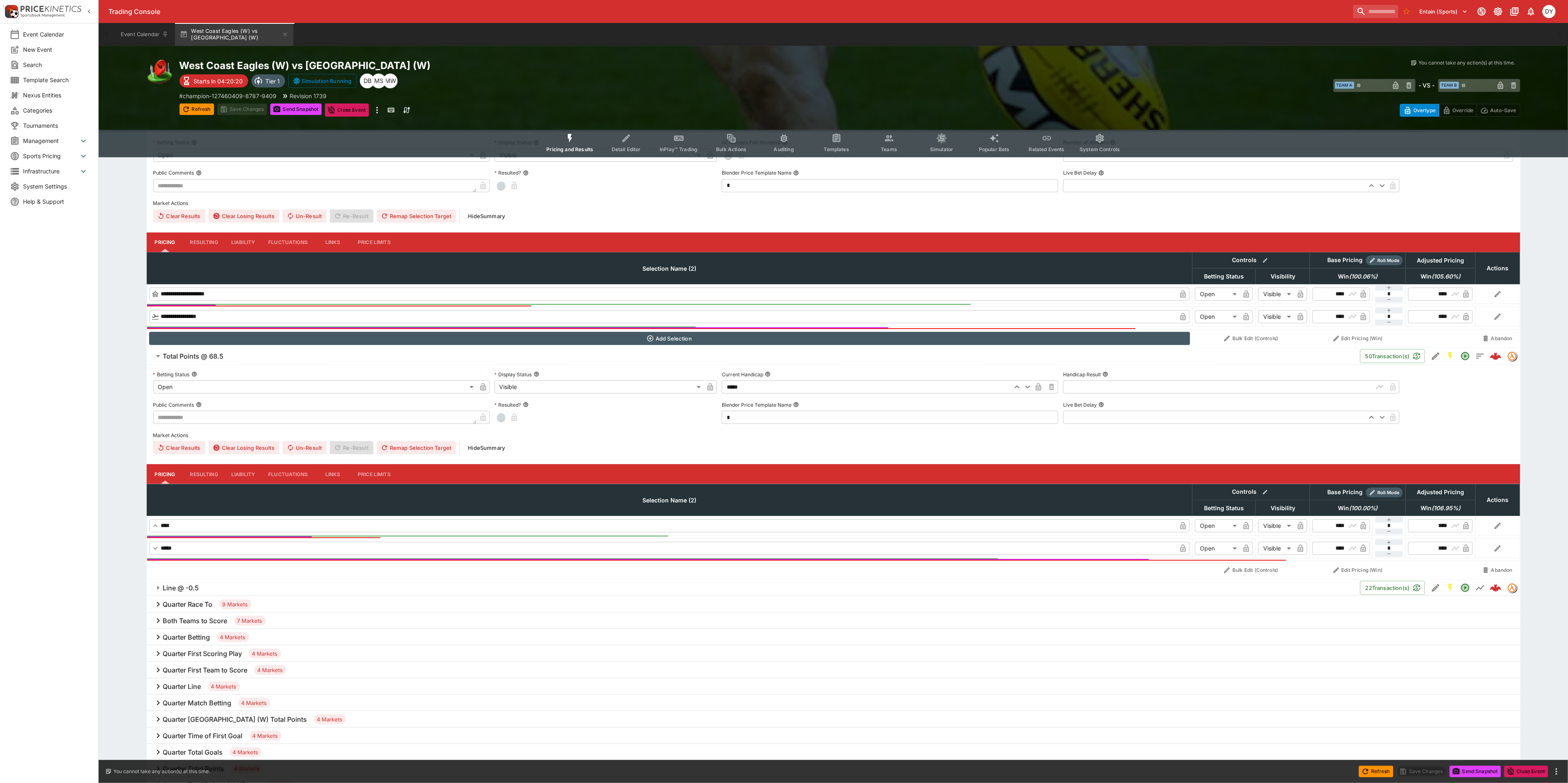
click at [241, 472] on button "Liability" at bounding box center [243, 474] width 37 height 20
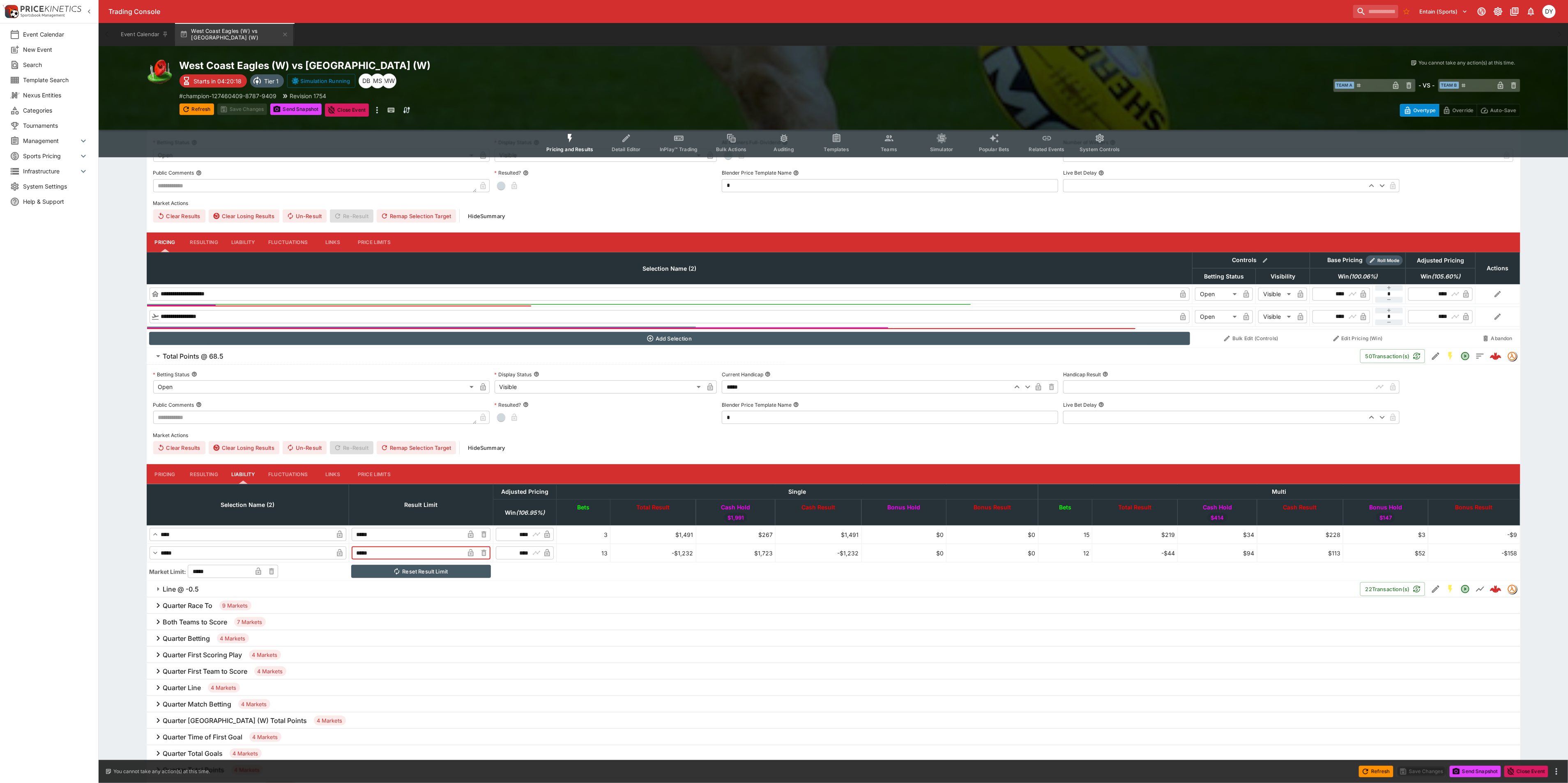
drag, startPoint x: 419, startPoint y: 552, endPoint x: 366, endPoint y: 552, distance: 53.0
click at [366, 552] on tr "​ ***** ​ ***** ​ ​ **** ​ 13 -$1,232 $1,723 -$1,232 $0 $0 12 -$44 $94 $113 $52…" at bounding box center [833, 553] width 1373 height 18
type input "*****"
click at [250, 108] on button "Save Changes" at bounding box center [242, 109] width 50 height 12
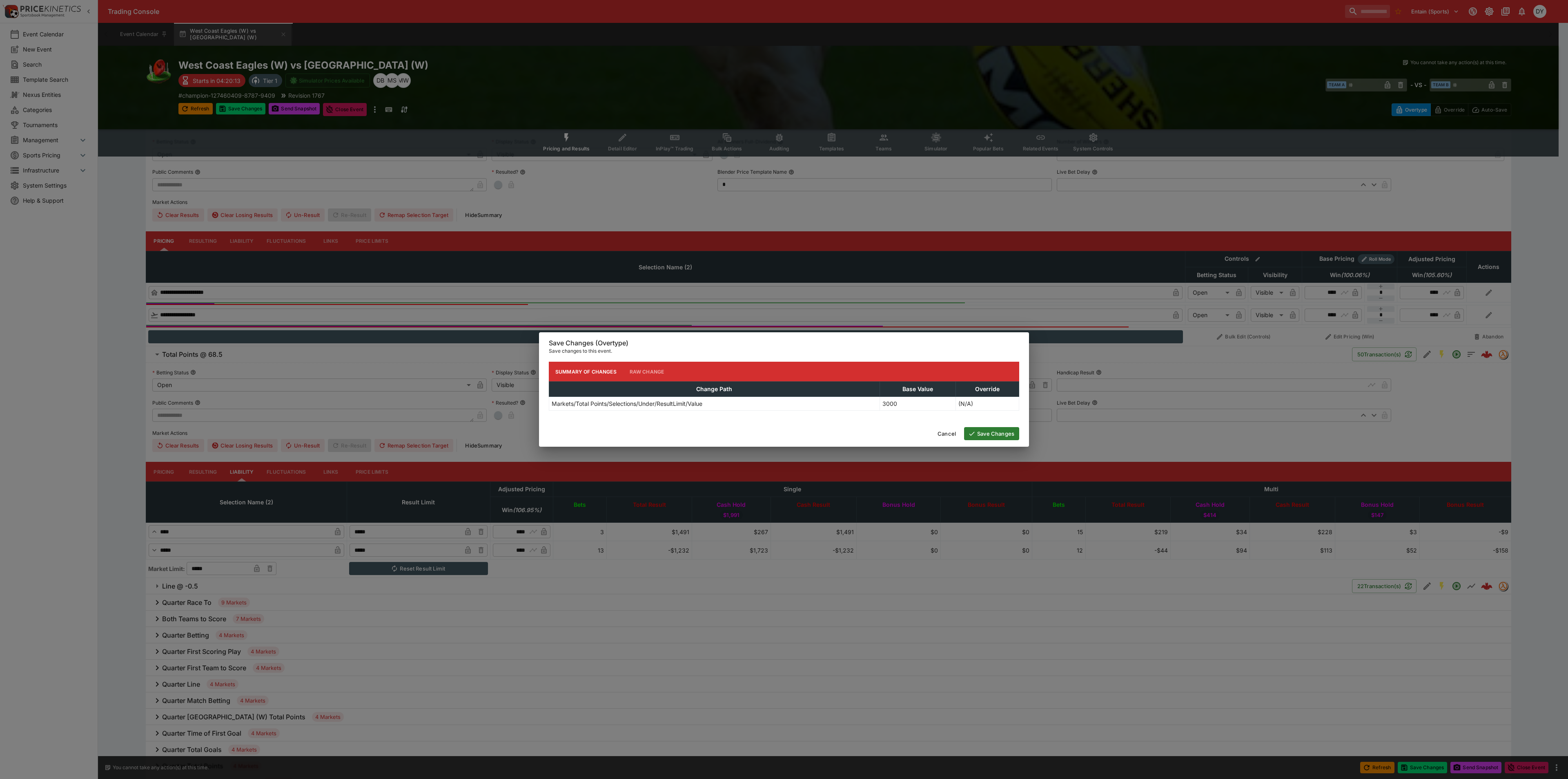
click at [1001, 439] on button "Save Changes" at bounding box center [992, 433] width 55 height 13
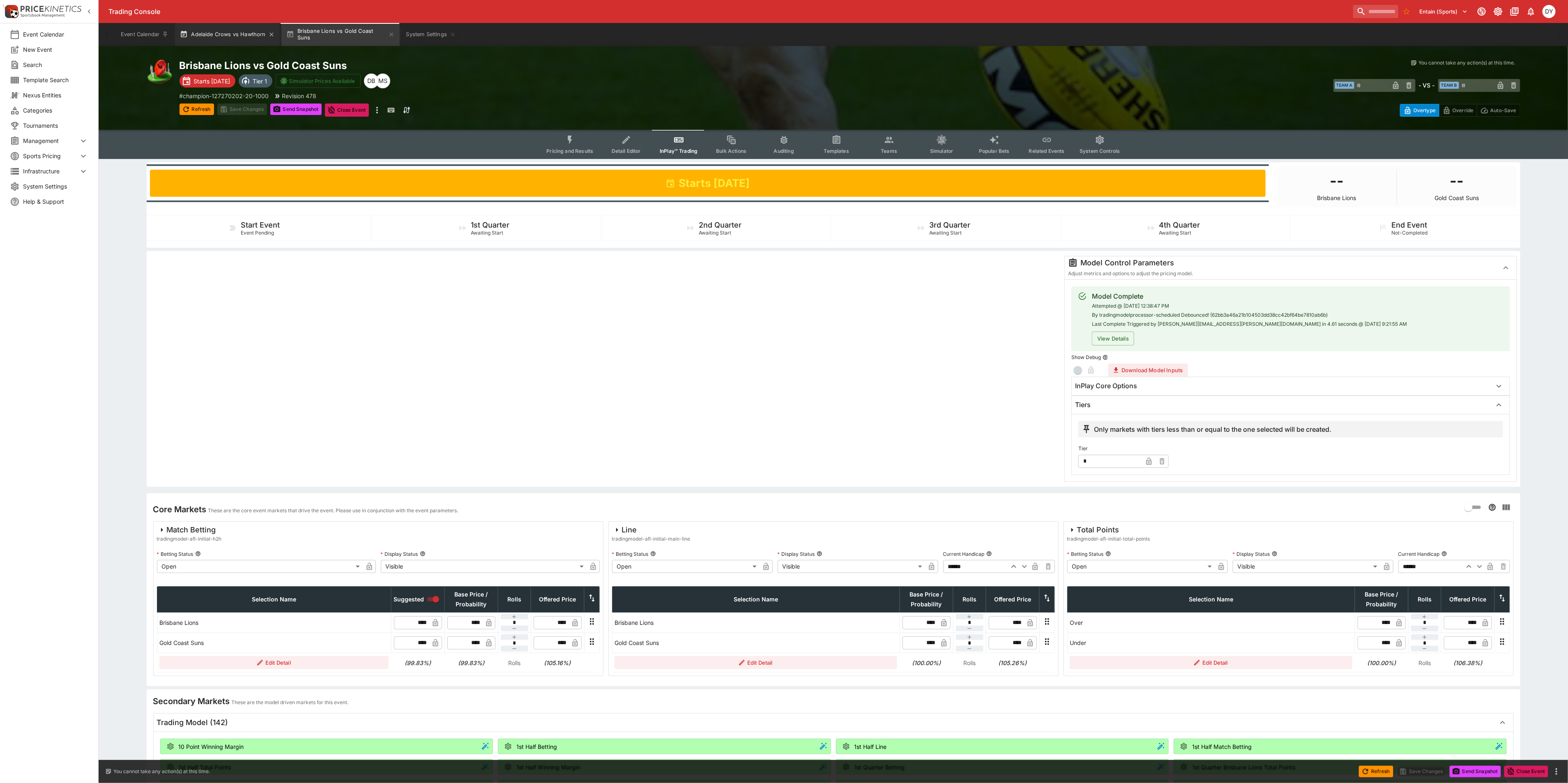
click at [220, 29] on button "Adelaide Crows vs Hawthorn" at bounding box center [227, 35] width 104 height 23
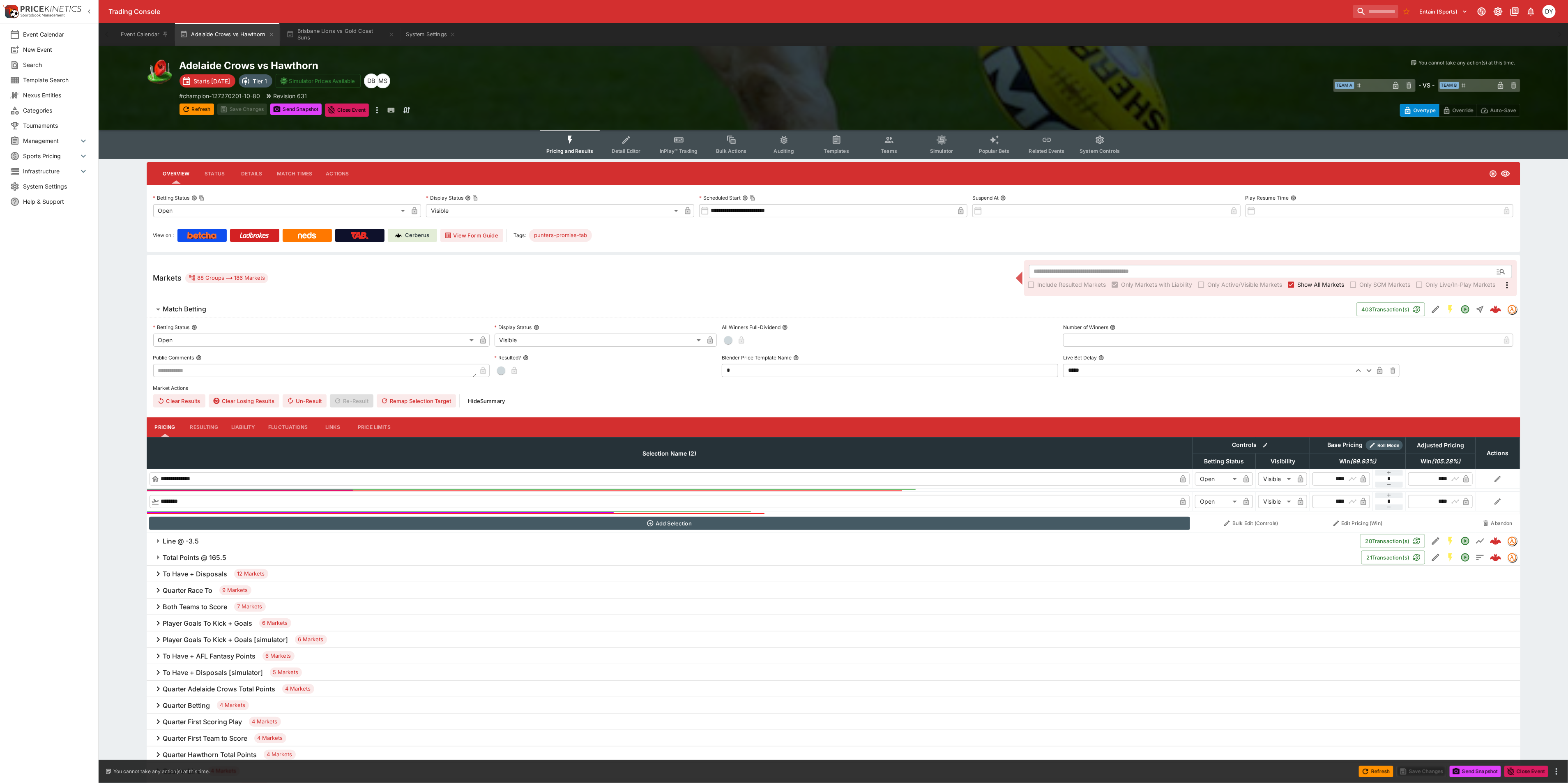
click at [567, 137] on icon "Event type filters" at bounding box center [569, 140] width 10 height 10
